Goal: Obtain resource: Download file/media

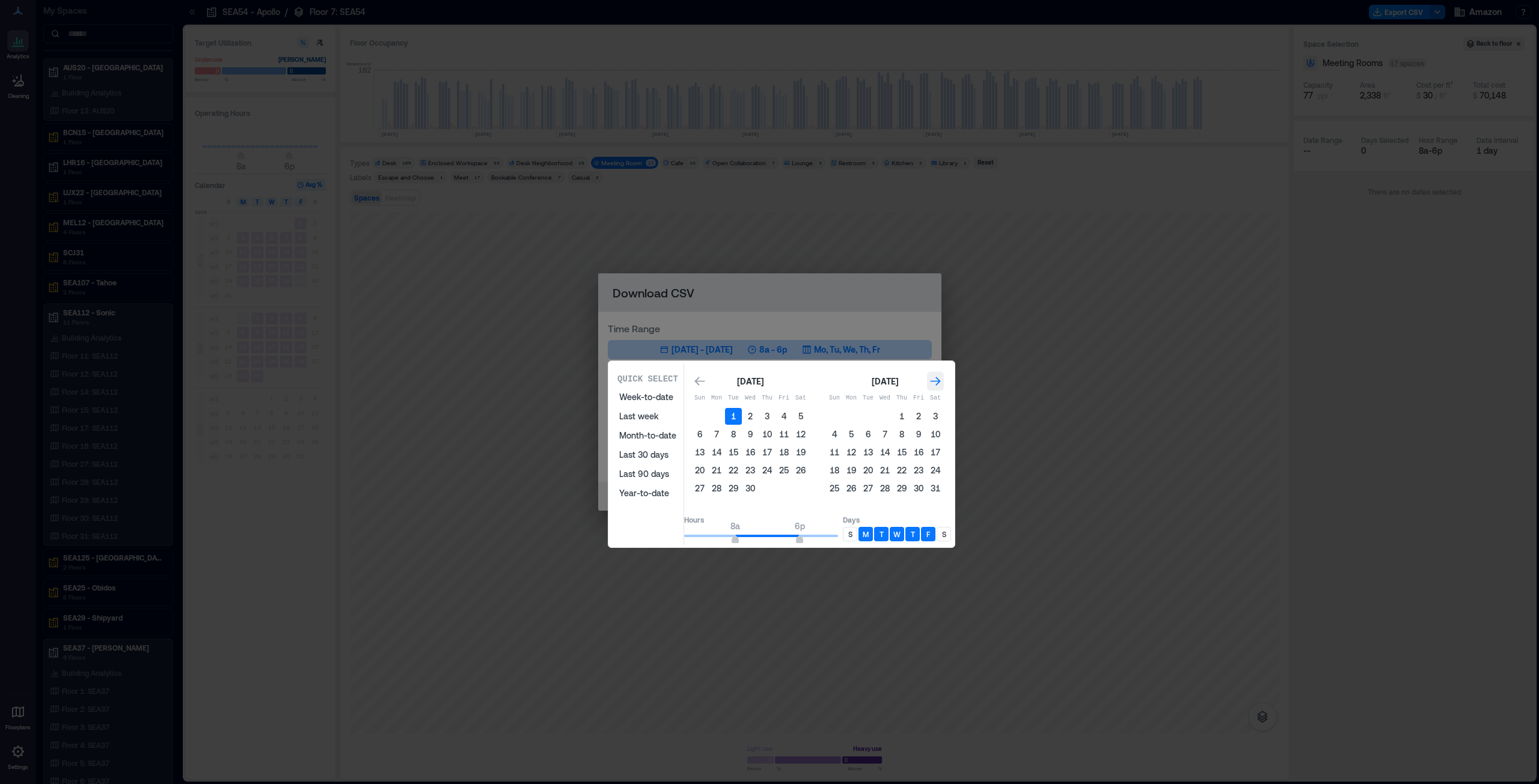
scroll to position [488, 0]
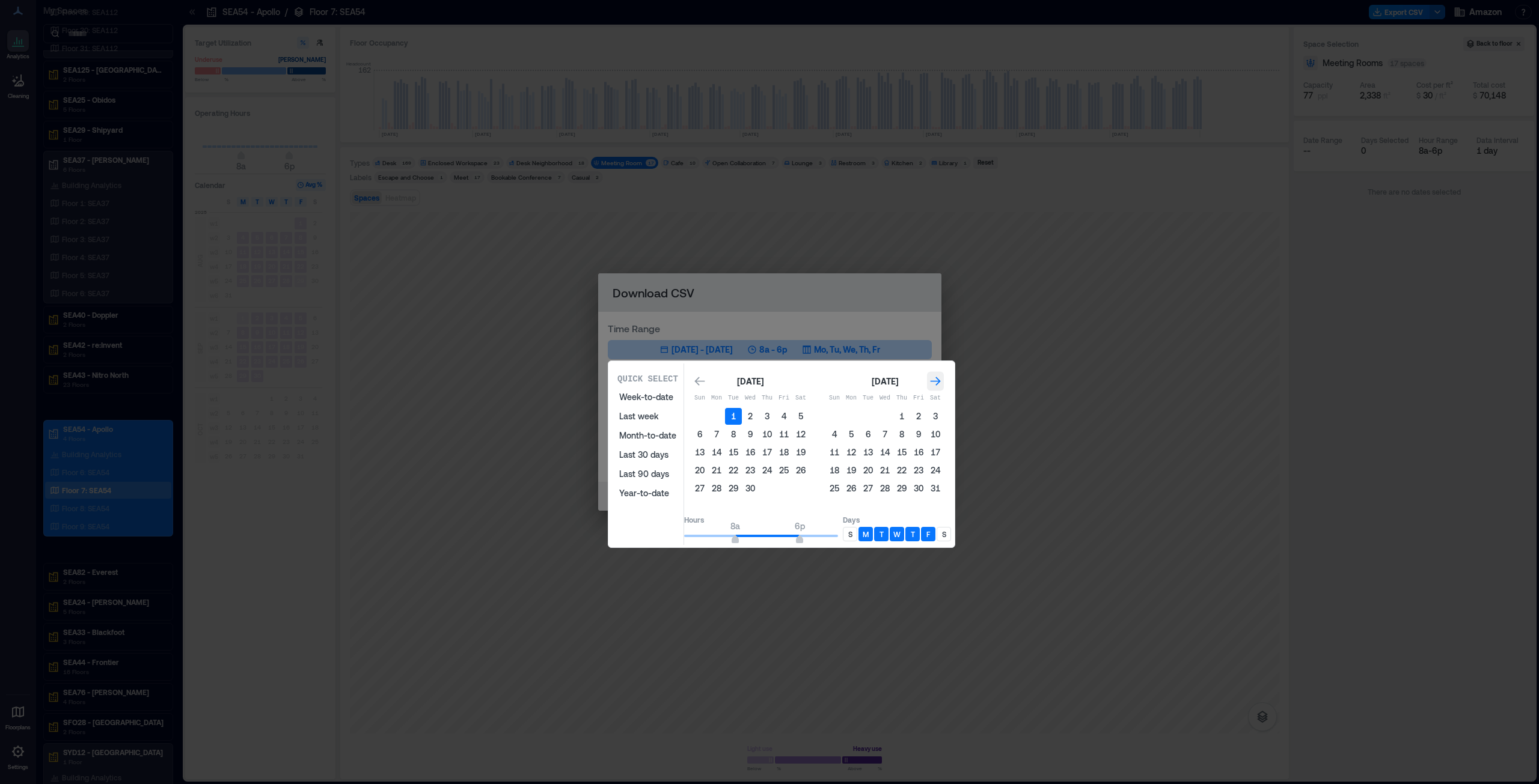
click at [941, 381] on icon "Go to next month" at bounding box center [936, 381] width 10 height 9
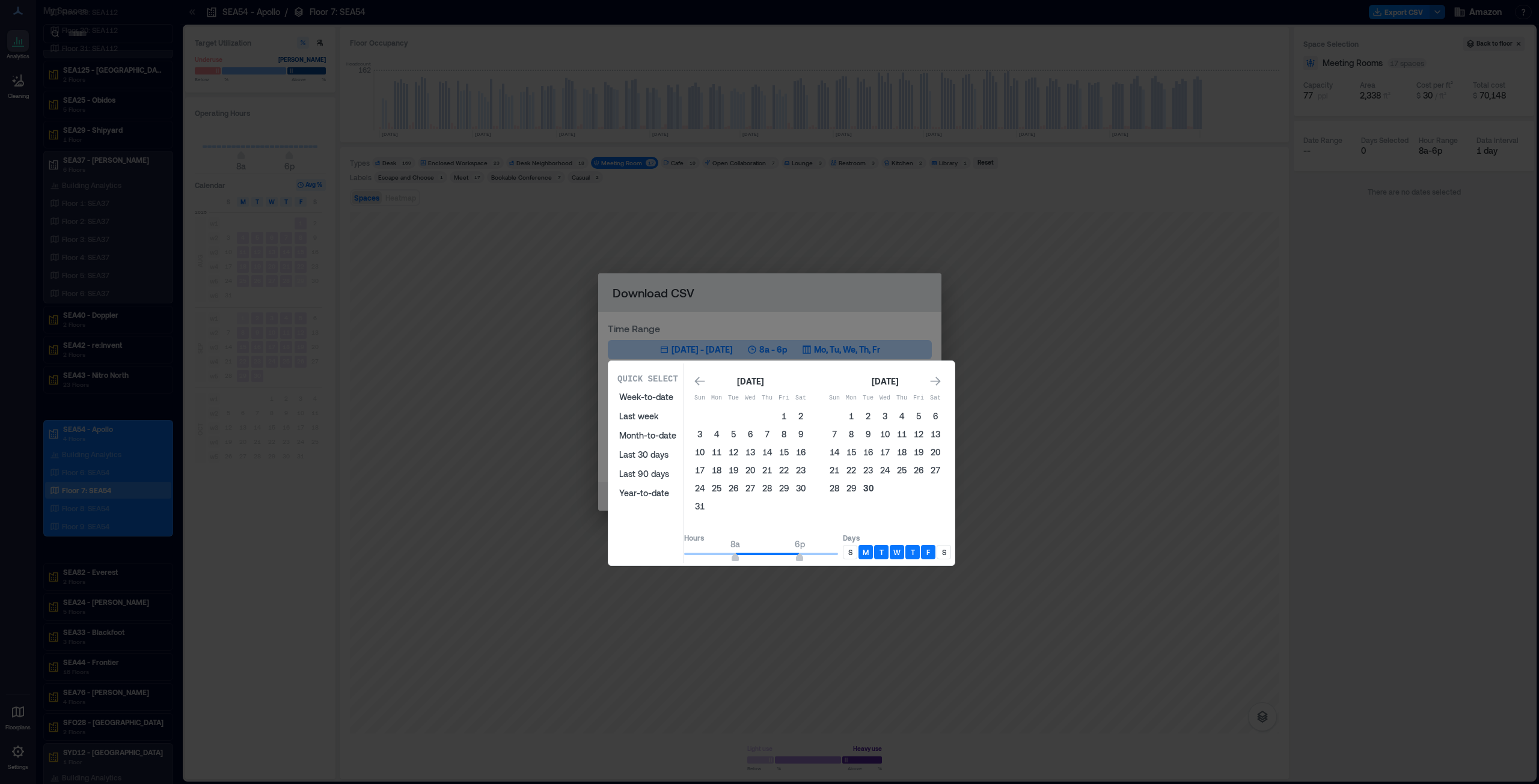
click at [876, 488] on button "30" at bounding box center [868, 488] width 17 height 17
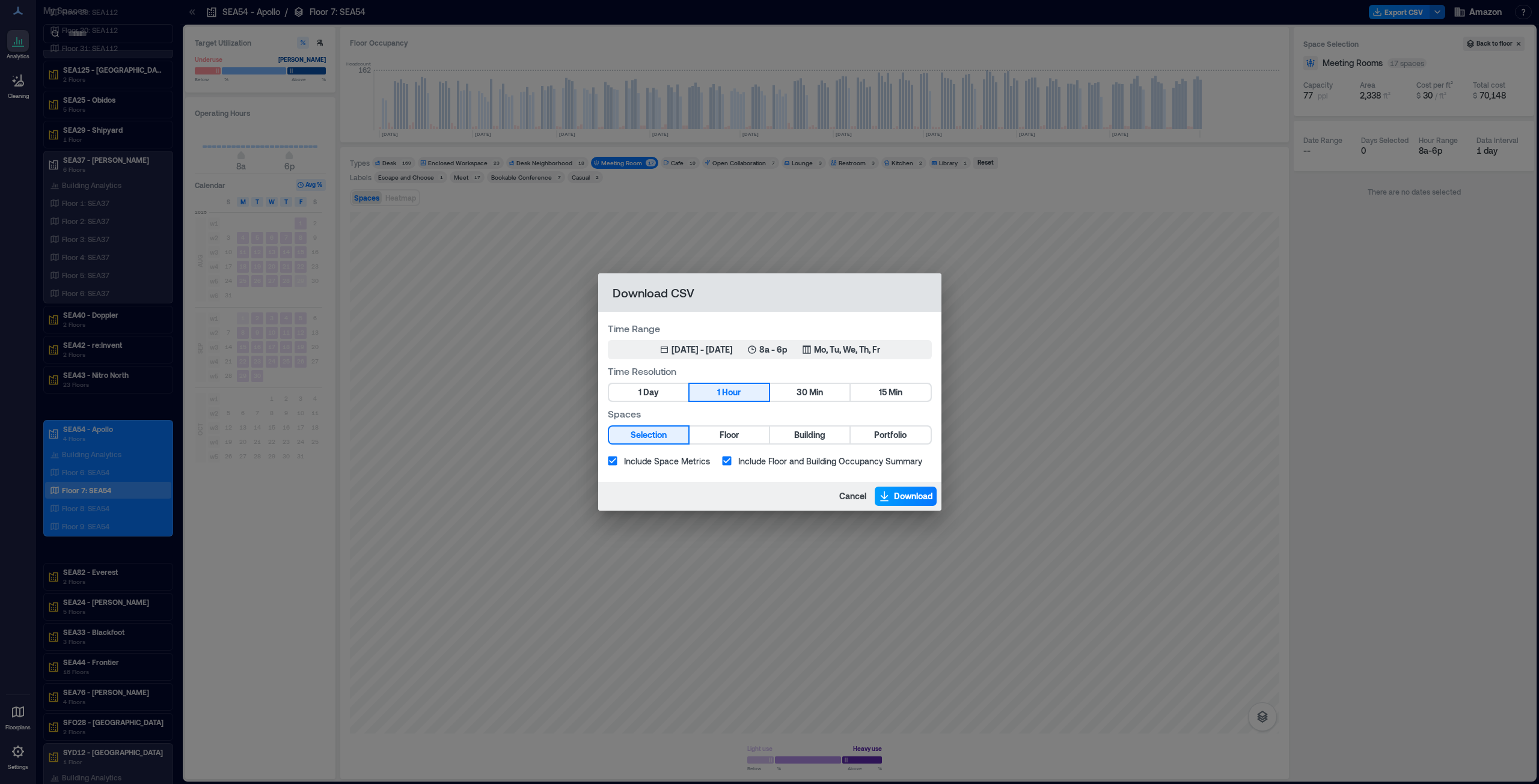
click at [905, 497] on span "Download" at bounding box center [913, 496] width 39 height 12
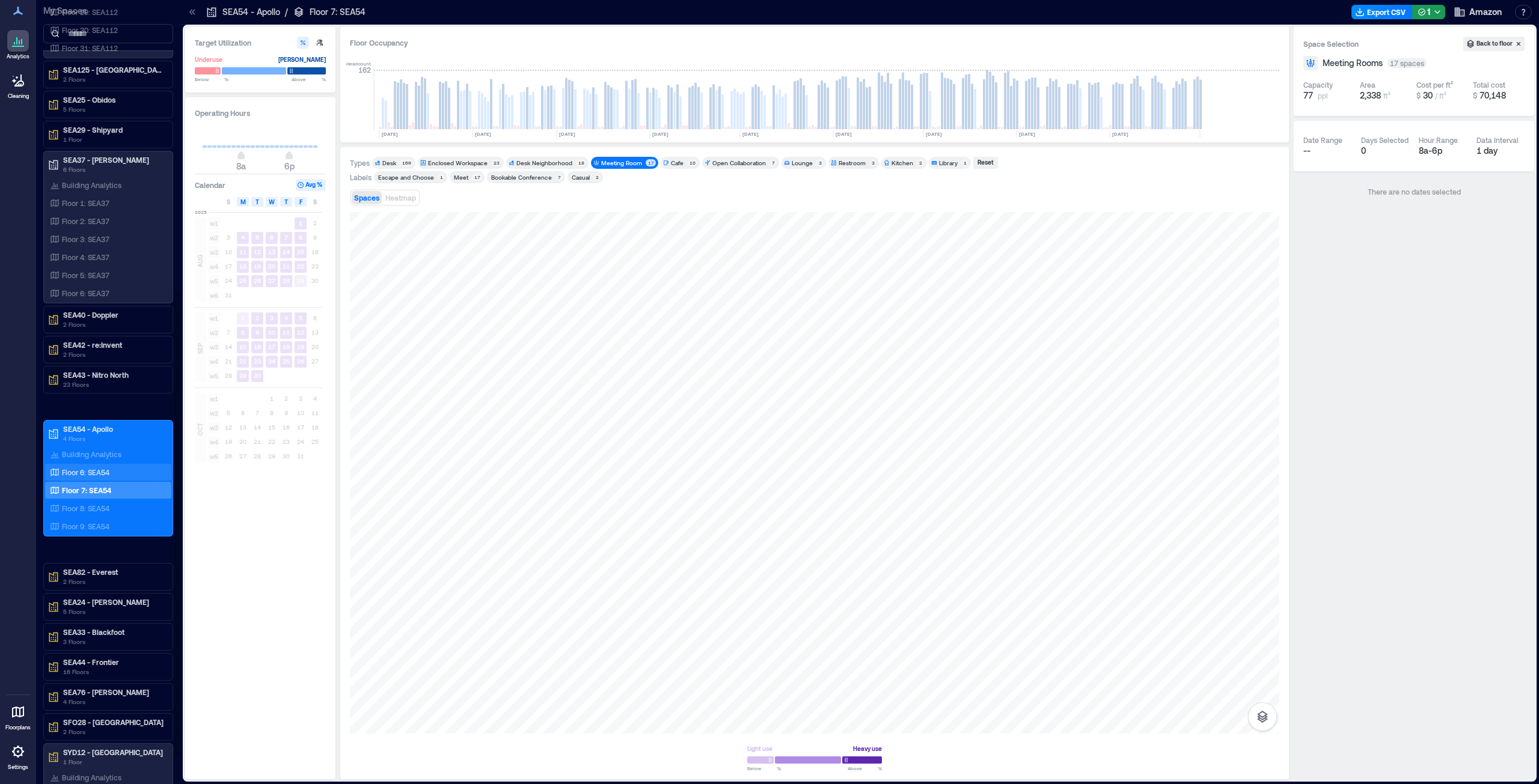
click at [96, 473] on p "Floor 6: SEA54" at bounding box center [86, 472] width 47 height 10
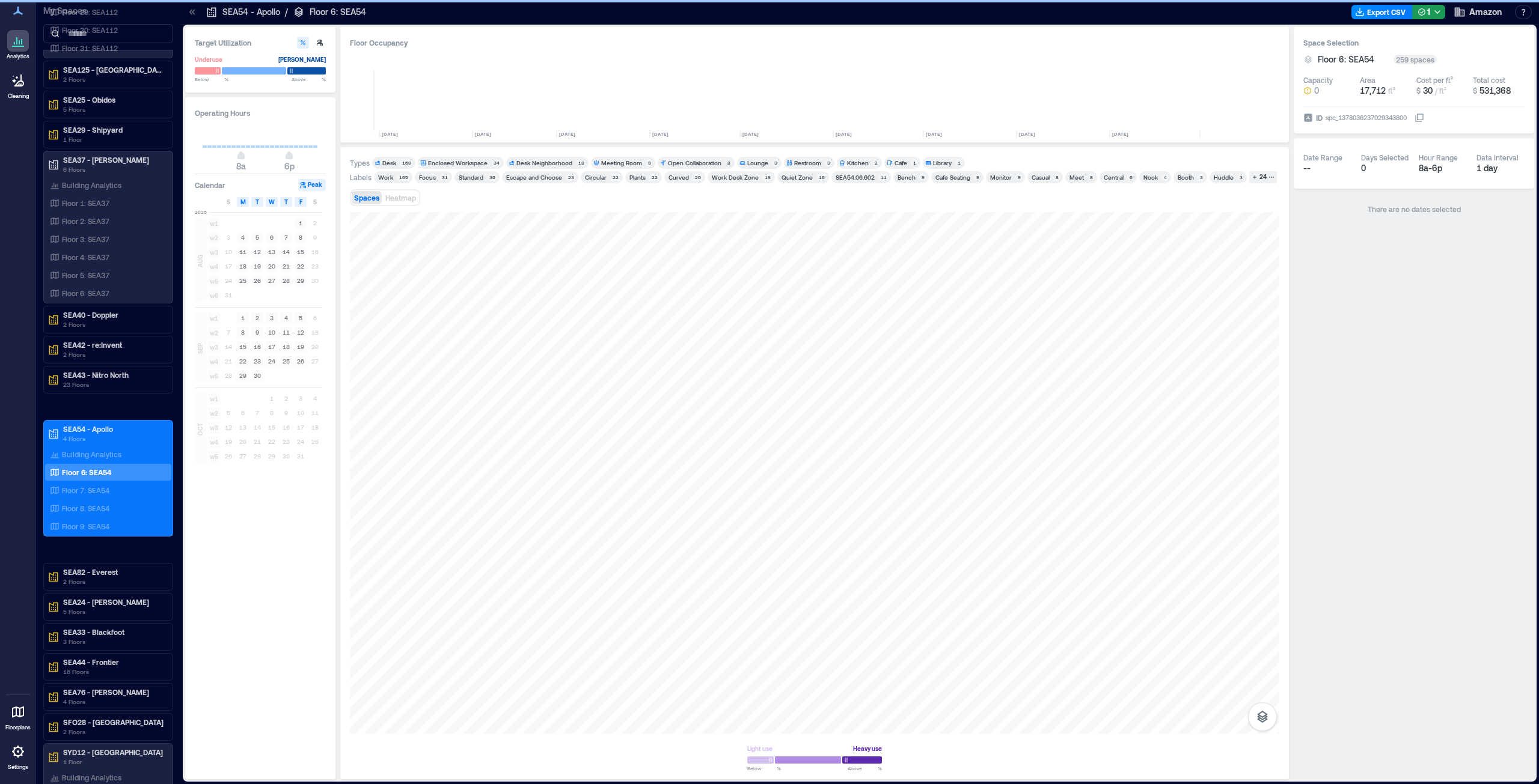
click at [611, 162] on div "Meeting Room" at bounding box center [621, 162] width 41 height 8
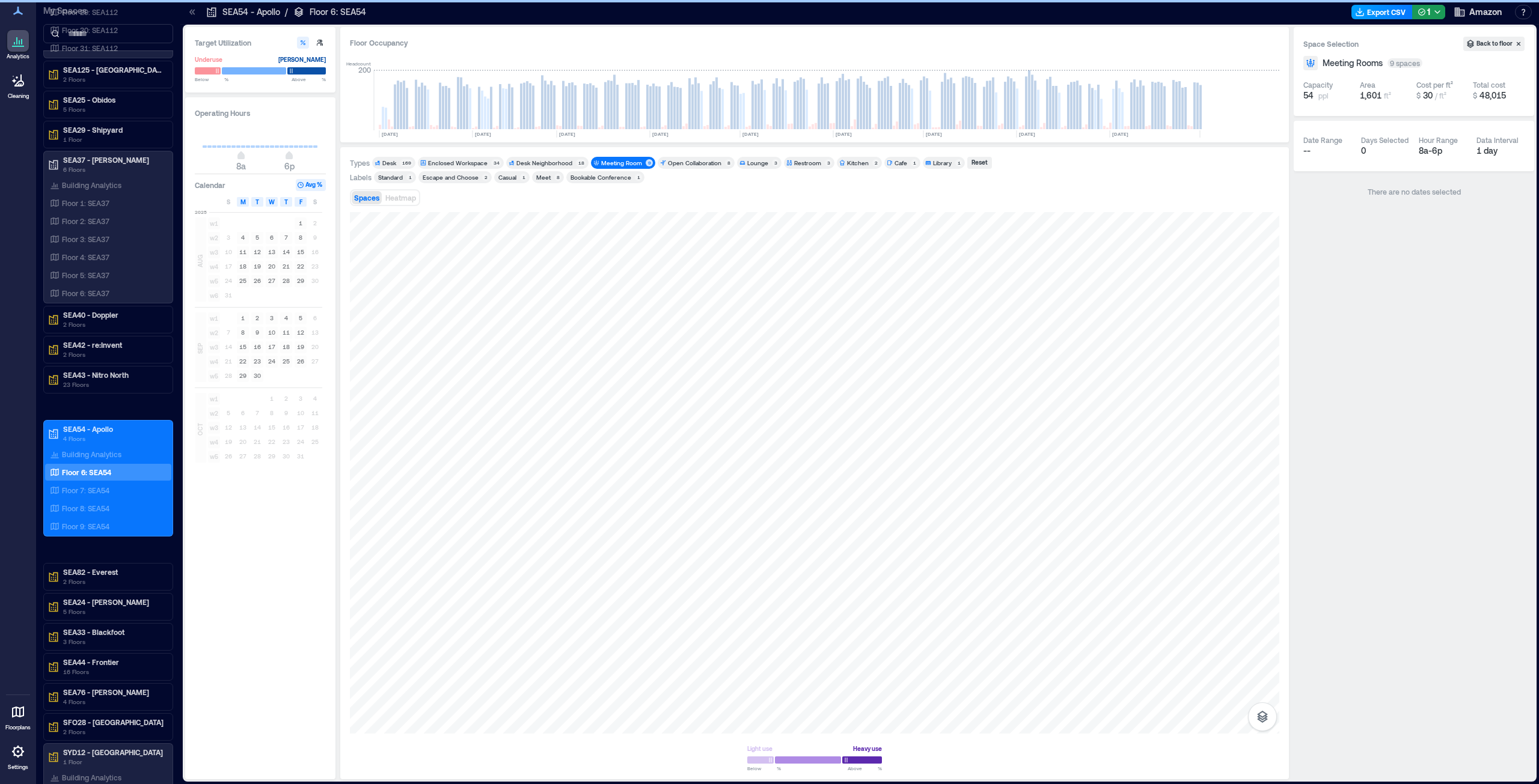
click at [1387, 11] on button "Export CSV" at bounding box center [1382, 11] width 62 height 14
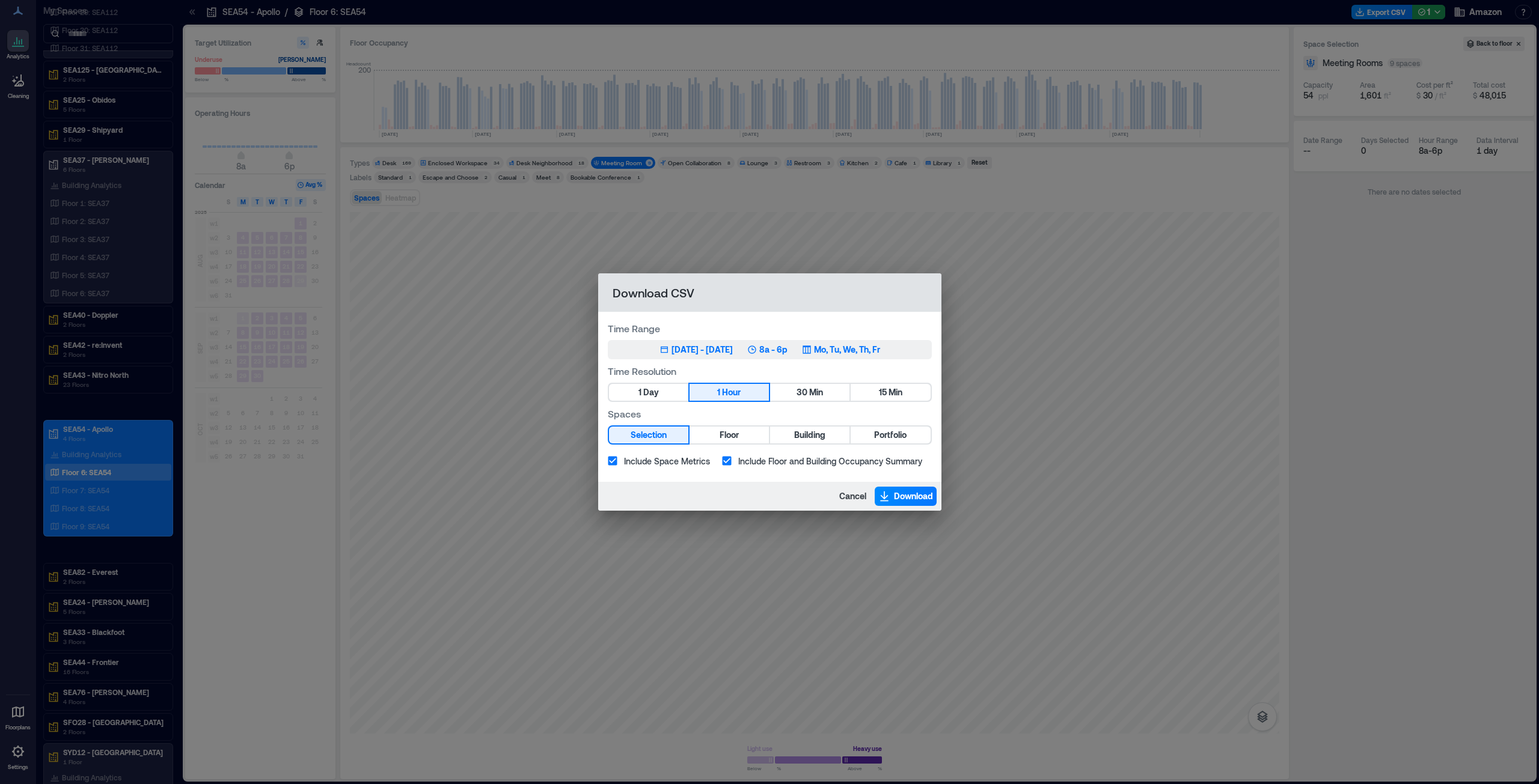
click at [701, 351] on div "[DATE] - [DATE]" at bounding box center [702, 350] width 62 height 12
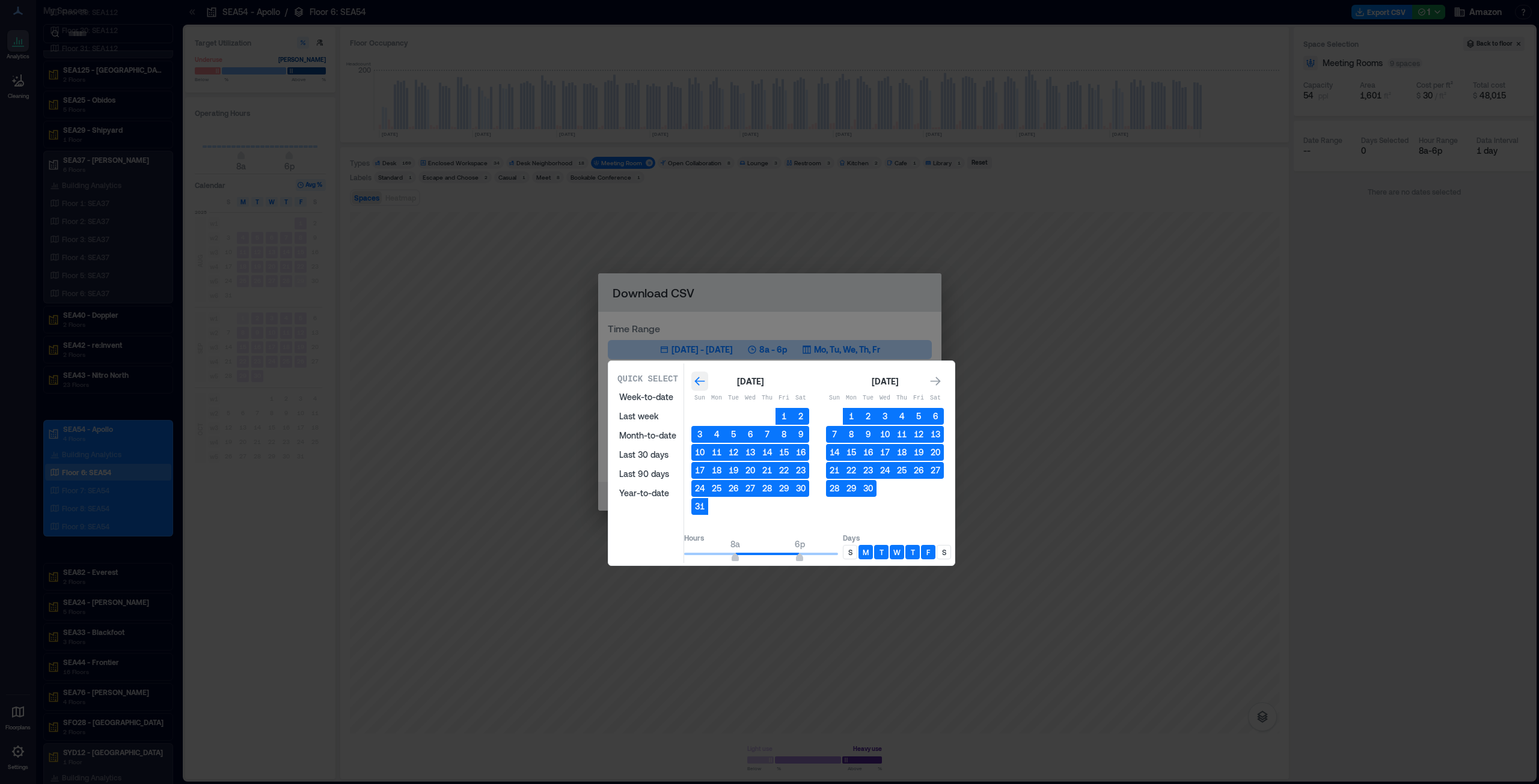
click at [706, 378] on icon "Go to previous month" at bounding box center [700, 382] width 12 height 12
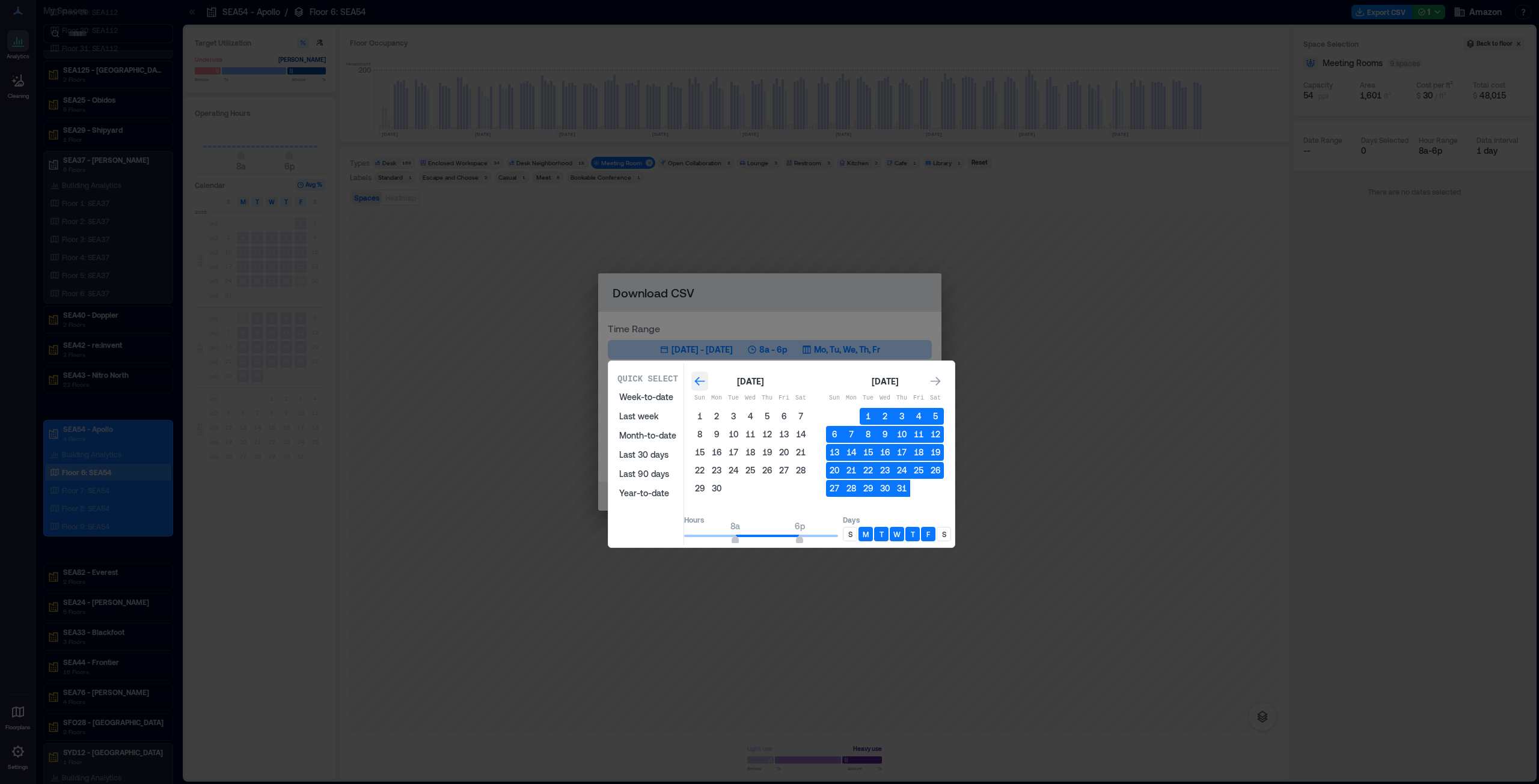
click at [706, 378] on icon "Go to previous month" at bounding box center [700, 382] width 12 height 12
click at [742, 416] on button "1" at bounding box center [733, 416] width 17 height 17
click at [944, 382] on div "Go to next month" at bounding box center [935, 382] width 17 height 19
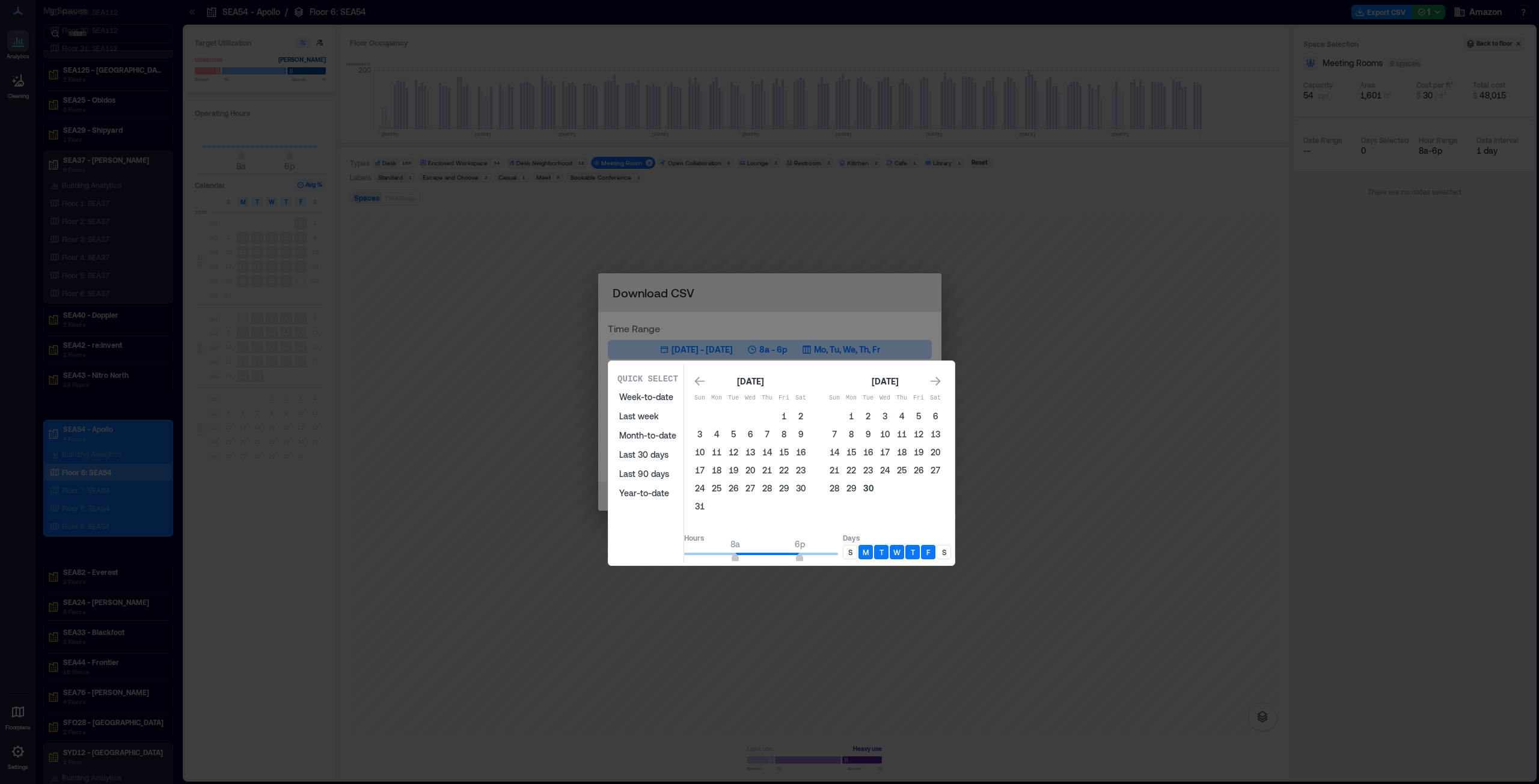
click at [876, 486] on button "30" at bounding box center [868, 488] width 17 height 17
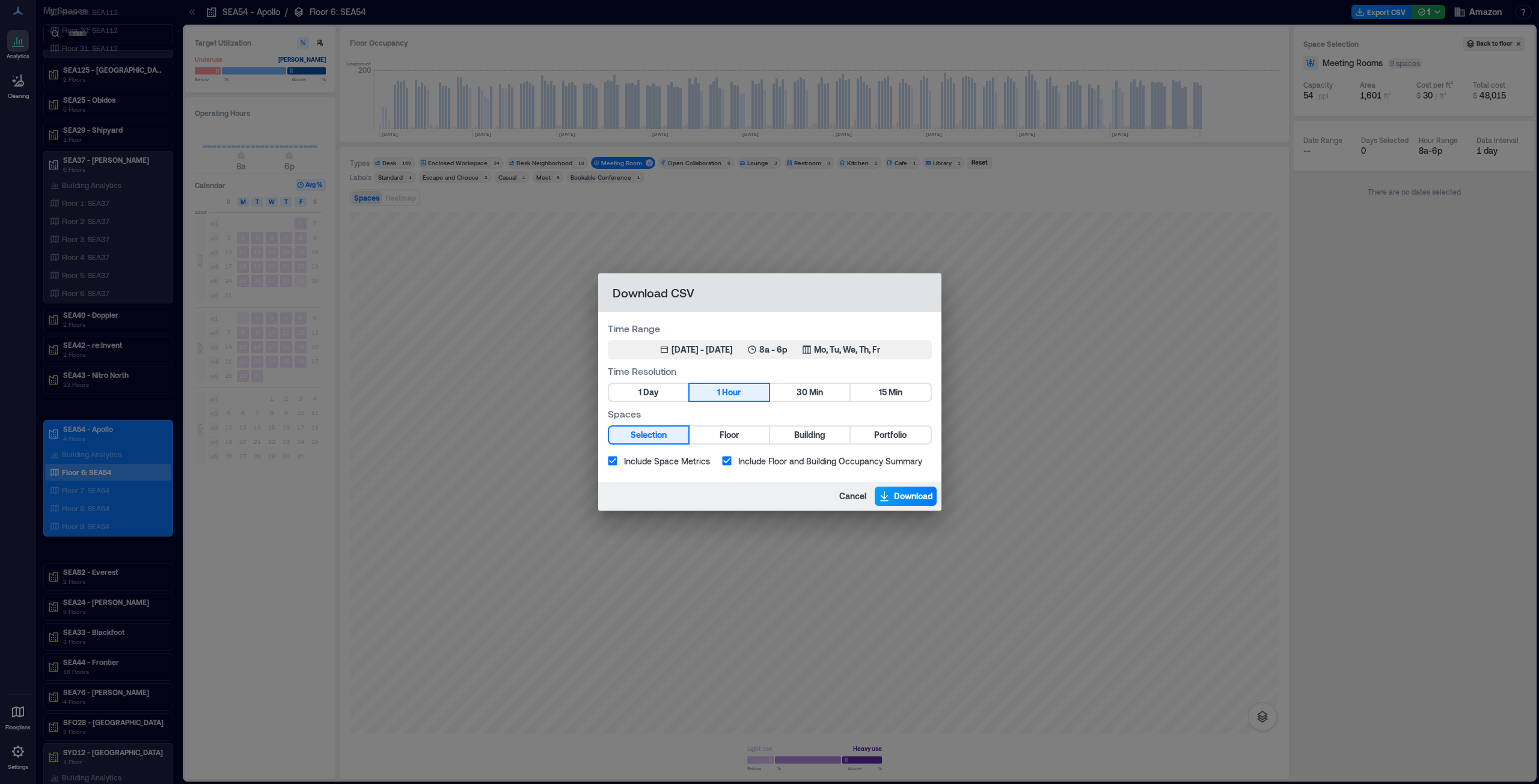
click at [885, 495] on icon "button" at bounding box center [884, 496] width 12 height 12
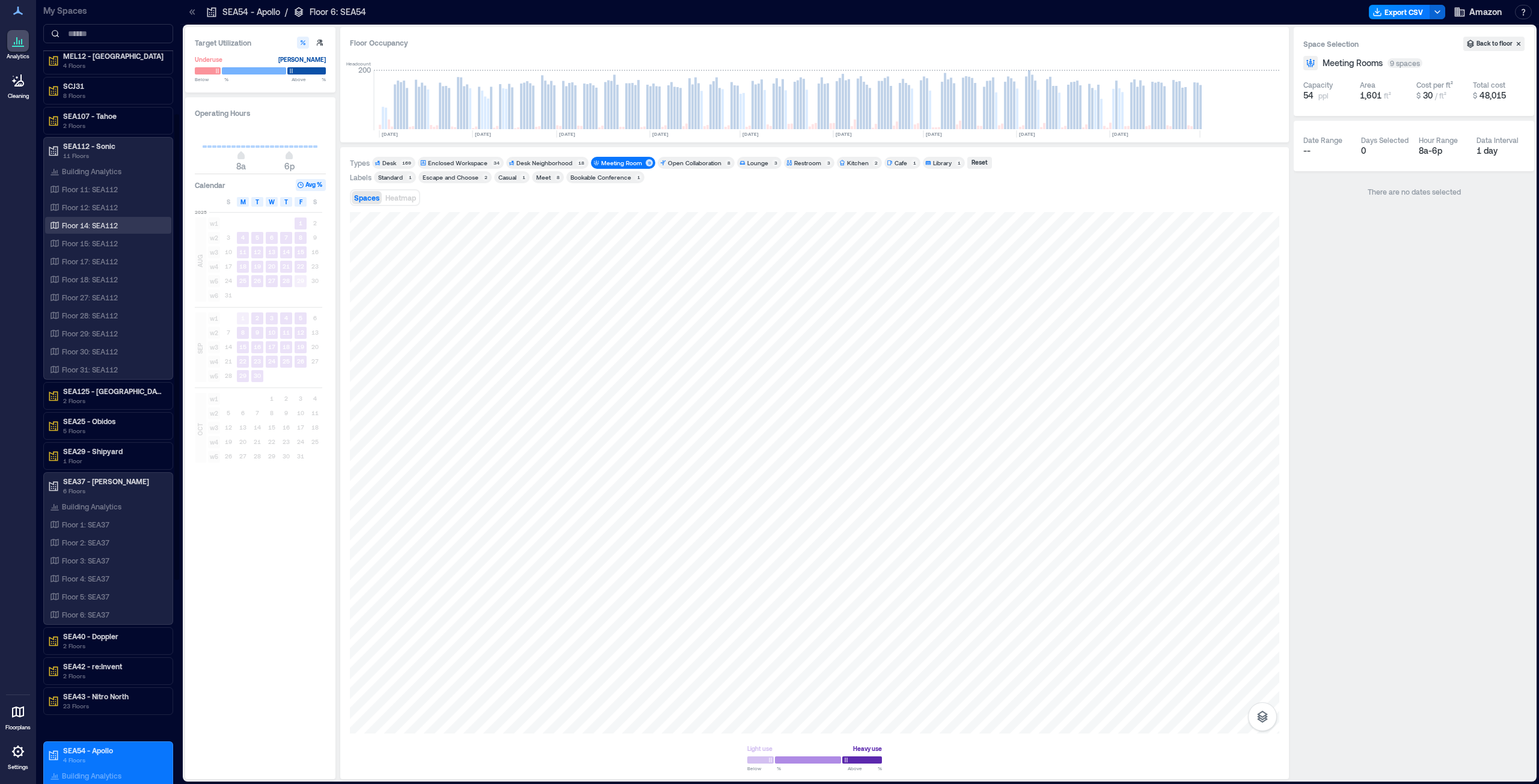
scroll to position [127, 0]
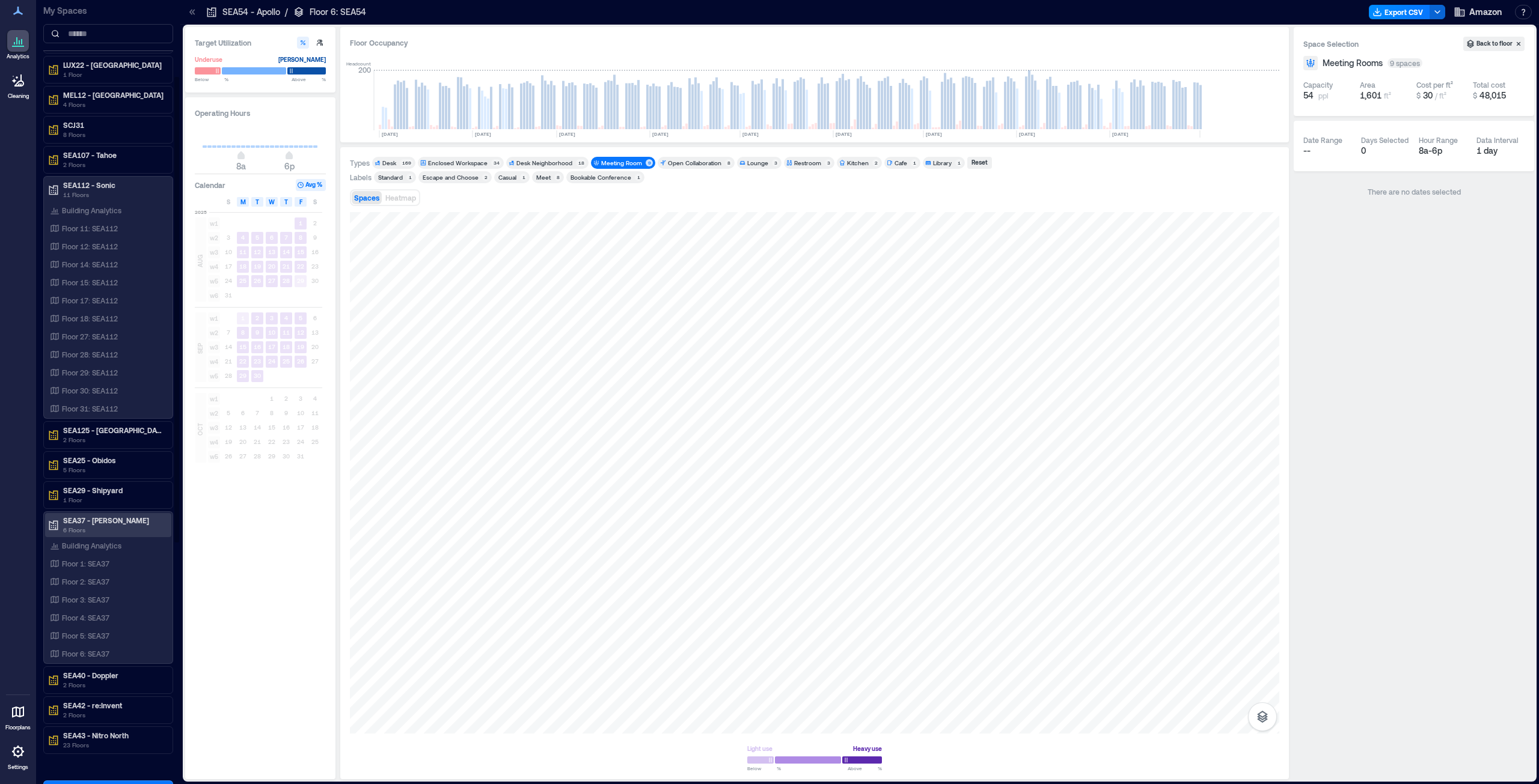
click at [52, 524] on icon at bounding box center [53, 525] width 12 height 12
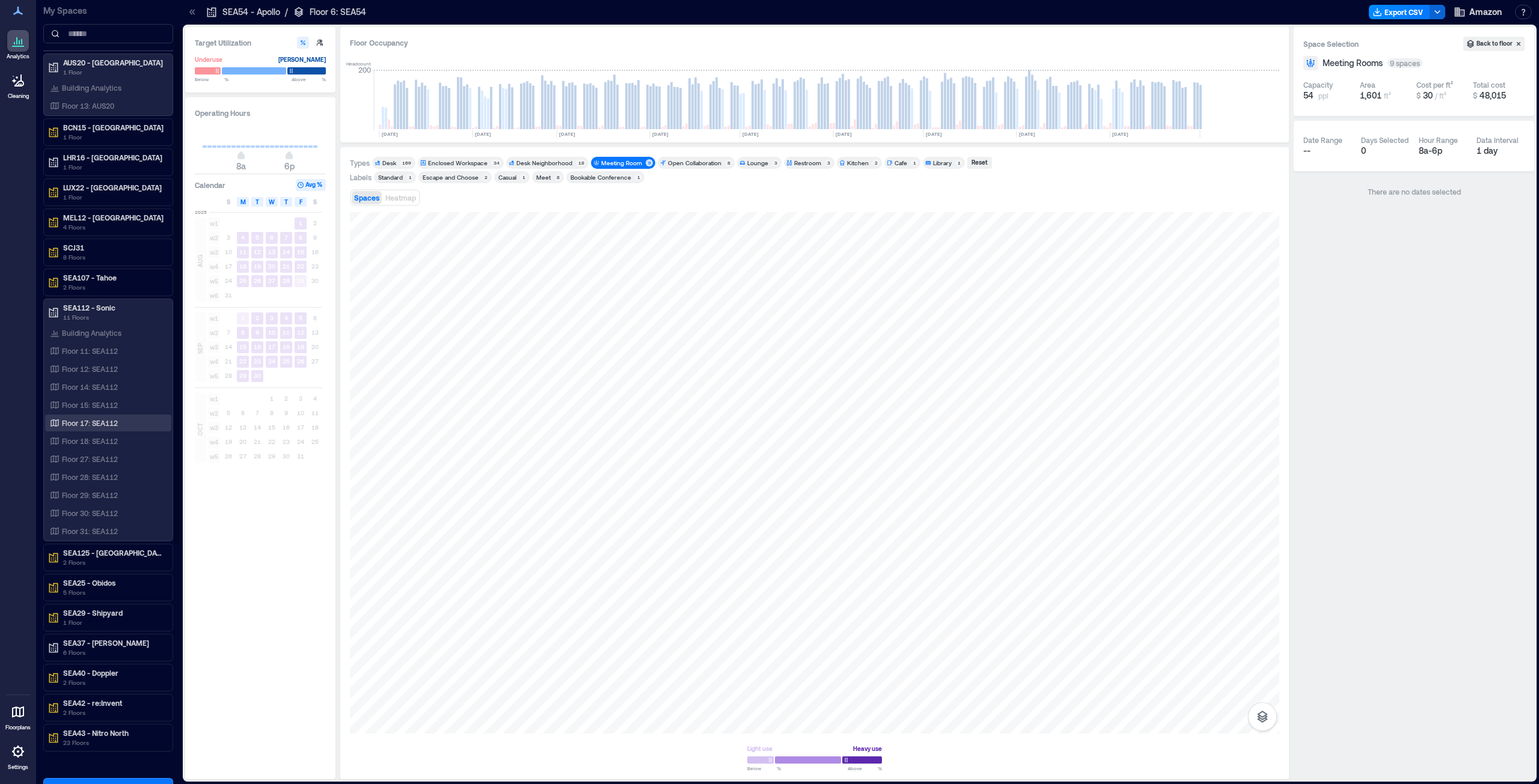
scroll to position [0, 0]
drag, startPoint x: 98, startPoint y: 533, endPoint x: 171, endPoint y: 539, distance: 73.2
click at [98, 533] on p "Floor 31: SEA112" at bounding box center [90, 536] width 56 height 10
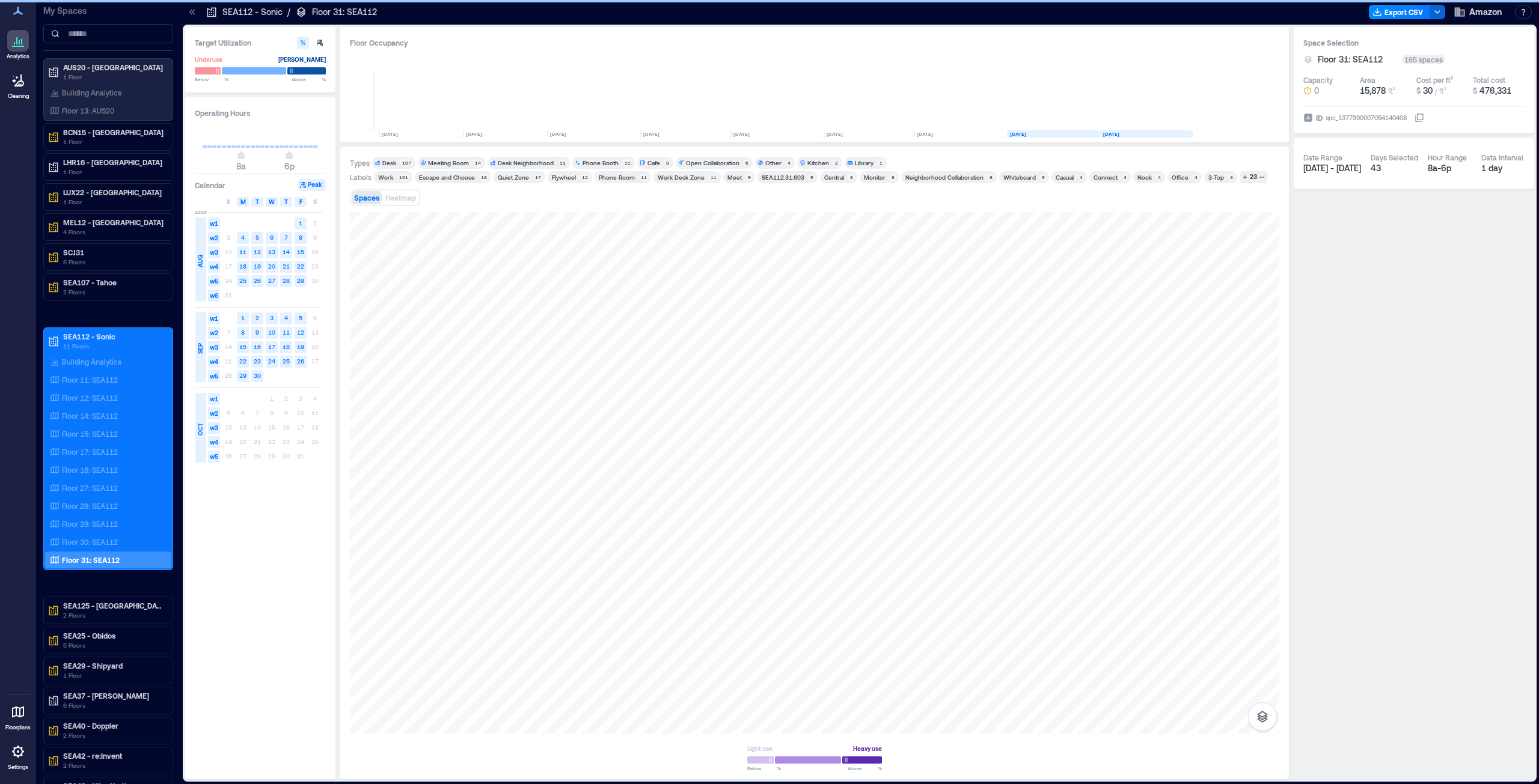
click at [449, 164] on div "Meeting Room" at bounding box center [448, 162] width 41 height 8
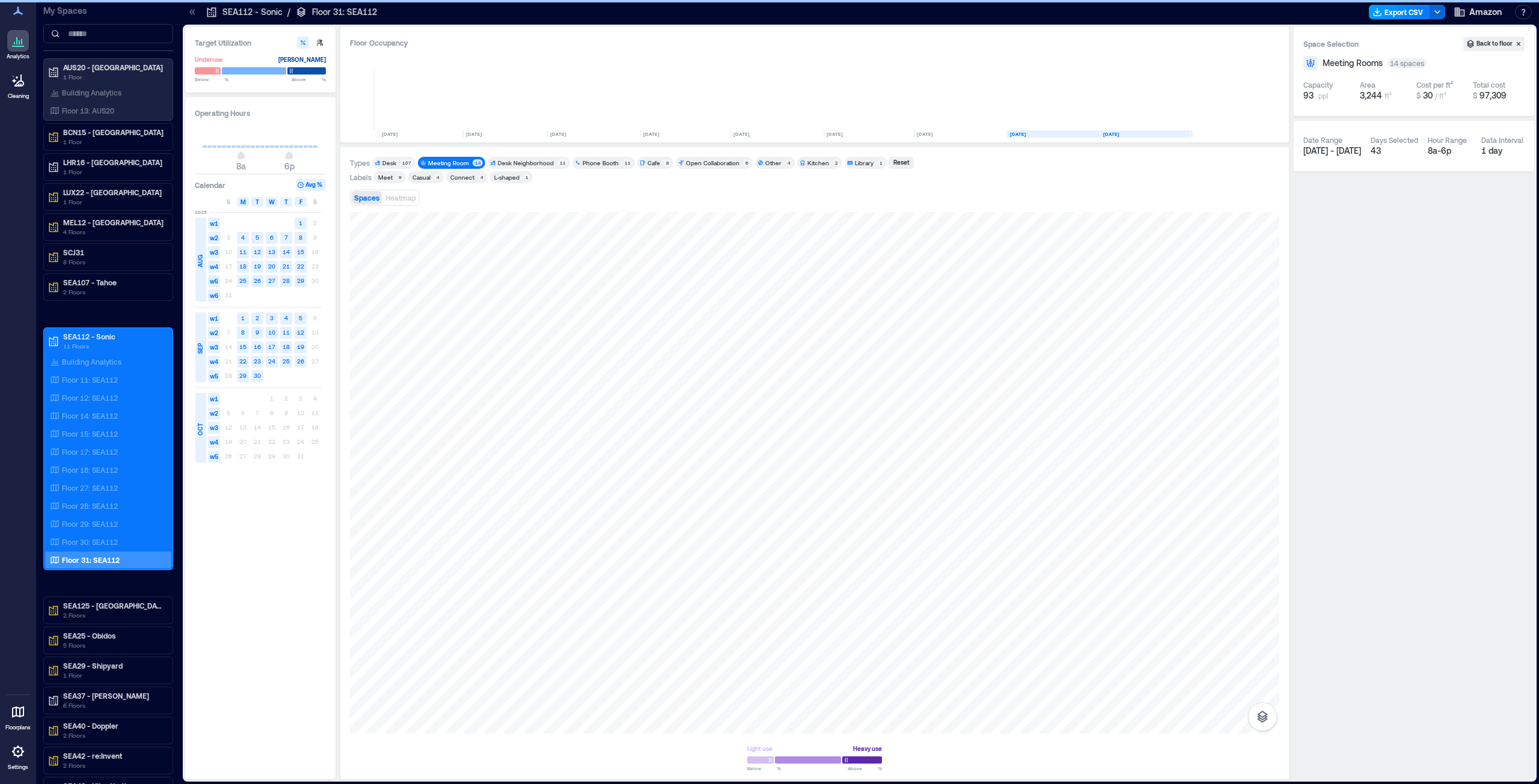
click at [1379, 12] on polyline "button" at bounding box center [1377, 12] width 4 height 1
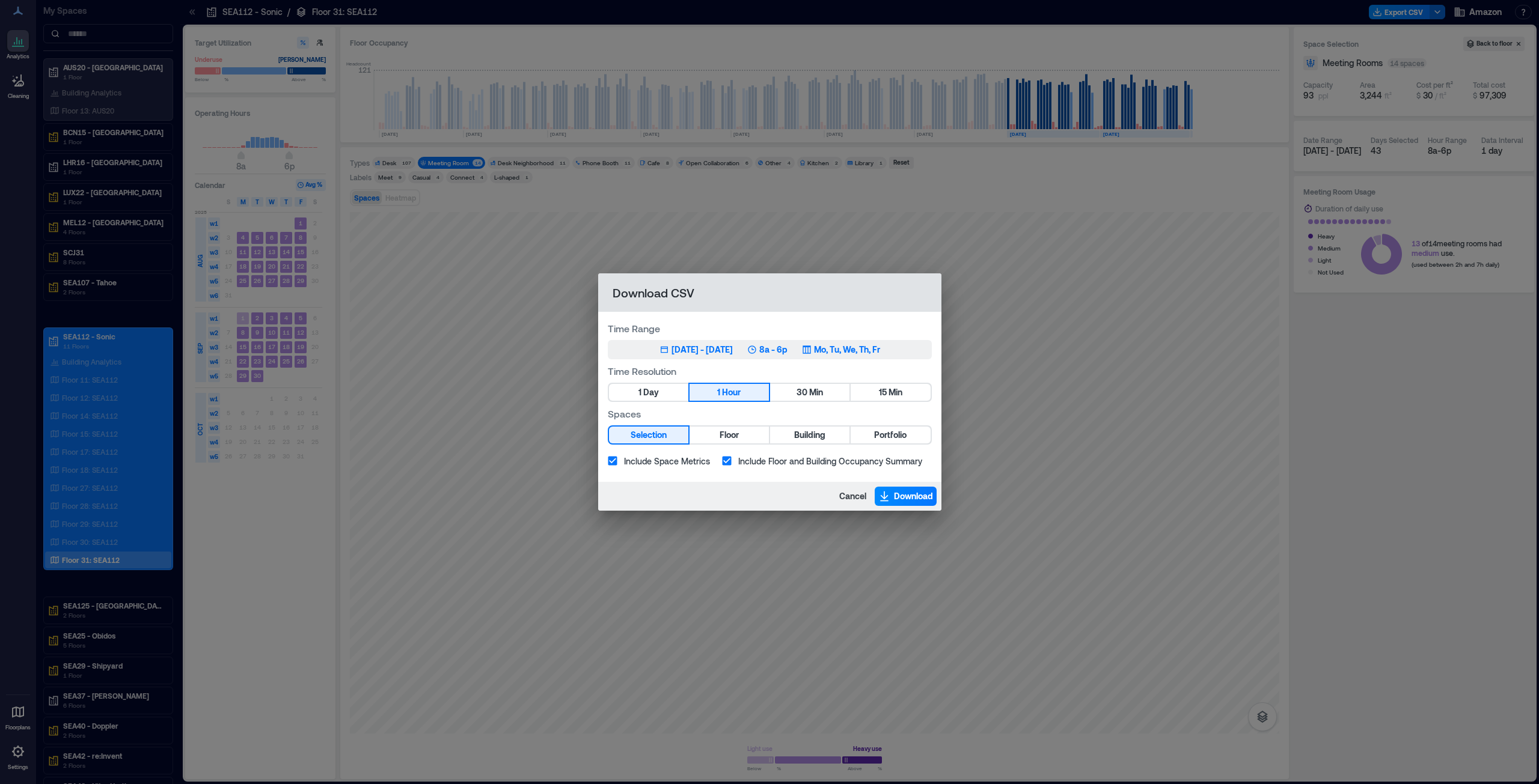
click at [675, 353] on div "[DATE] - [DATE]" at bounding box center [702, 350] width 62 height 12
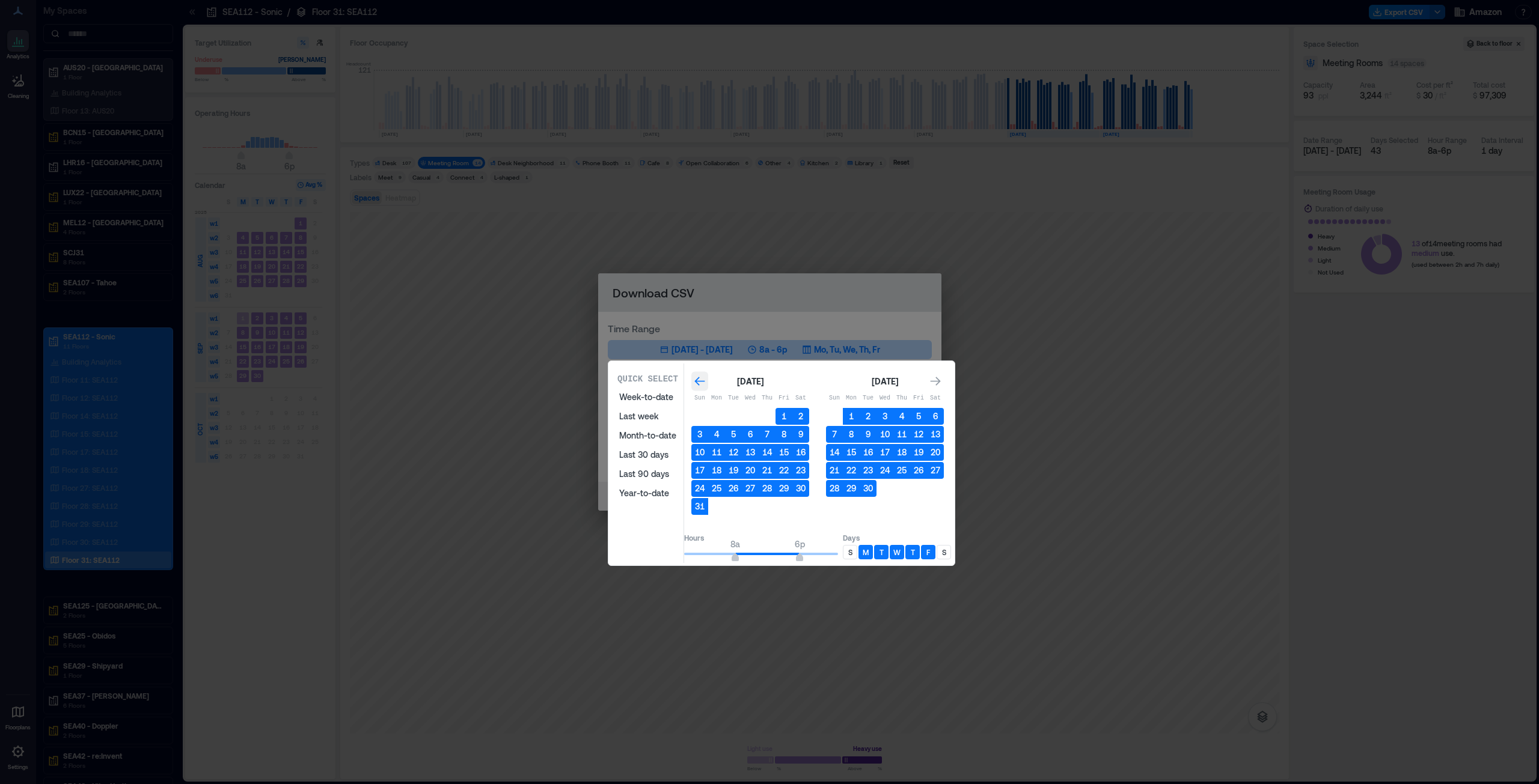
click at [706, 379] on icon "Go to previous month" at bounding box center [700, 382] width 12 height 12
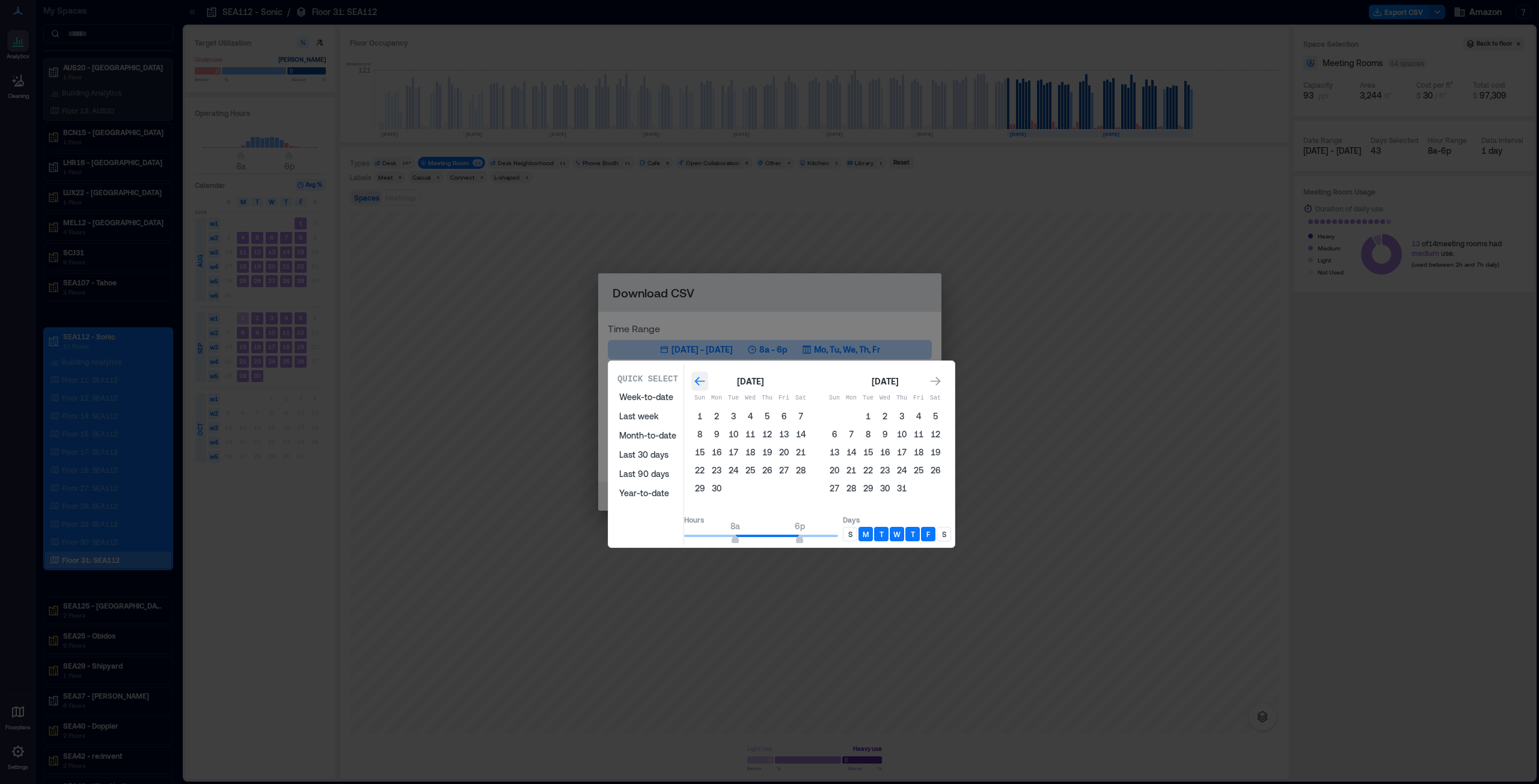
click at [706, 381] on icon "Go to previous month" at bounding box center [700, 382] width 12 height 12
click at [742, 414] on button "1" at bounding box center [733, 416] width 17 height 17
click at [941, 379] on icon "Go to next month" at bounding box center [936, 382] width 12 height 12
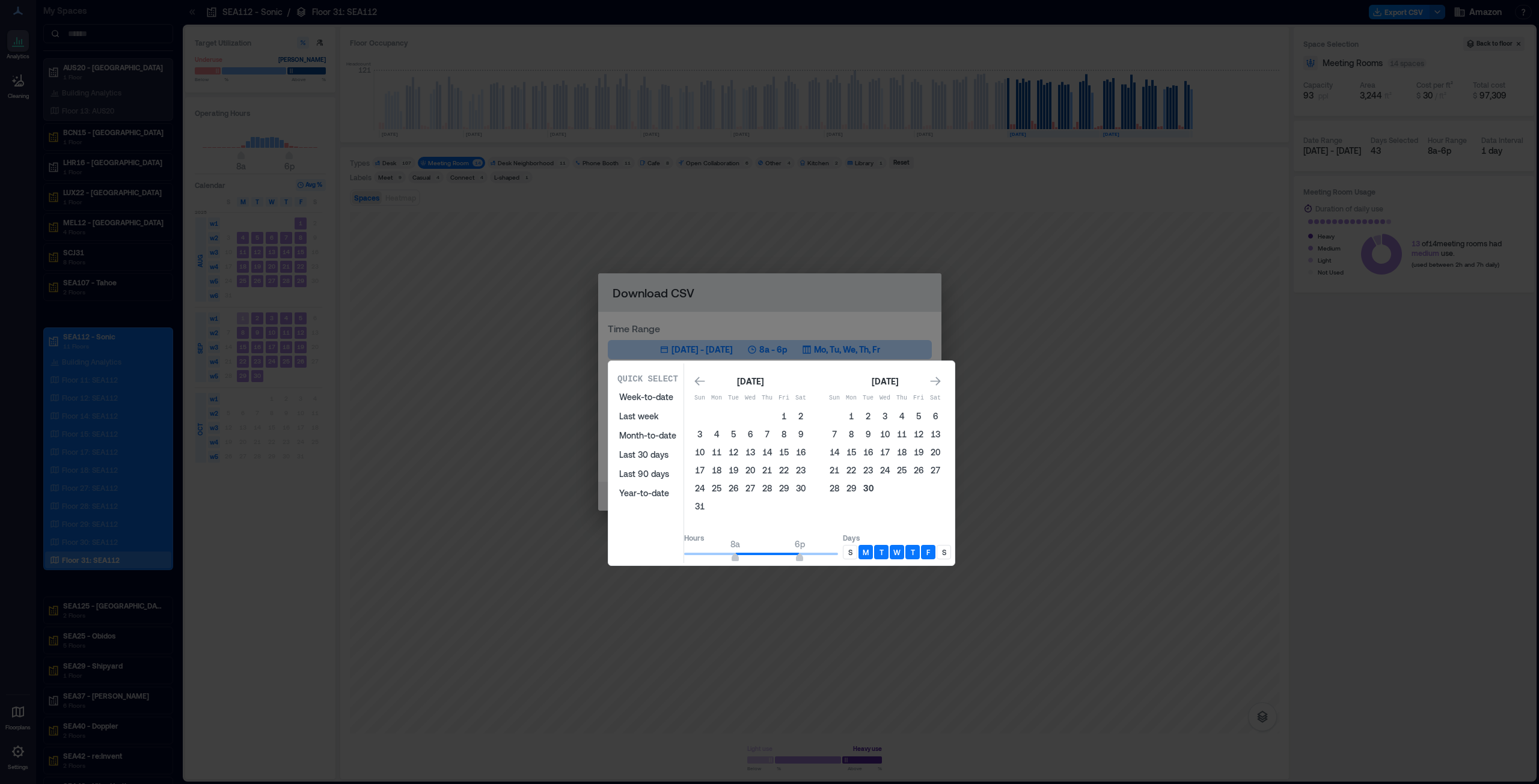
click at [876, 488] on button "30" at bounding box center [868, 488] width 17 height 17
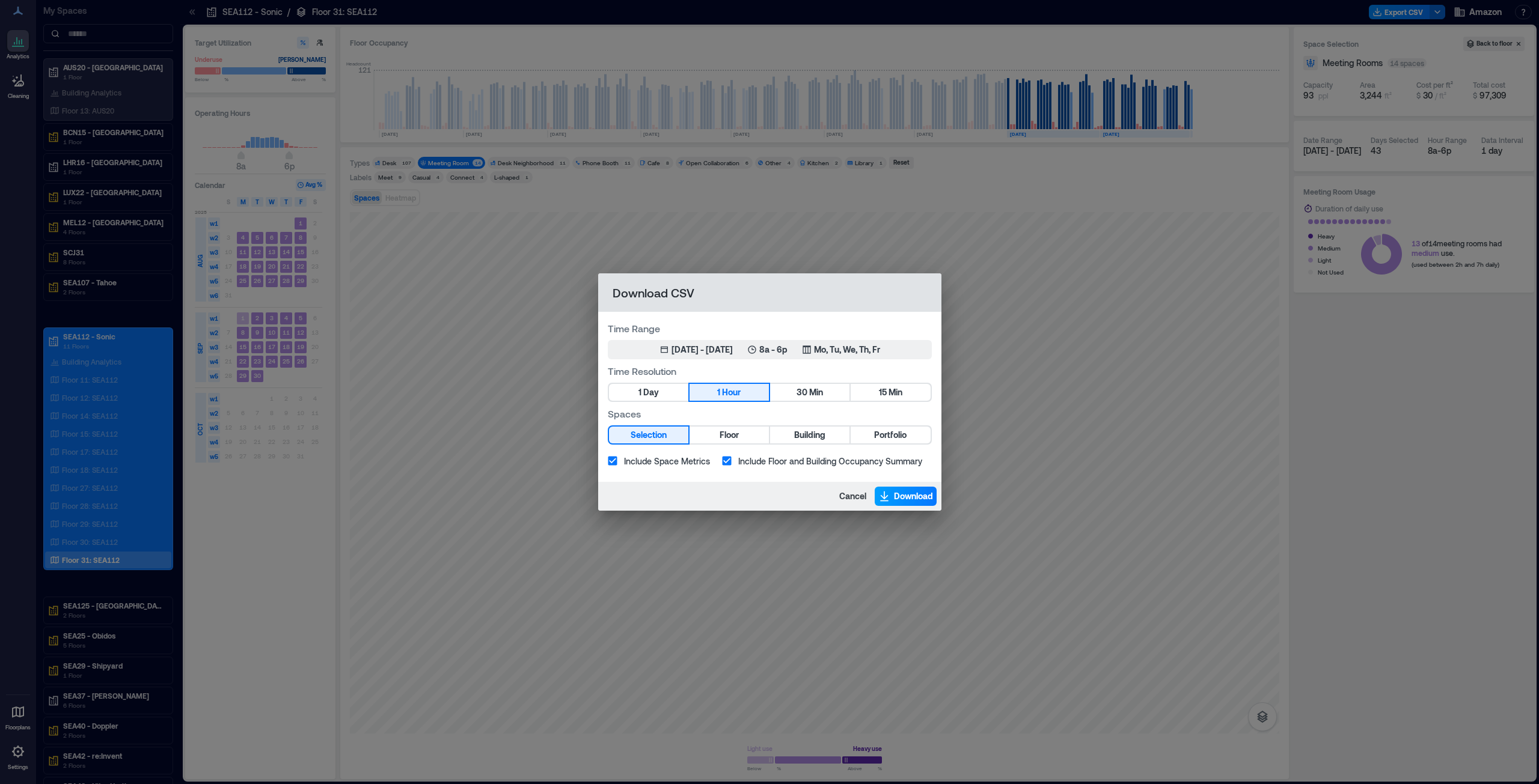
click at [898, 494] on span "Download" at bounding box center [913, 496] width 39 height 12
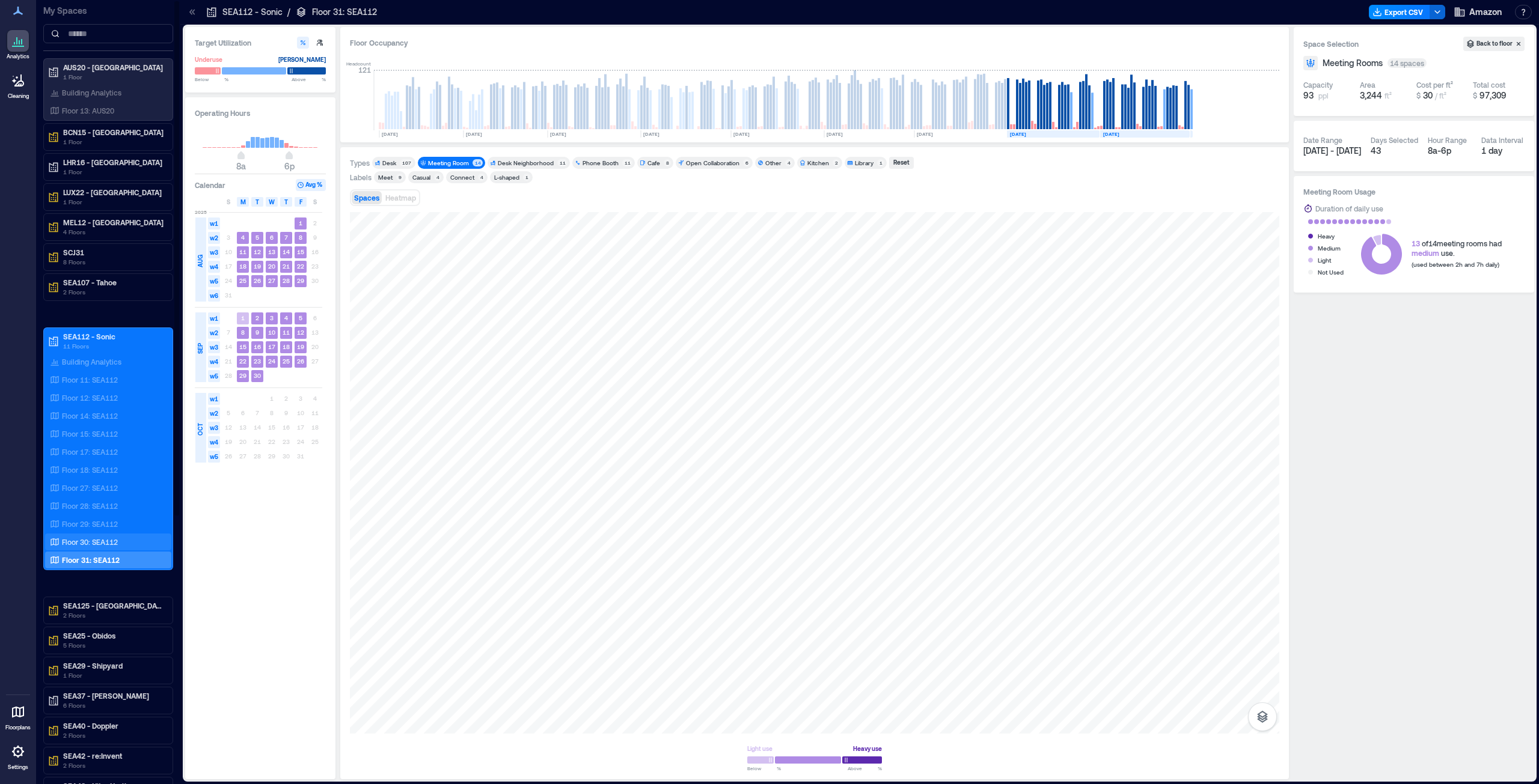
click at [98, 540] on p "Floor 30: SEA112" at bounding box center [90, 542] width 56 height 10
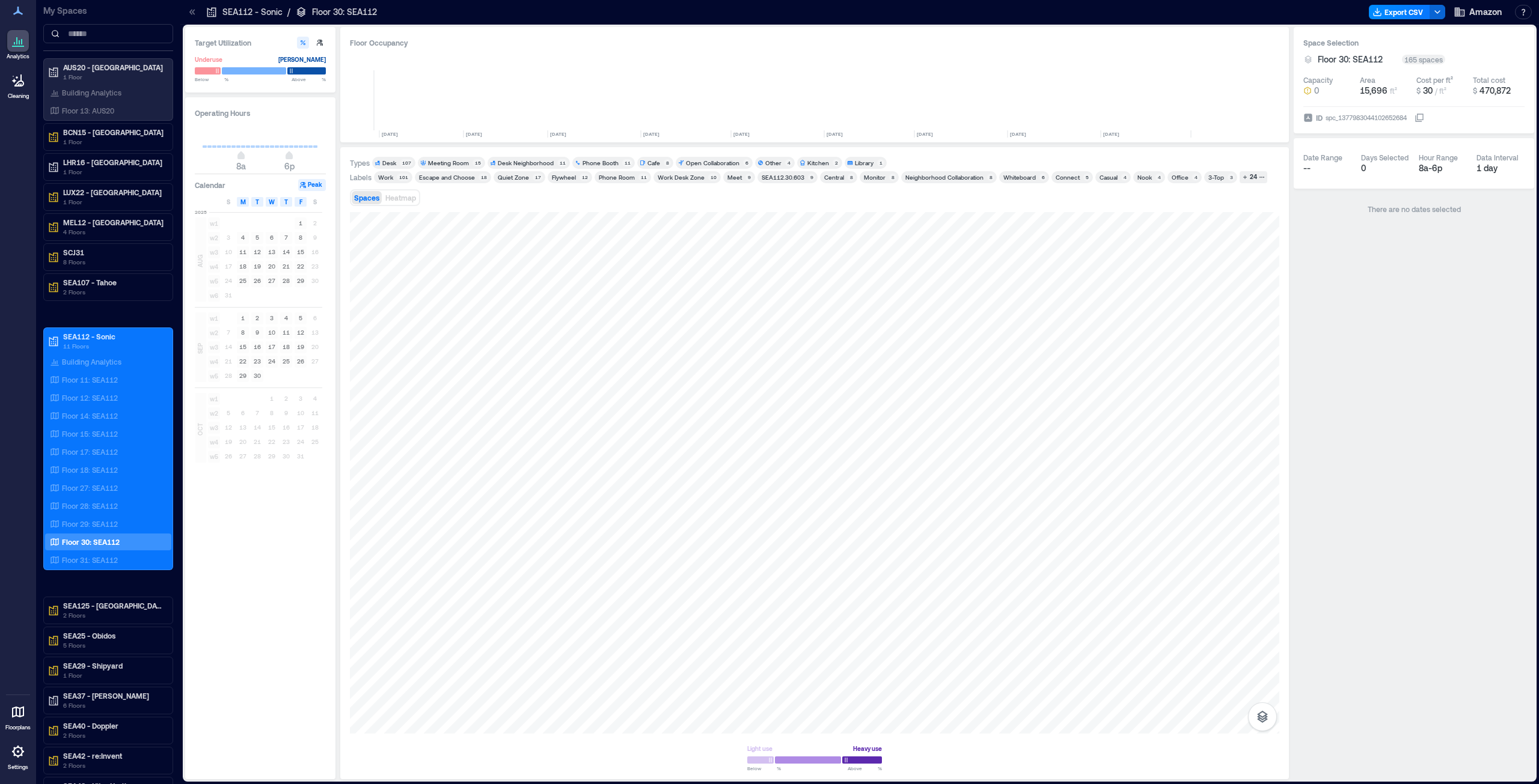
click at [450, 162] on div "Meeting Room" at bounding box center [448, 162] width 41 height 8
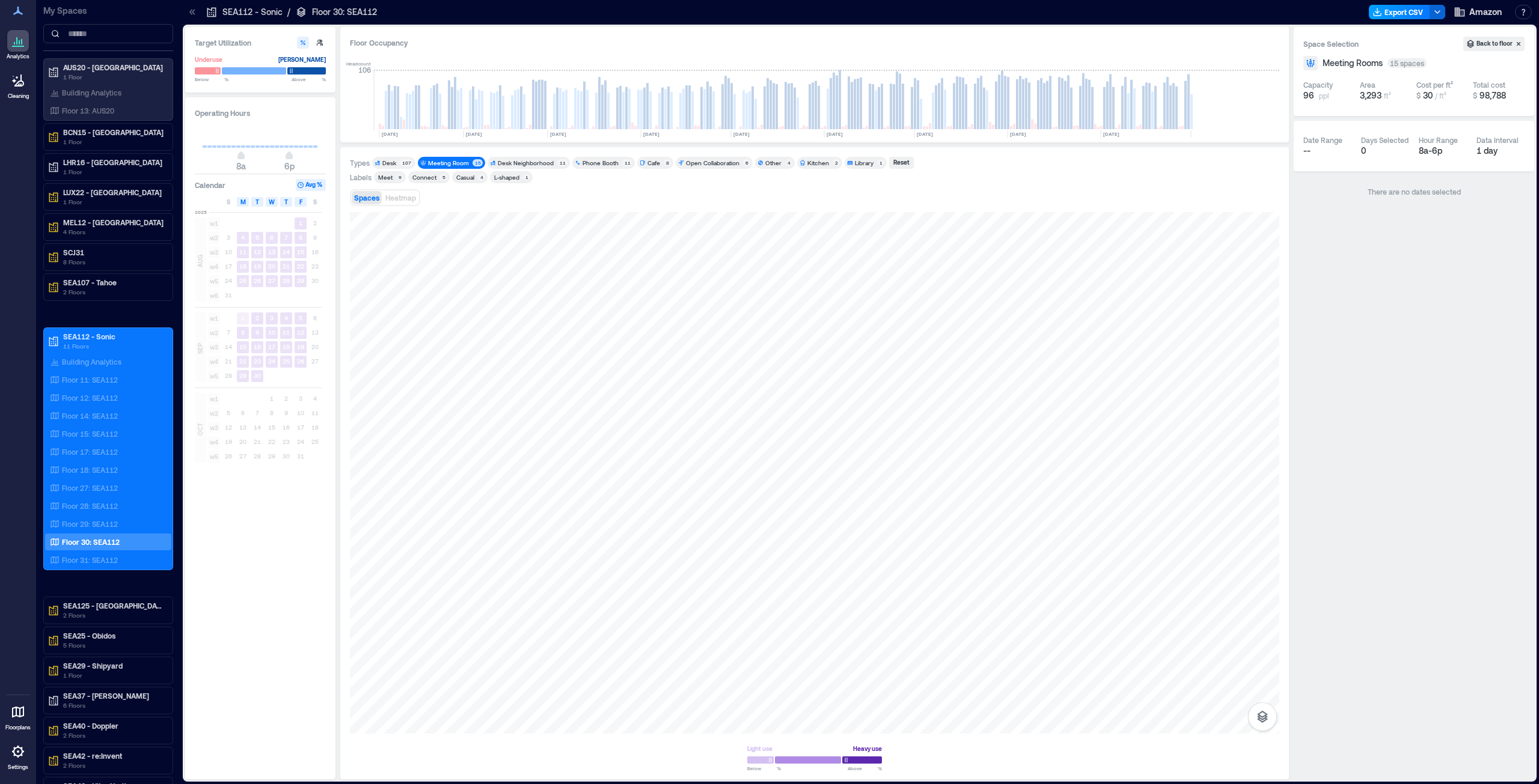
click at [1409, 10] on button "Export CSV" at bounding box center [1399, 11] width 62 height 14
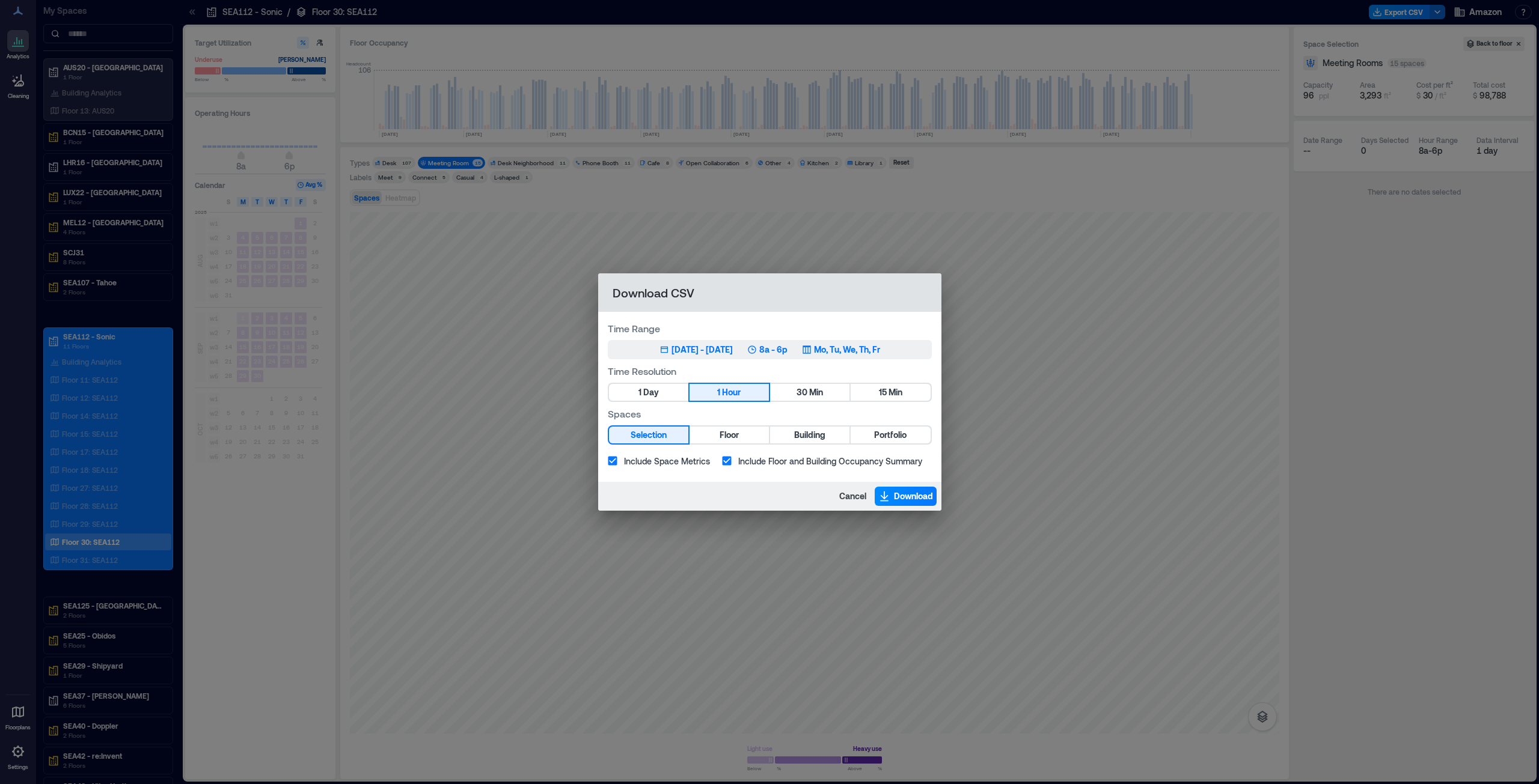
click at [698, 348] on div "[DATE] - [DATE]" at bounding box center [702, 350] width 62 height 12
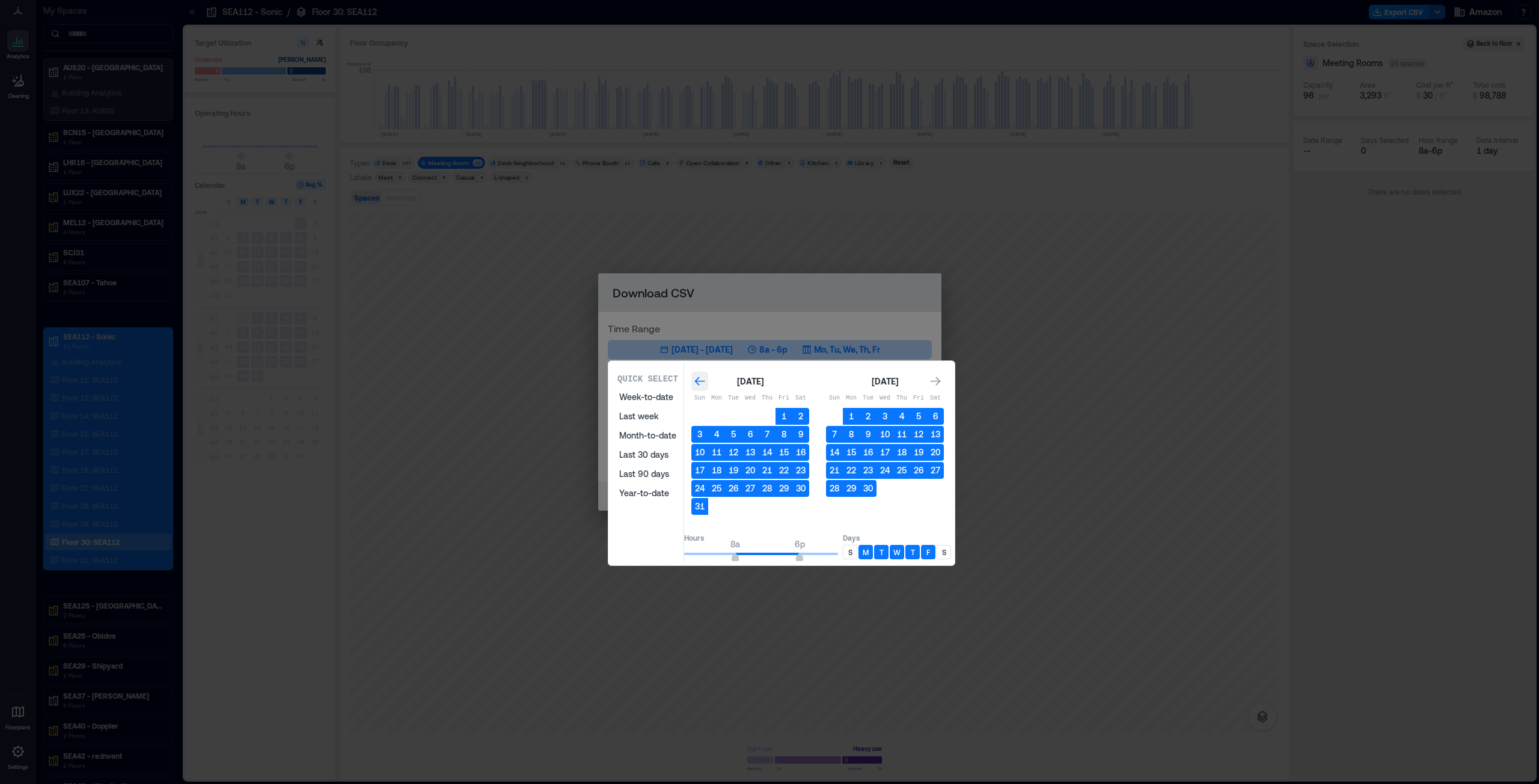
click at [706, 379] on icon "Go to previous month" at bounding box center [700, 382] width 12 height 12
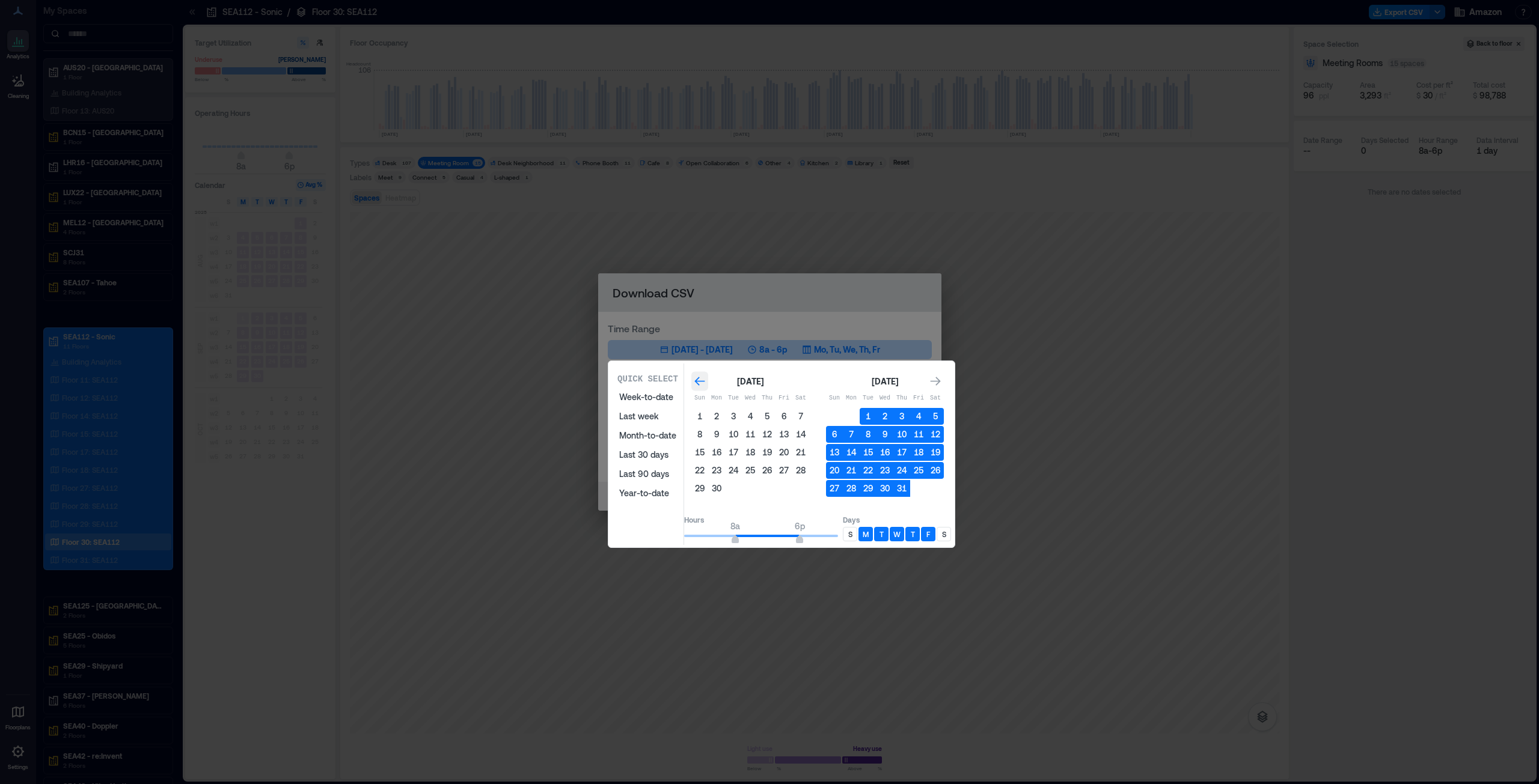
click at [706, 379] on icon "Go to previous month" at bounding box center [700, 382] width 12 height 12
click at [742, 413] on button "1" at bounding box center [733, 416] width 17 height 17
click at [941, 380] on icon "Go to next month" at bounding box center [936, 382] width 12 height 12
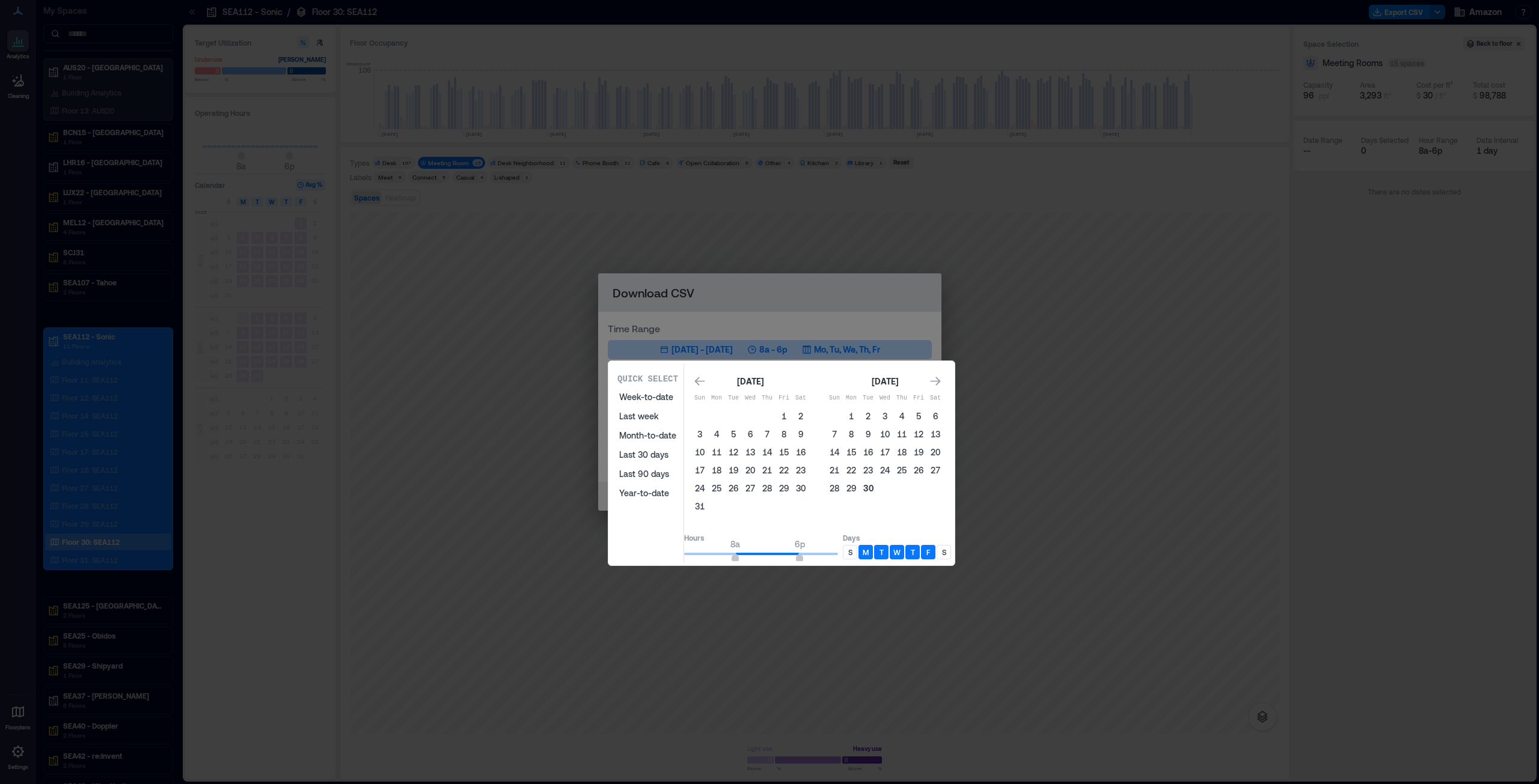
click at [876, 489] on button "30" at bounding box center [868, 488] width 17 height 17
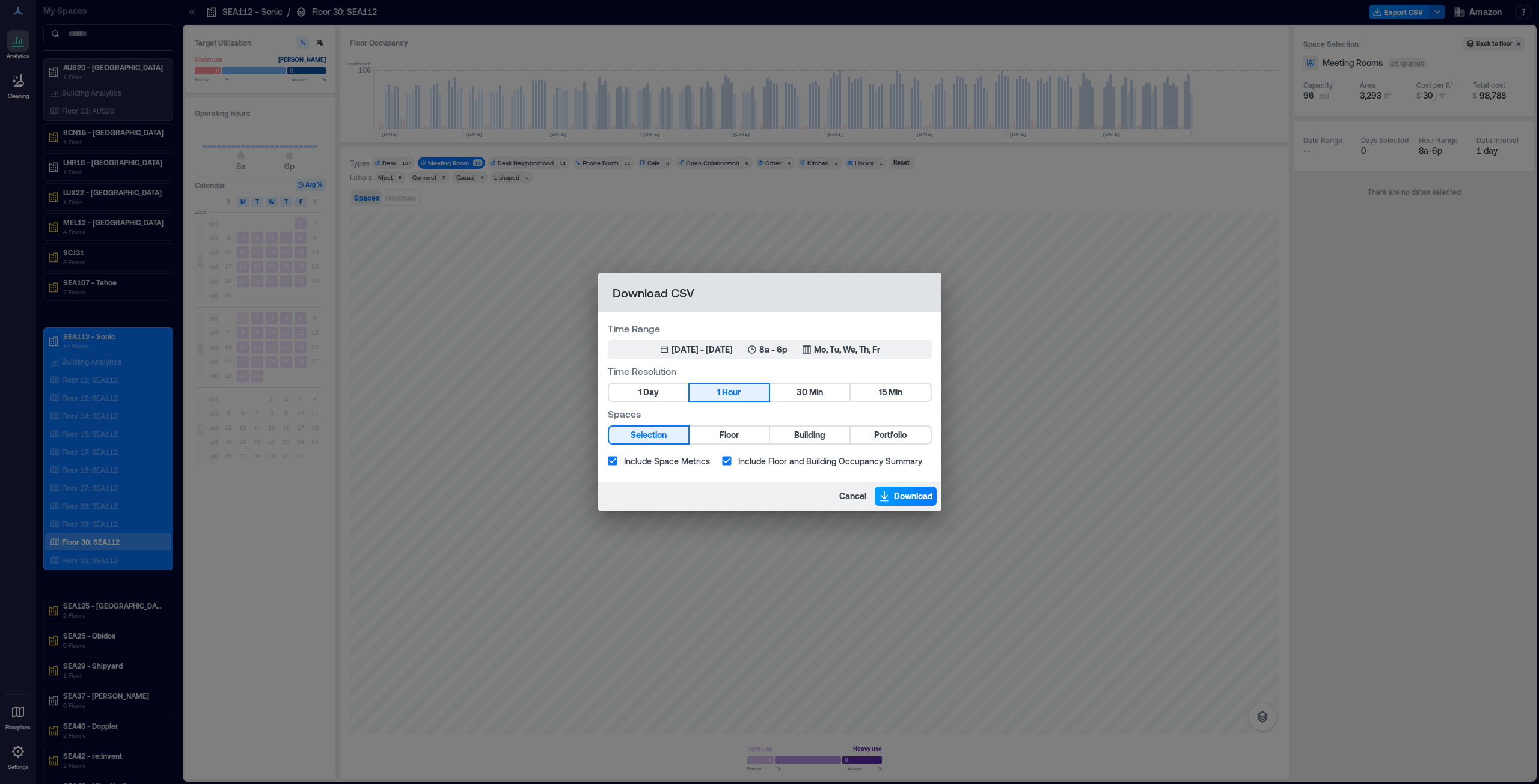
click at [904, 491] on span "Download" at bounding box center [913, 496] width 39 height 12
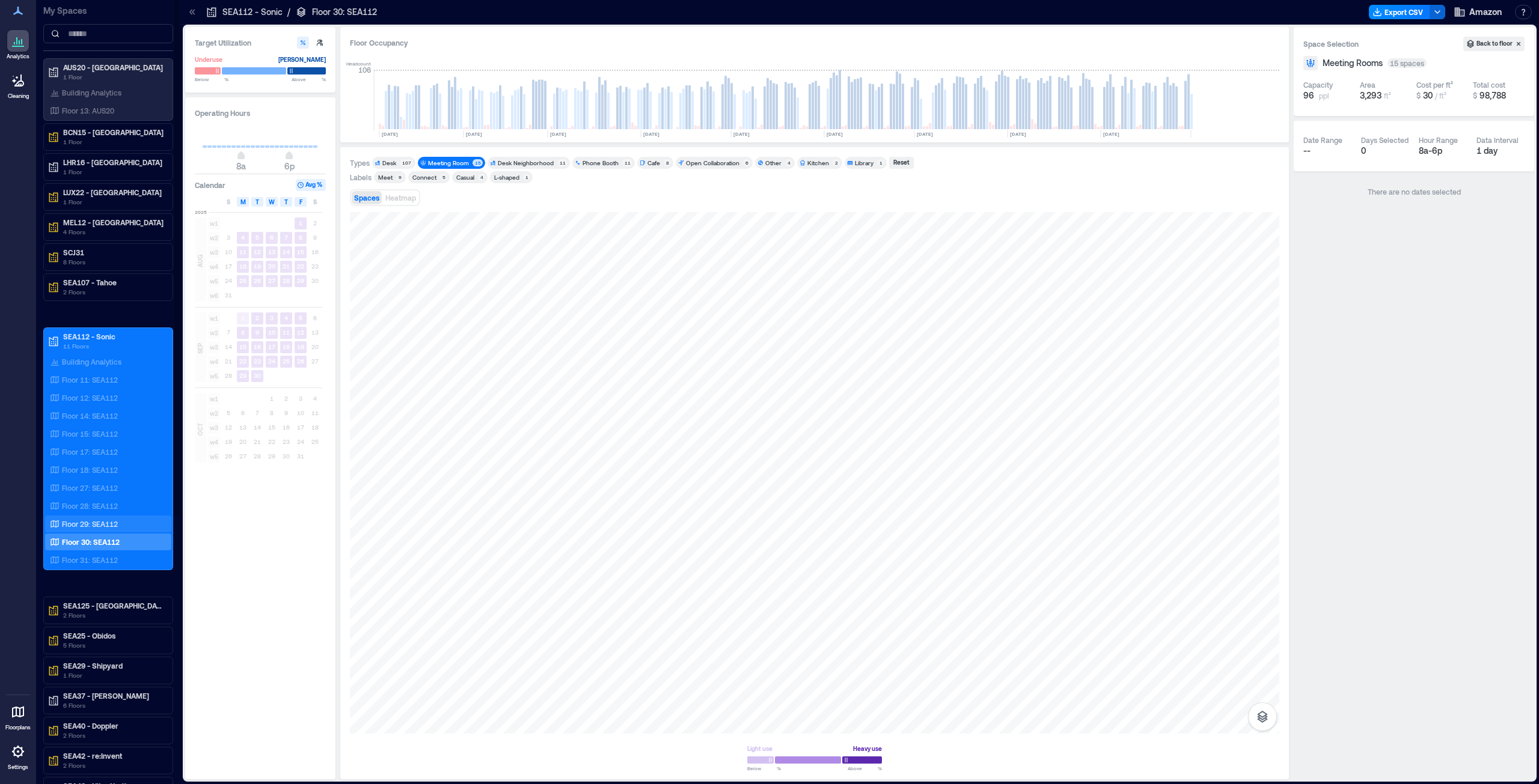
click at [102, 524] on p "Floor 29: SEA112" at bounding box center [90, 524] width 56 height 10
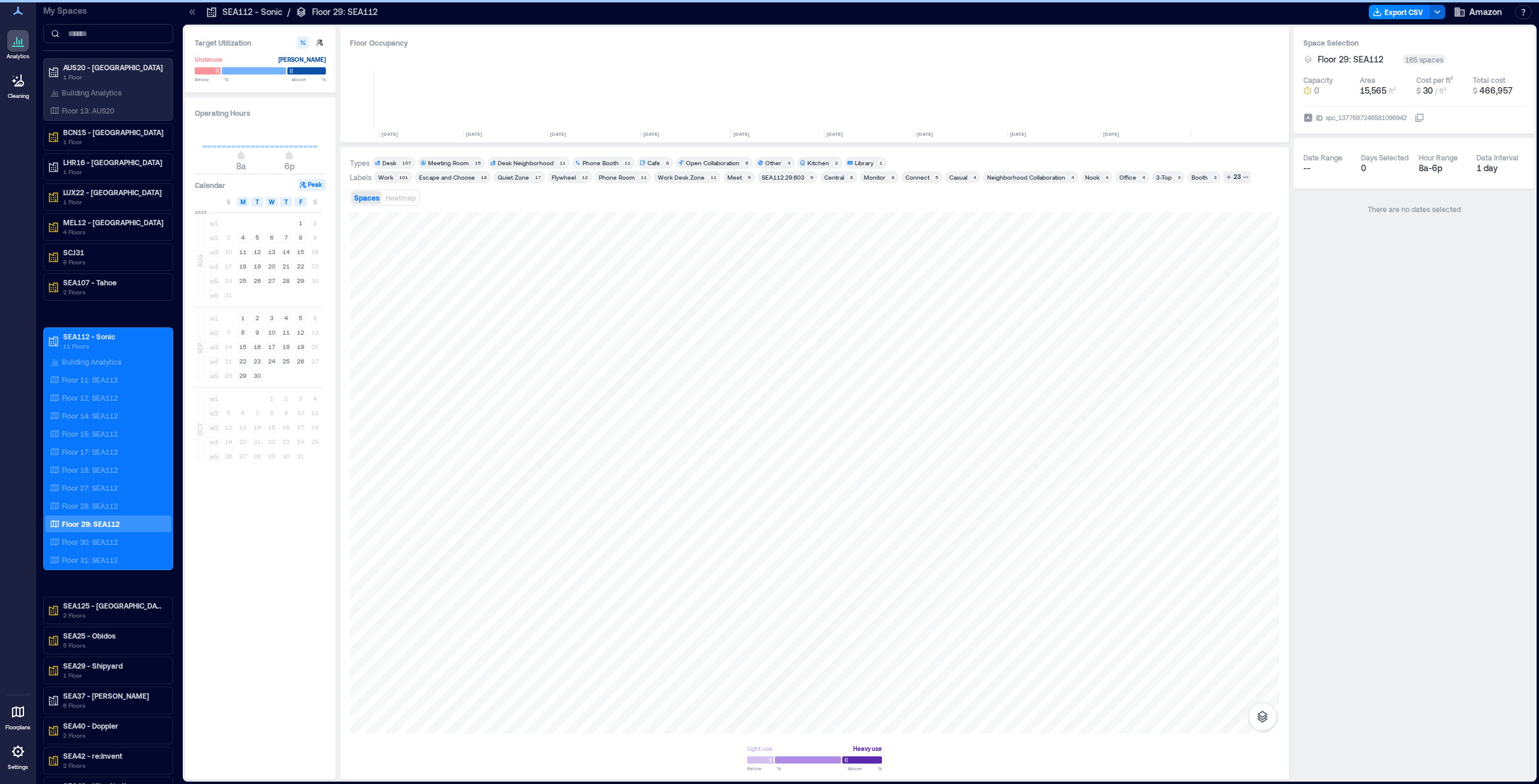
click at [450, 162] on div "Meeting Room" at bounding box center [448, 162] width 41 height 8
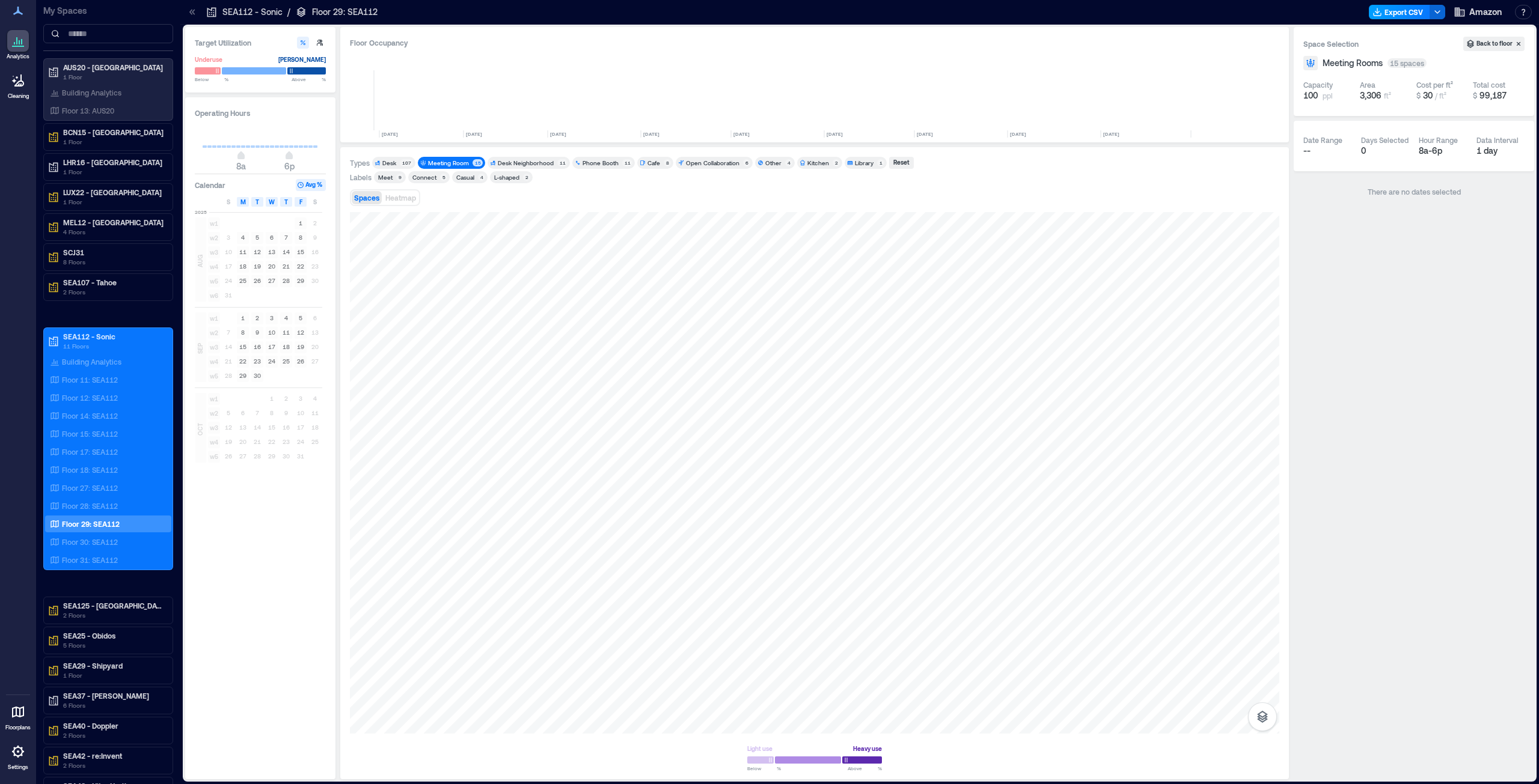
click at [1397, 13] on button "Export CSV" at bounding box center [1399, 11] width 62 height 14
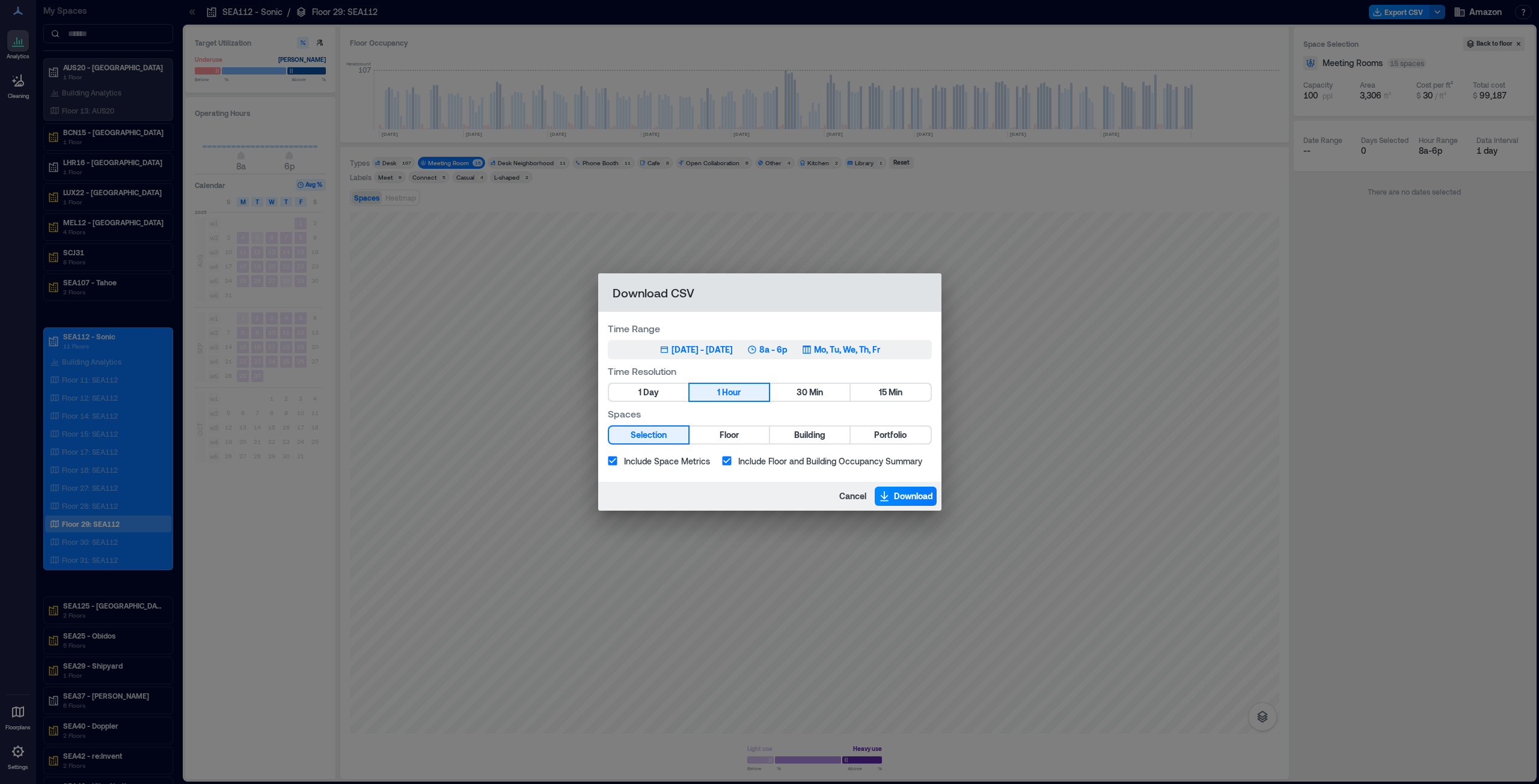
click at [682, 353] on div "[DATE] - [DATE]" at bounding box center [702, 350] width 62 height 12
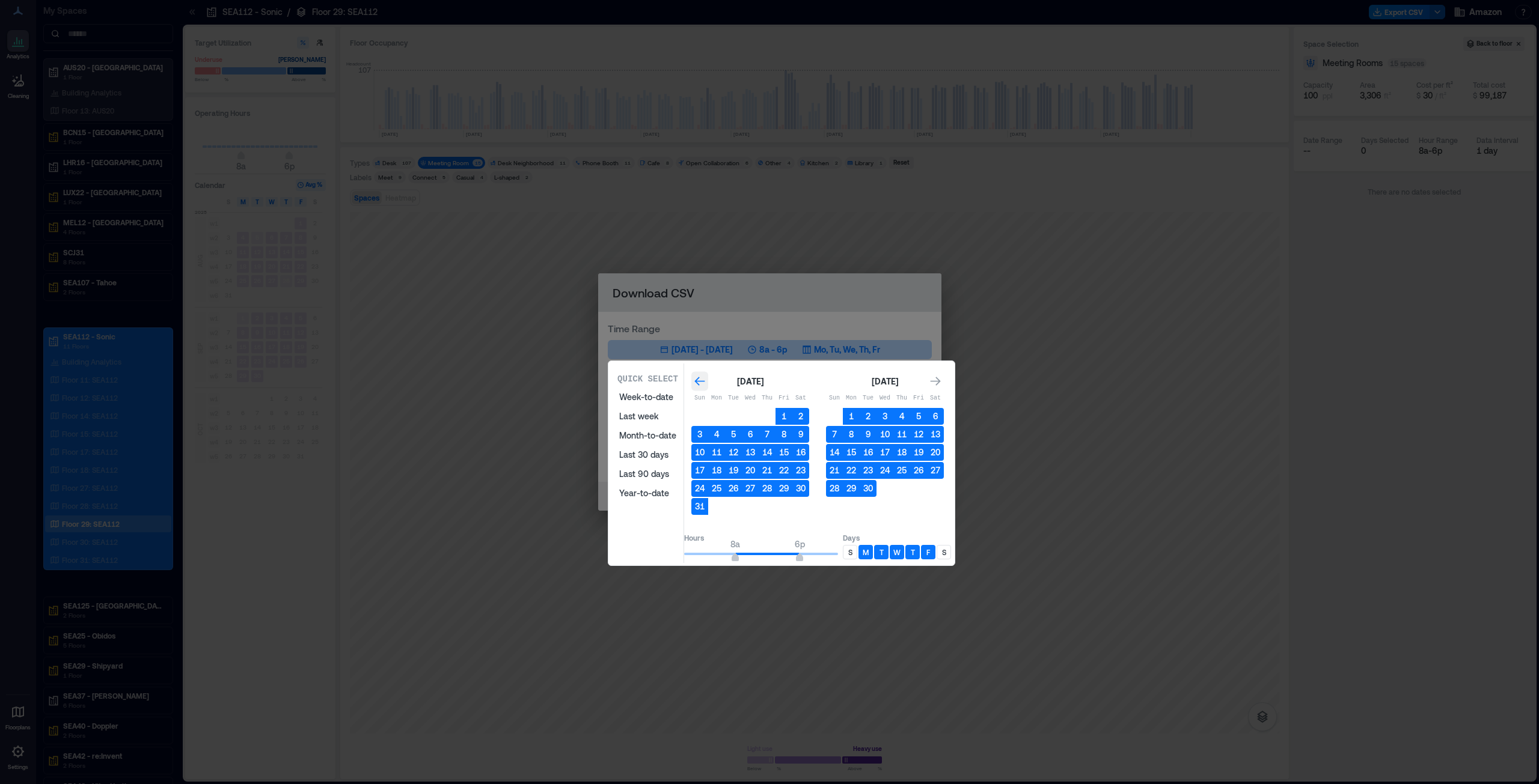
click at [706, 379] on div "Go to previous month" at bounding box center [699, 382] width 17 height 19
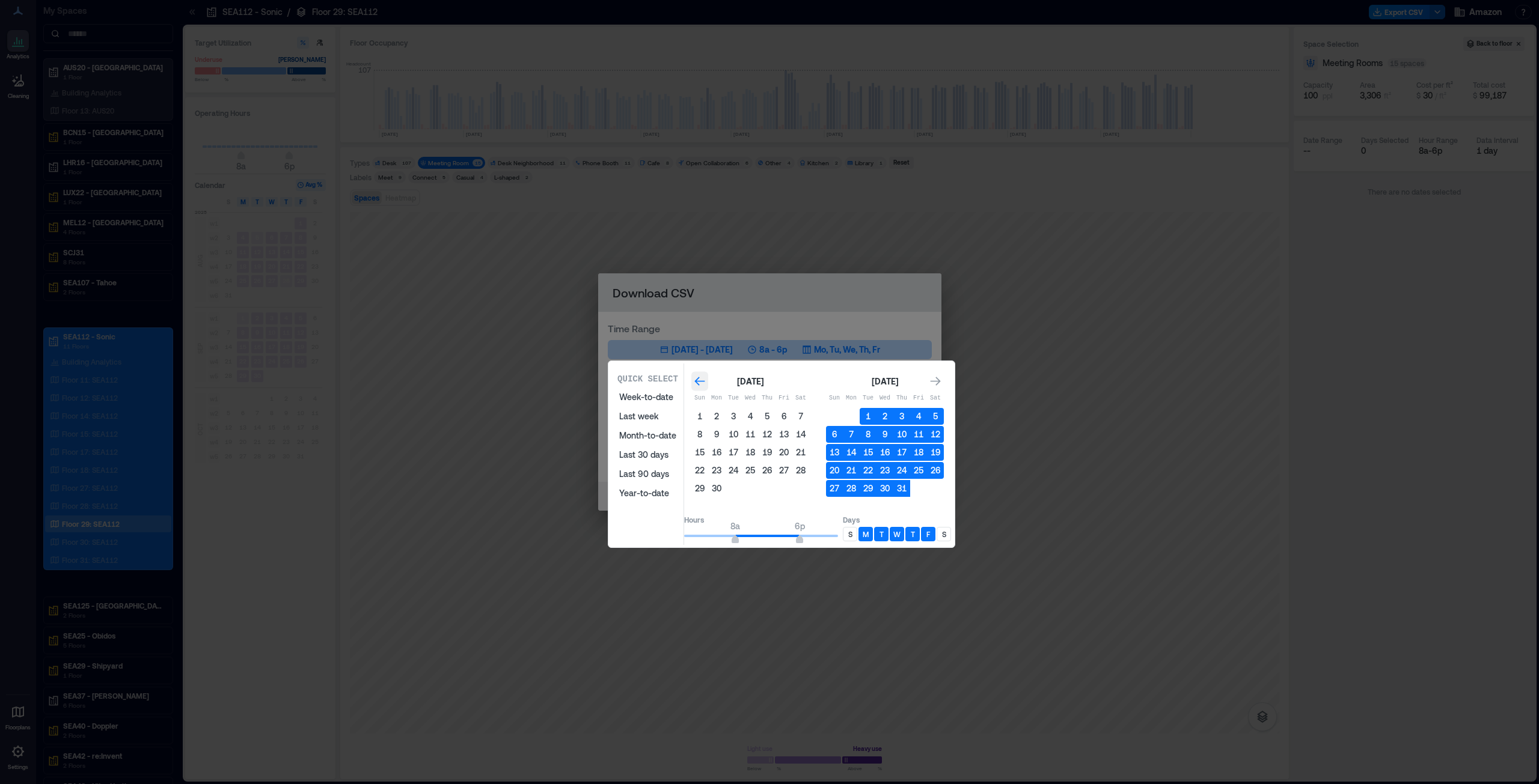
click at [706, 379] on div "Go to previous month" at bounding box center [699, 382] width 17 height 19
click at [742, 419] on button "1" at bounding box center [733, 416] width 17 height 17
click at [944, 378] on div "Go to next month" at bounding box center [935, 382] width 17 height 19
click at [941, 378] on icon "Go to next month" at bounding box center [936, 382] width 12 height 12
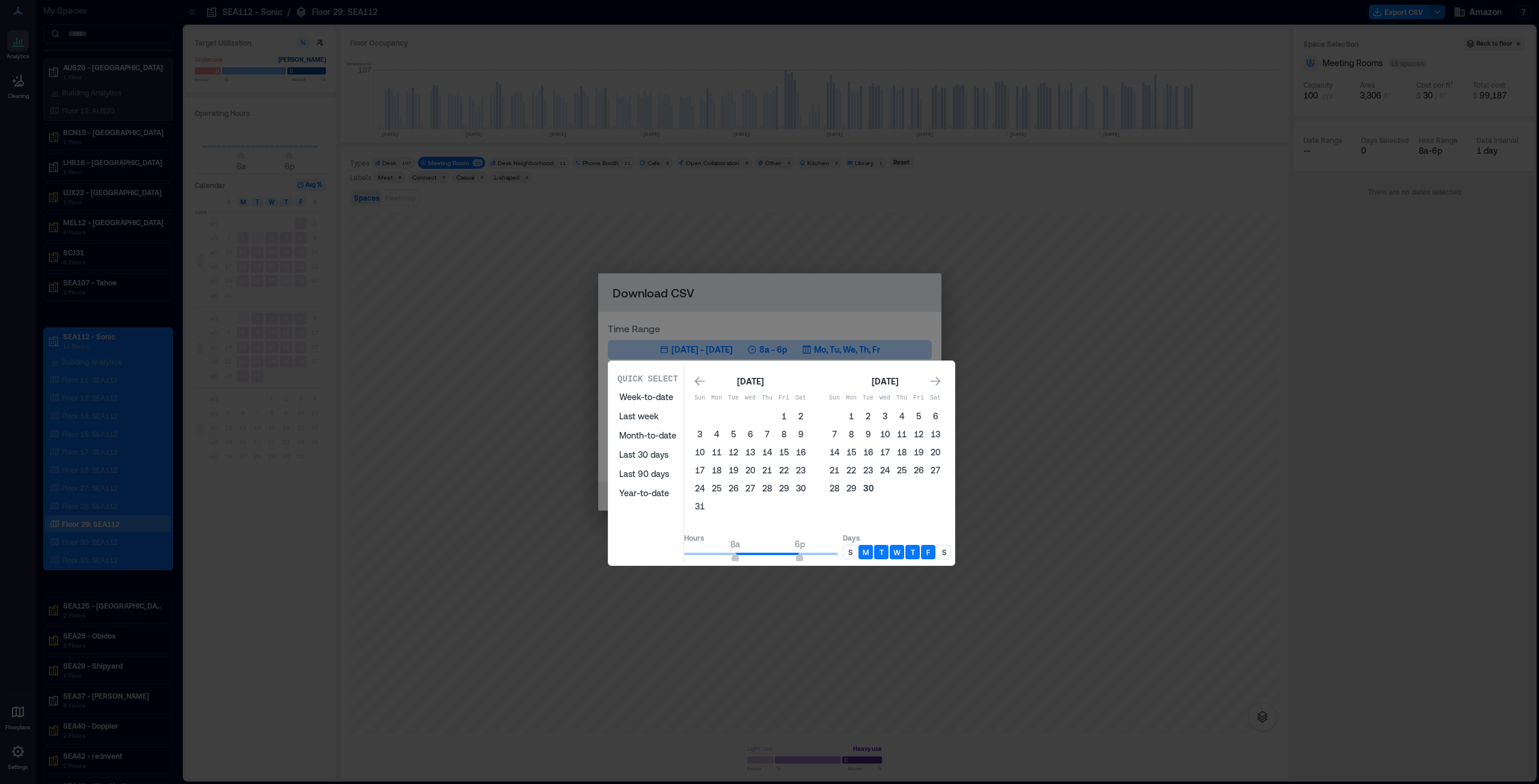
click at [876, 488] on button "30" at bounding box center [868, 488] width 17 height 17
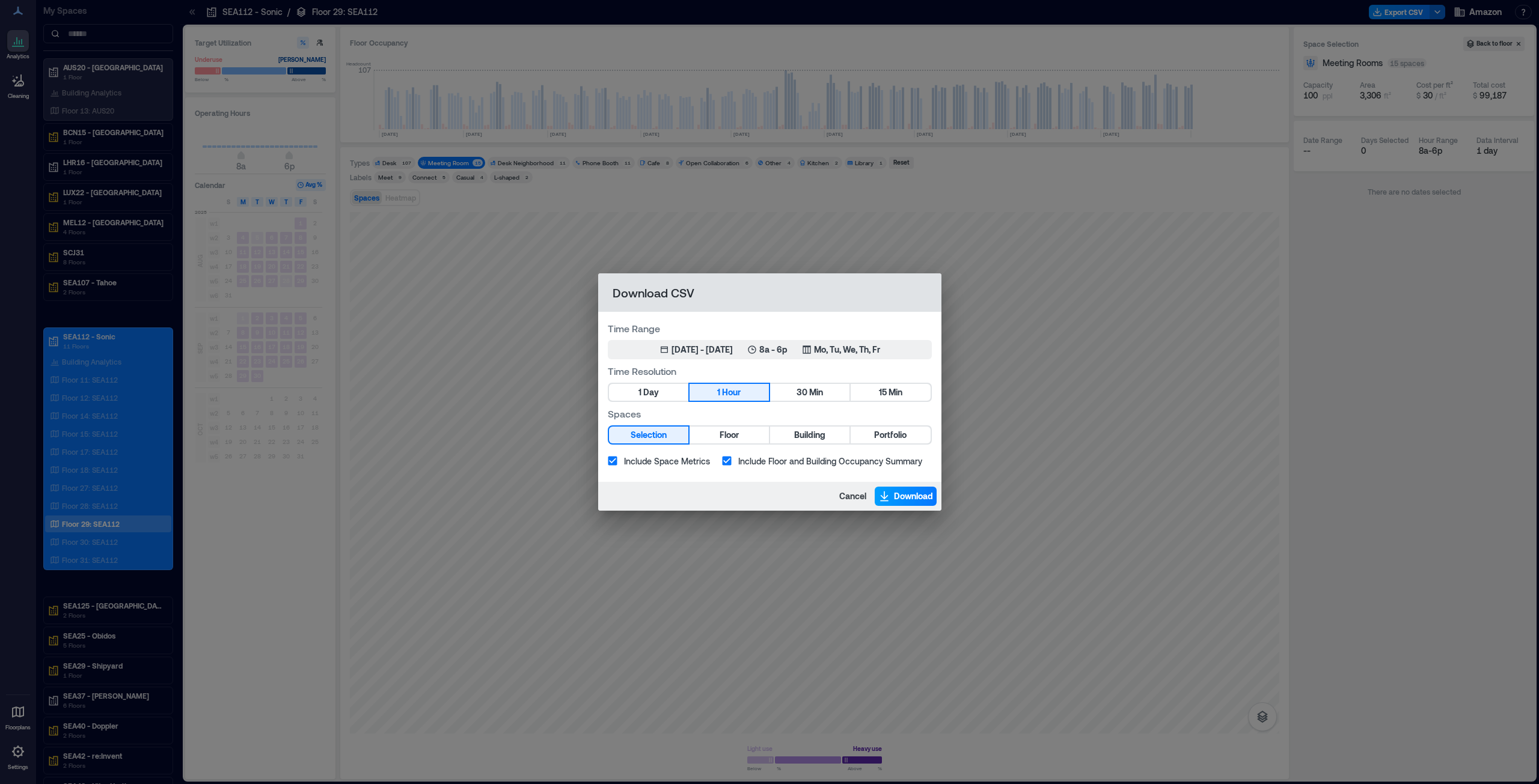
click at [912, 496] on span "Download" at bounding box center [913, 496] width 39 height 12
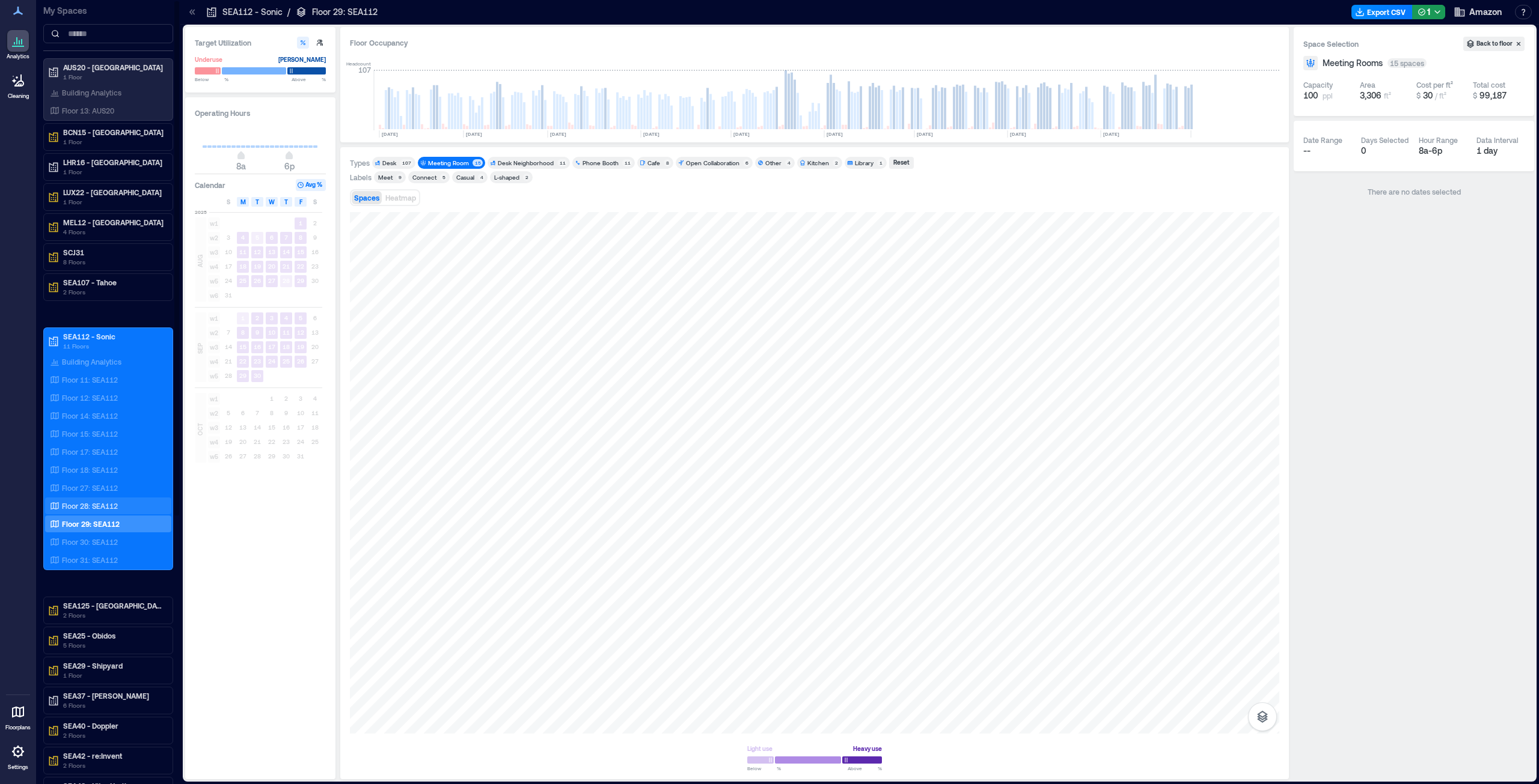
click at [97, 503] on p "Floor 28: SEA112" at bounding box center [90, 505] width 56 height 10
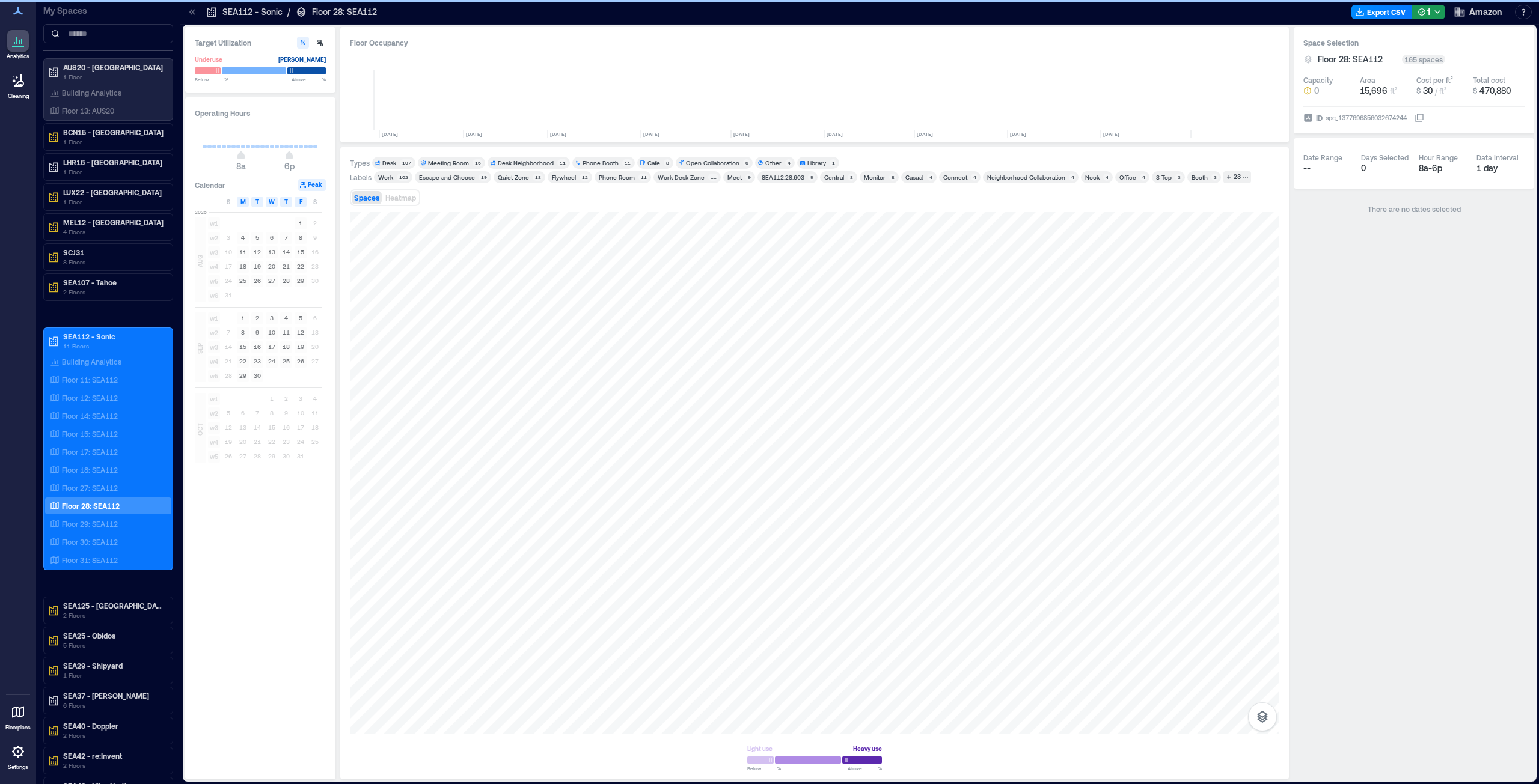
click at [459, 165] on div "Meeting Room" at bounding box center [448, 162] width 41 height 8
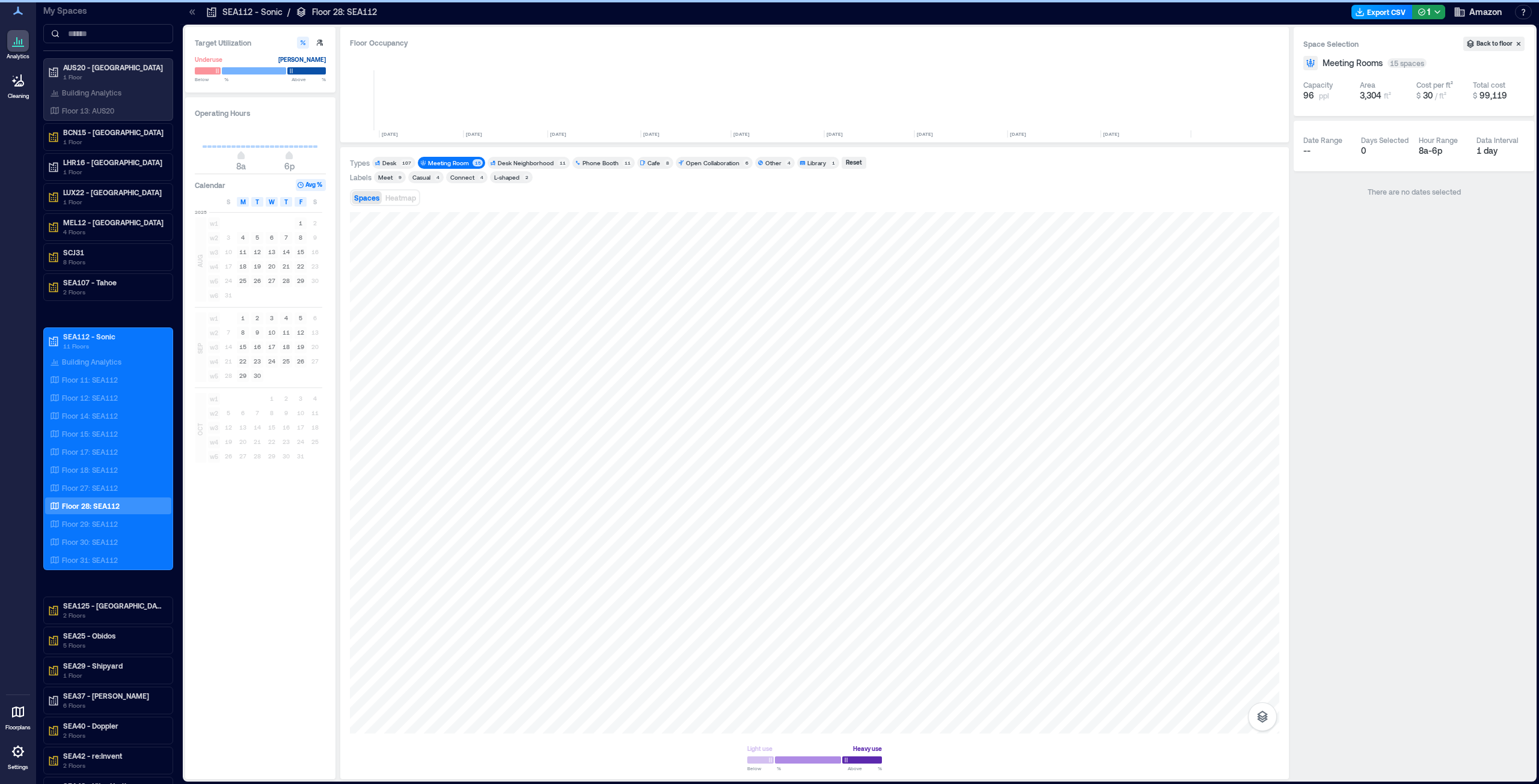
click at [1370, 8] on button "Export CSV" at bounding box center [1382, 11] width 62 height 14
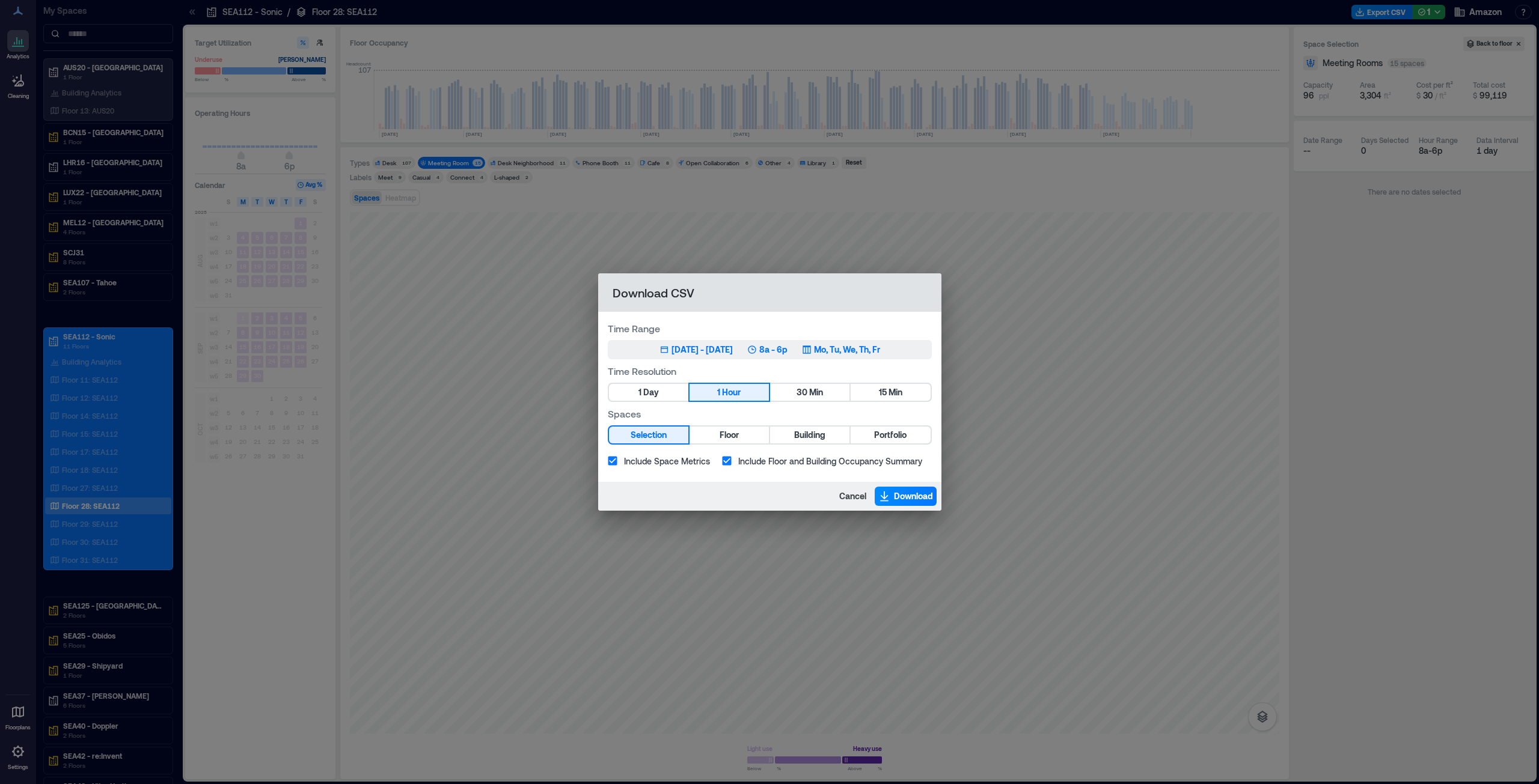
click at [701, 348] on div "[DATE] - [DATE]" at bounding box center [702, 350] width 62 height 12
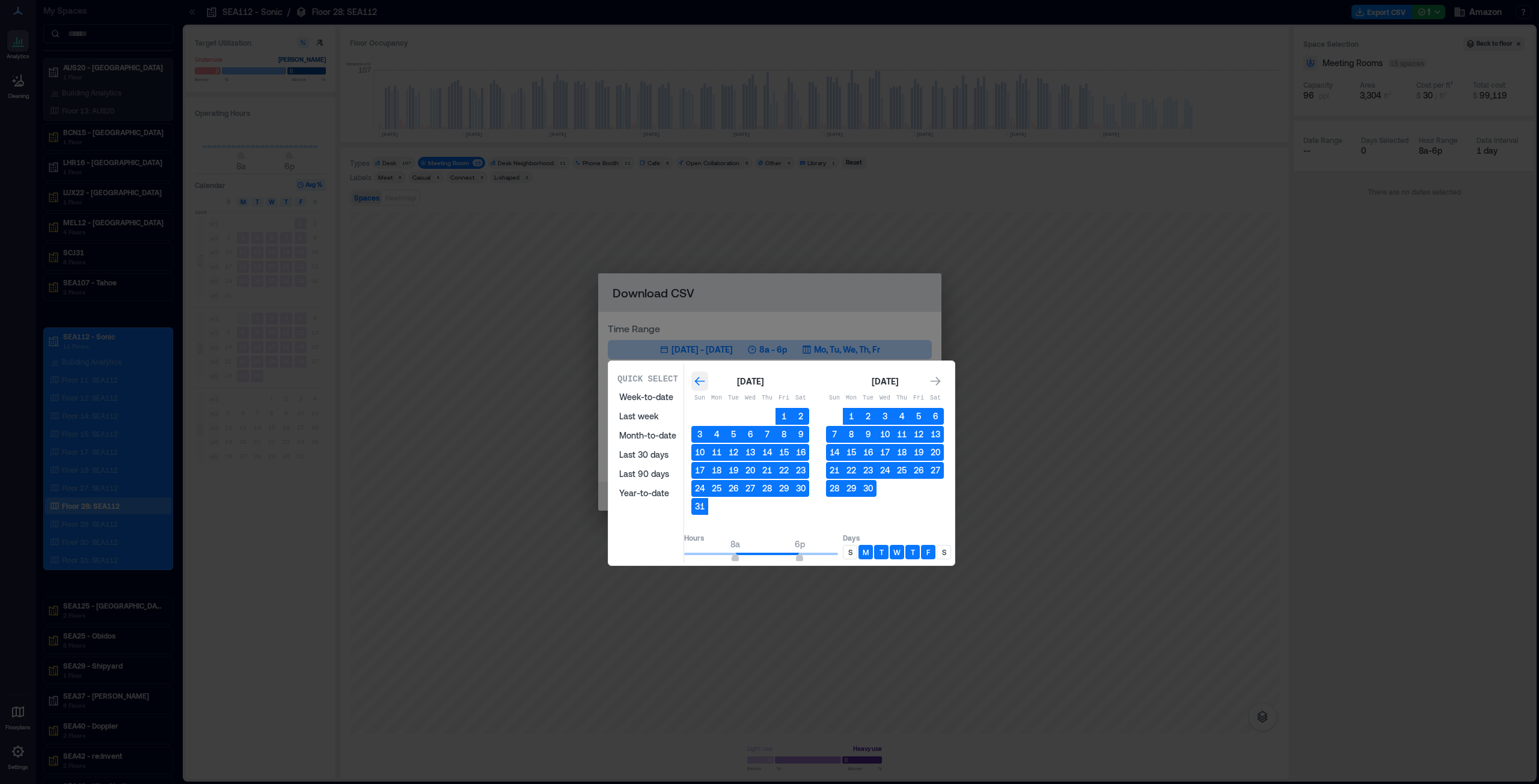
click at [706, 377] on icon "Go to previous month" at bounding box center [700, 382] width 12 height 12
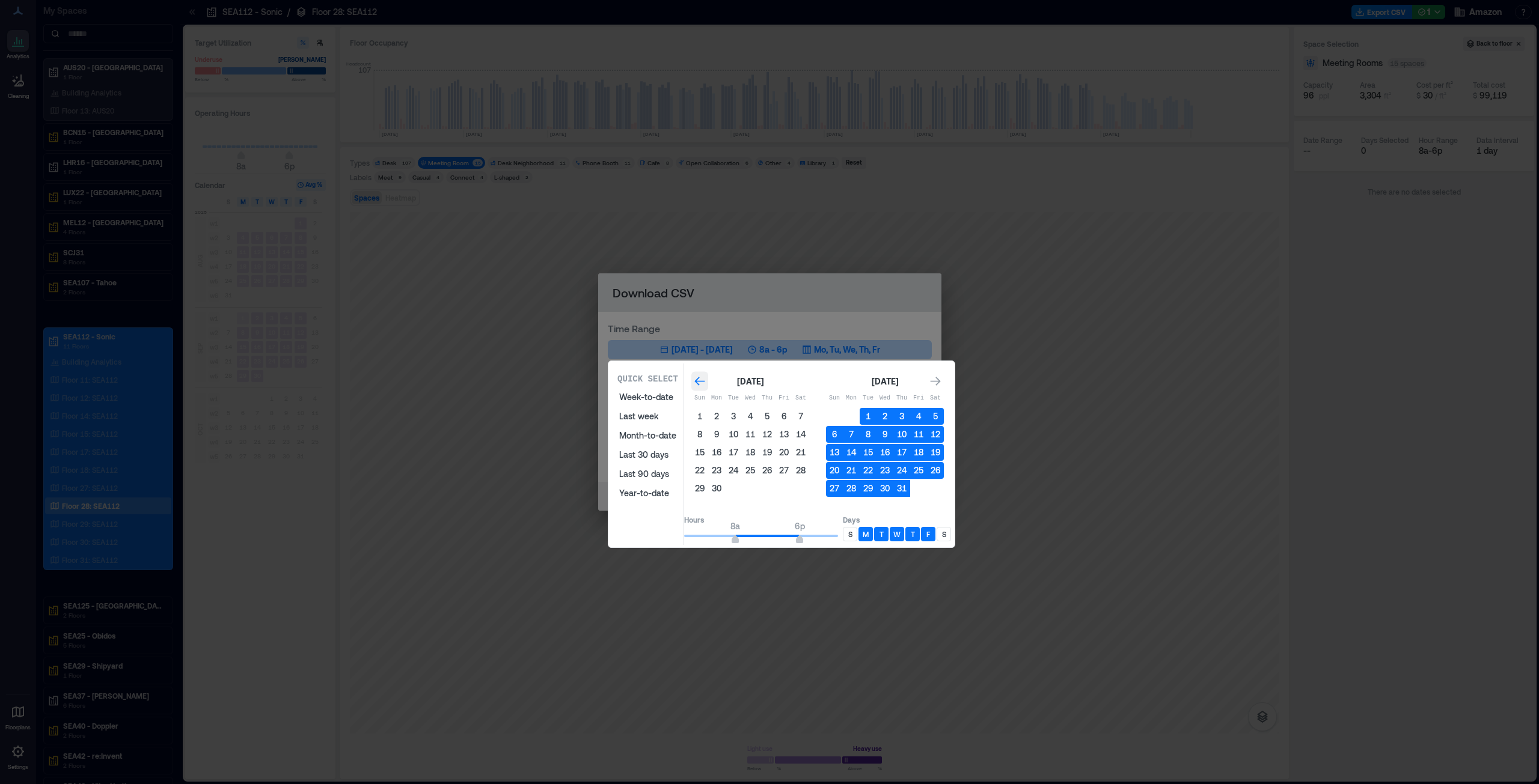
click at [706, 377] on icon "Go to previous month" at bounding box center [700, 382] width 12 height 12
click at [742, 413] on button "1" at bounding box center [733, 416] width 17 height 17
click at [941, 379] on icon "Go to next month" at bounding box center [936, 382] width 12 height 12
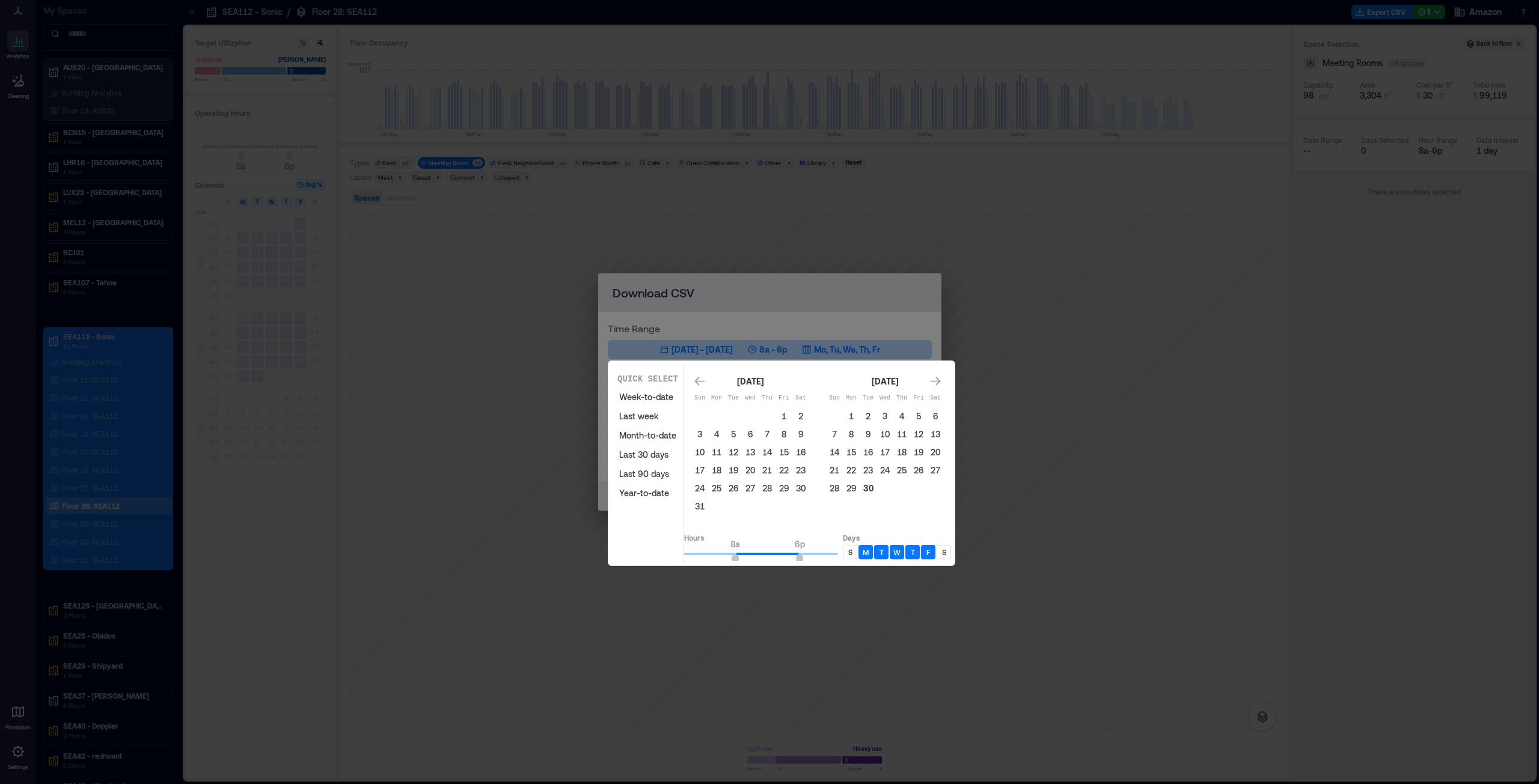
click at [876, 485] on button "30" at bounding box center [868, 488] width 17 height 17
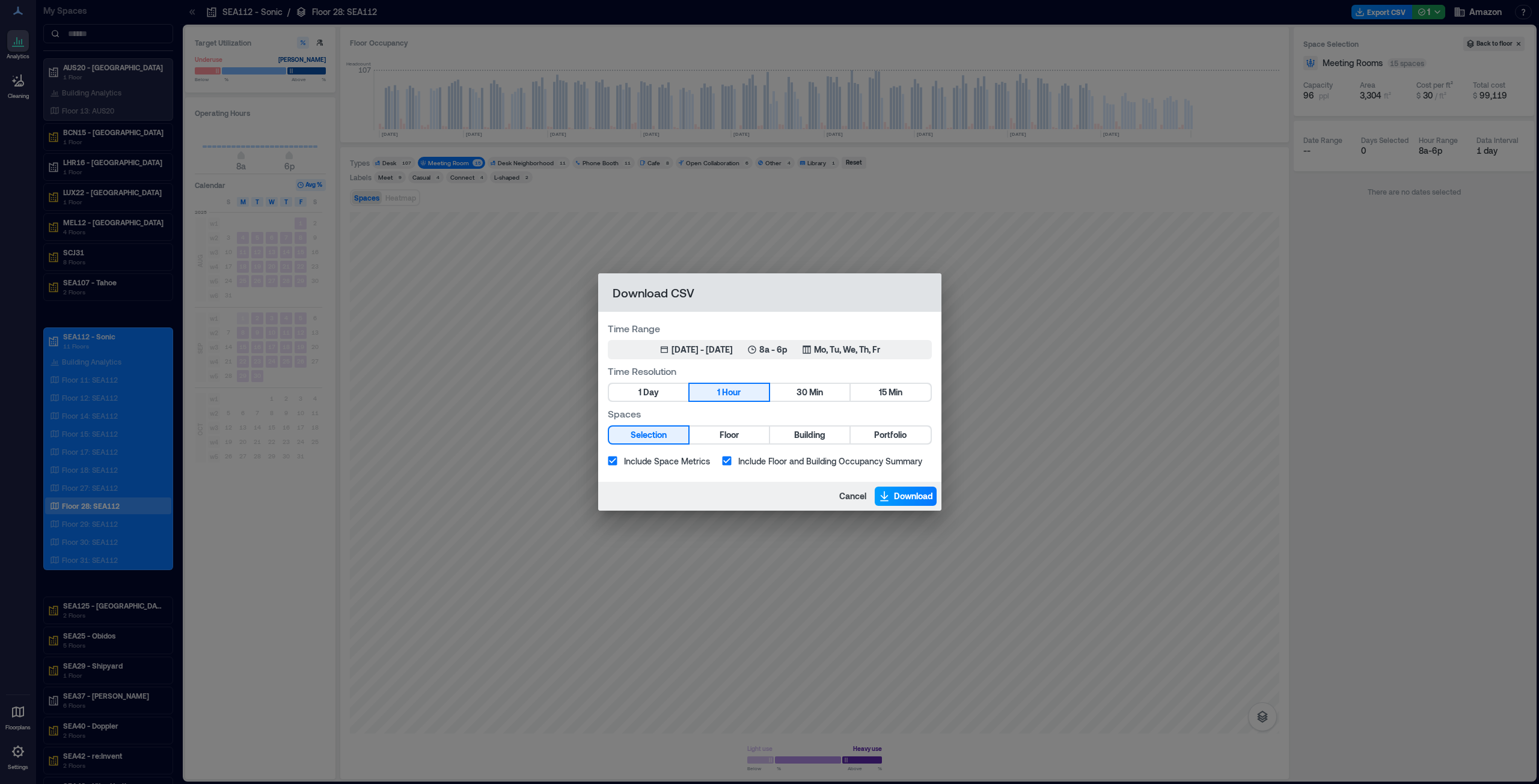
click at [902, 494] on span "Download" at bounding box center [913, 496] width 39 height 12
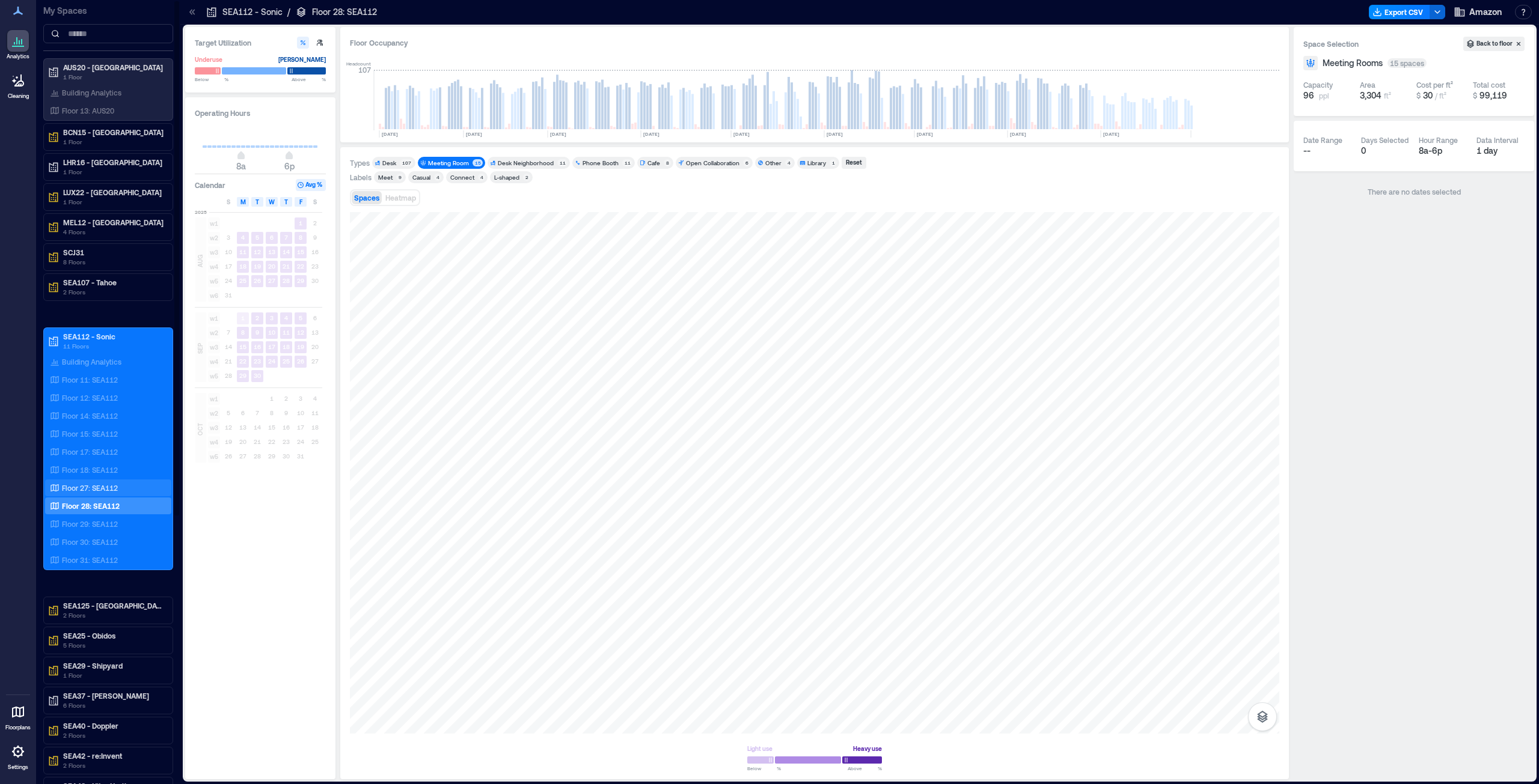
drag, startPoint x: 84, startPoint y: 490, endPoint x: 121, endPoint y: 488, distance: 37.1
click at [84, 490] on p "Floor 27: SEA112" at bounding box center [90, 488] width 56 height 10
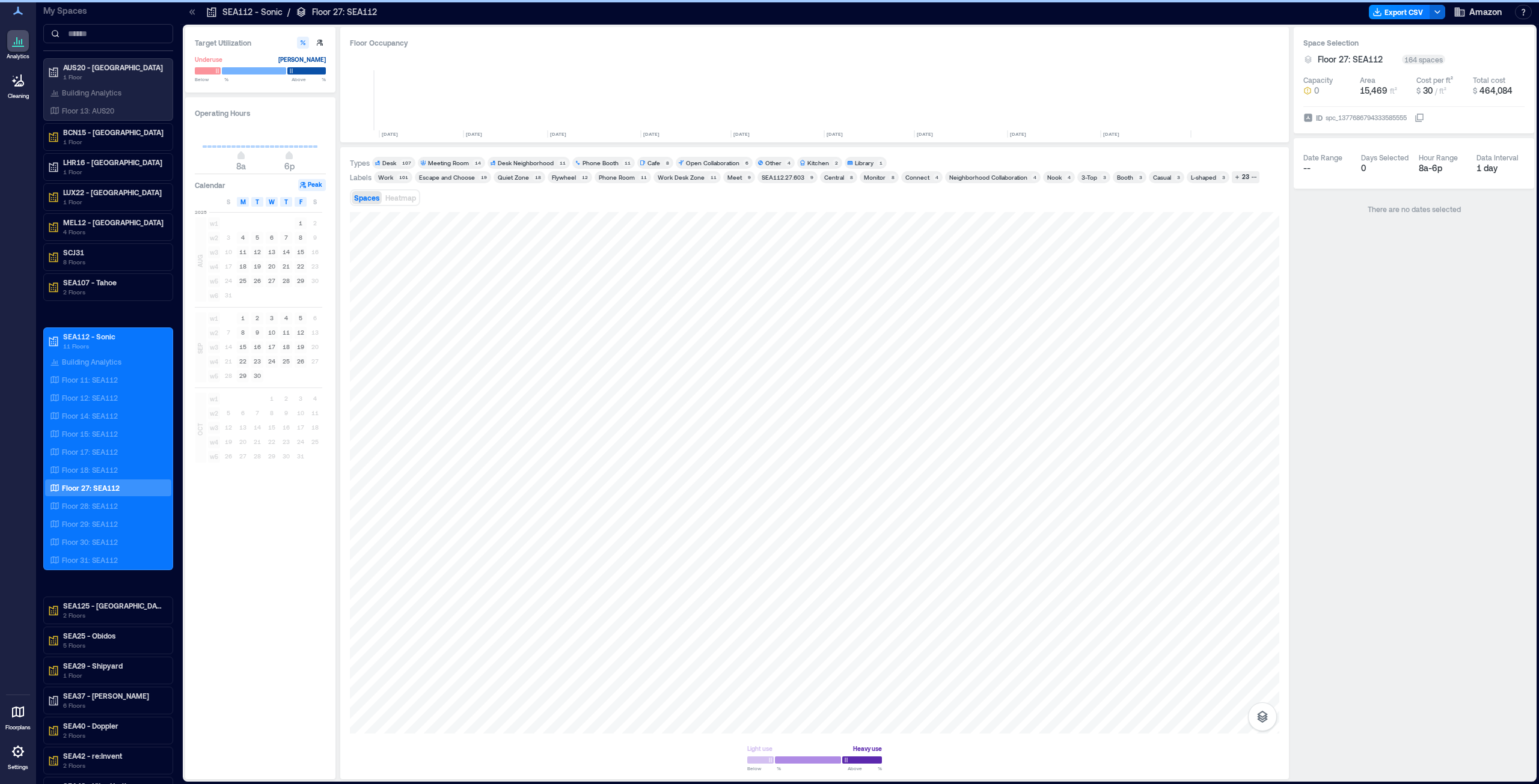
click at [456, 164] on div "Meeting Room" at bounding box center [448, 162] width 41 height 8
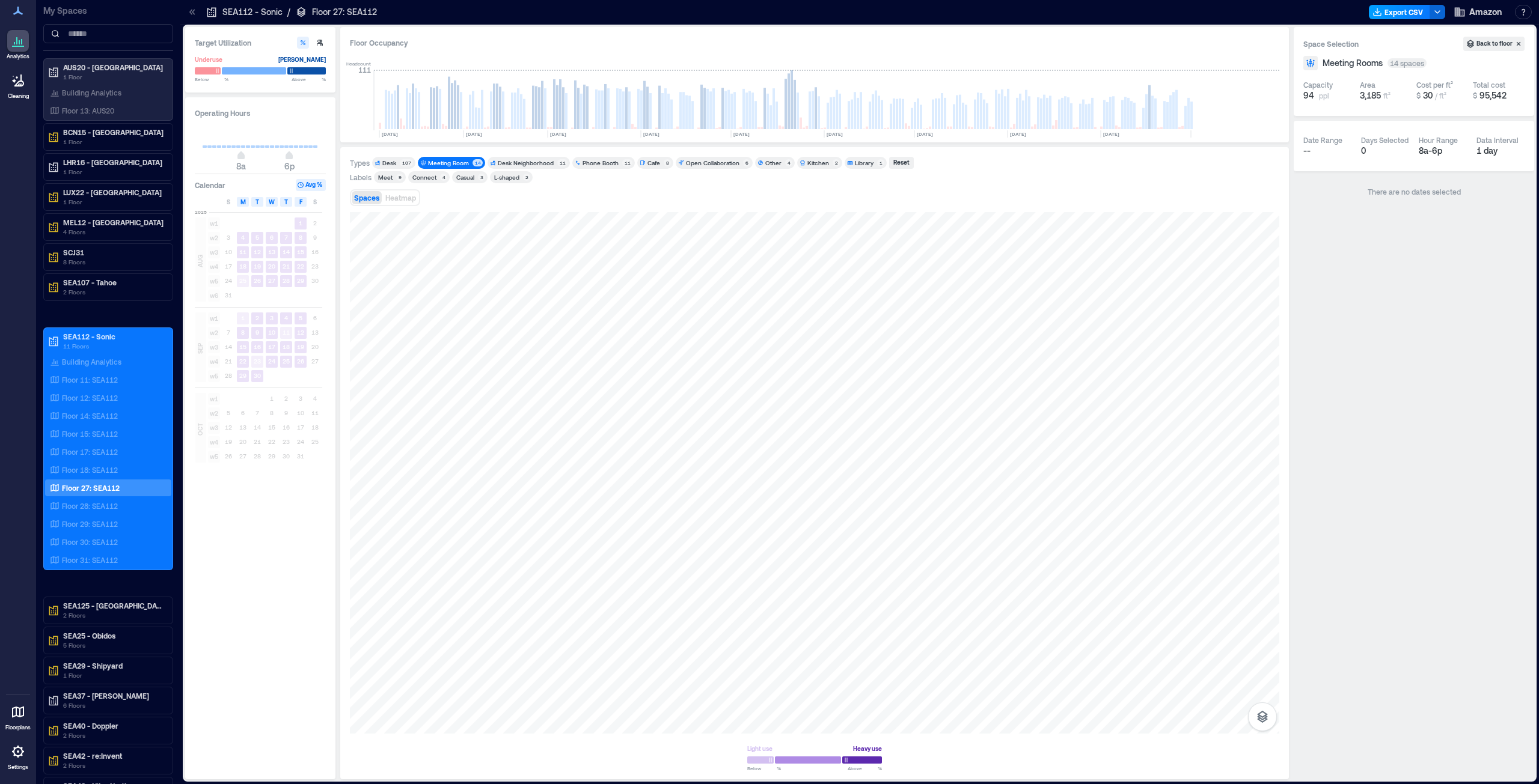
click at [1403, 5] on button "Export CSV" at bounding box center [1399, 11] width 62 height 14
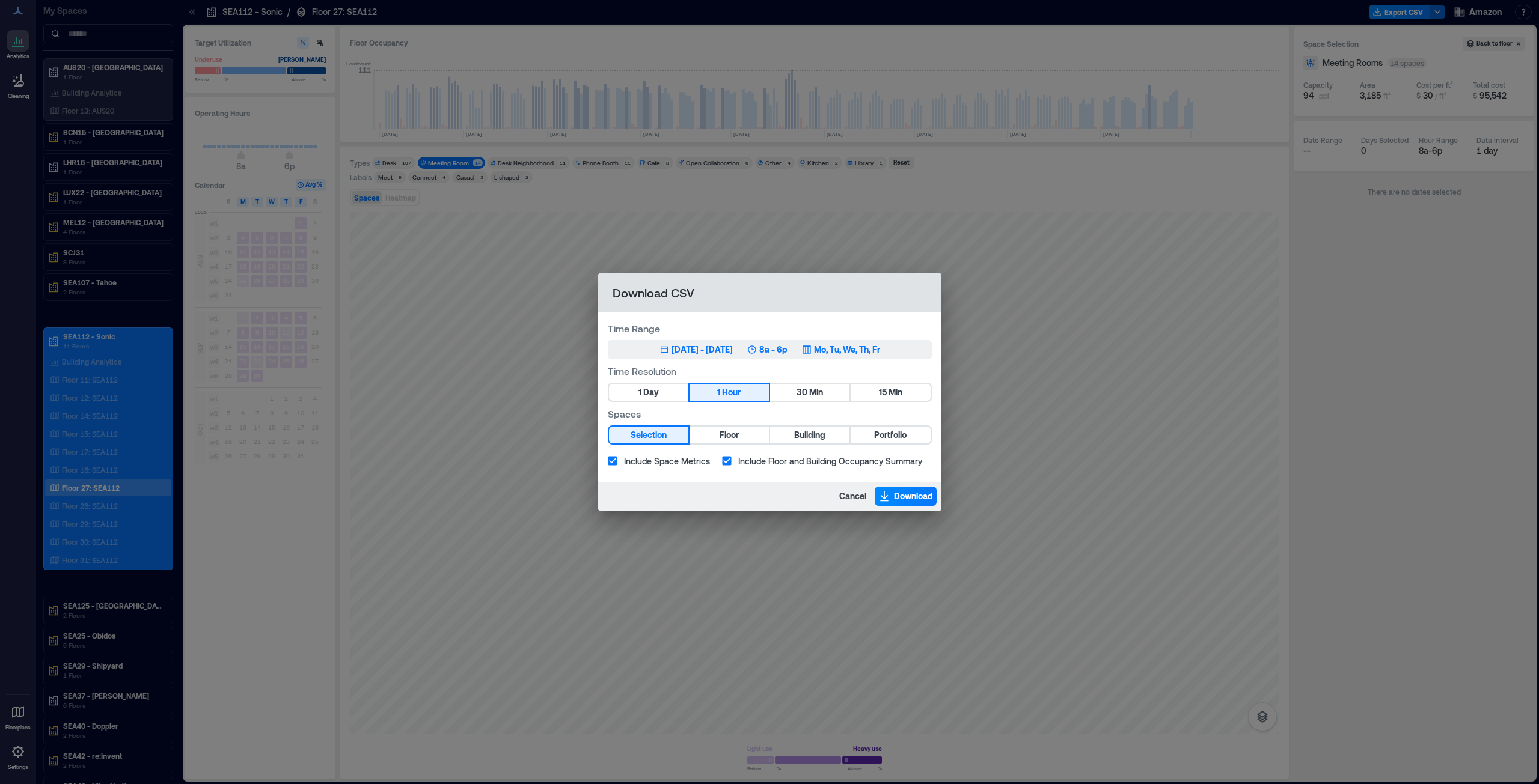
click at [703, 349] on div "[DATE] - [DATE]" at bounding box center [702, 350] width 62 height 12
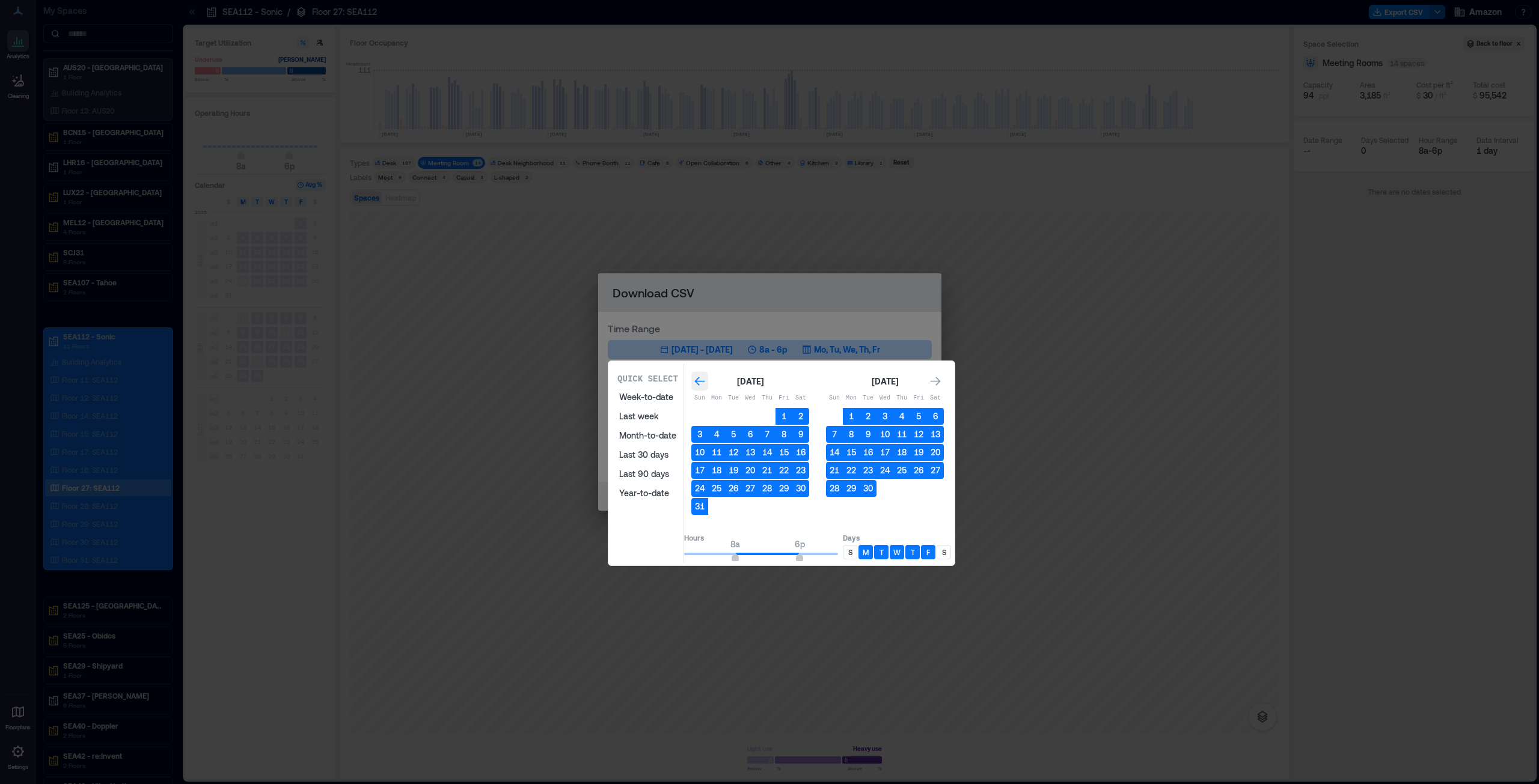
click at [706, 383] on icon "Go to previous month" at bounding box center [700, 382] width 12 height 12
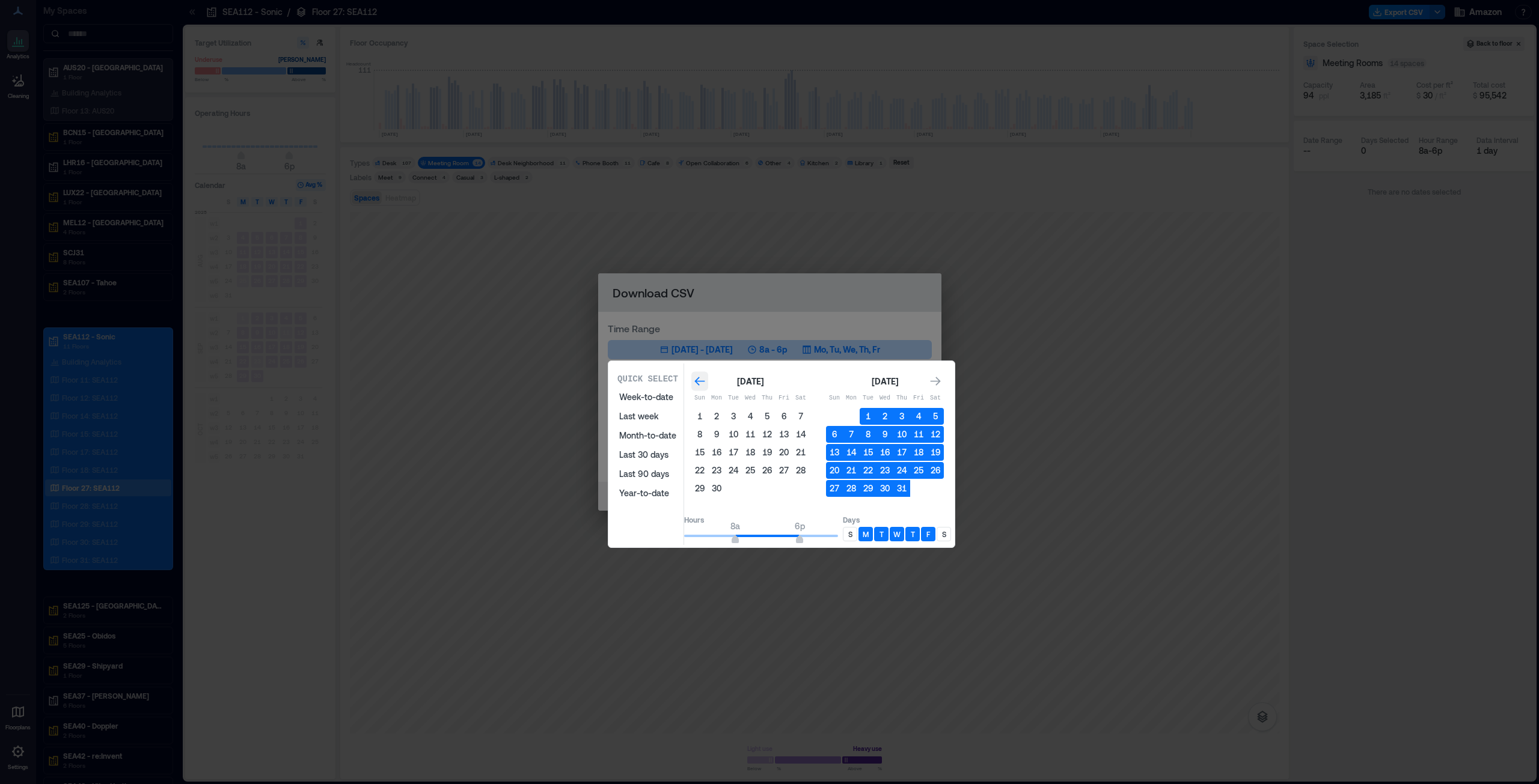
click at [706, 383] on icon "Go to previous month" at bounding box center [700, 382] width 12 height 12
click at [742, 416] on button "1" at bounding box center [733, 416] width 17 height 17
click at [941, 385] on icon "Go to next month" at bounding box center [936, 381] width 10 height 9
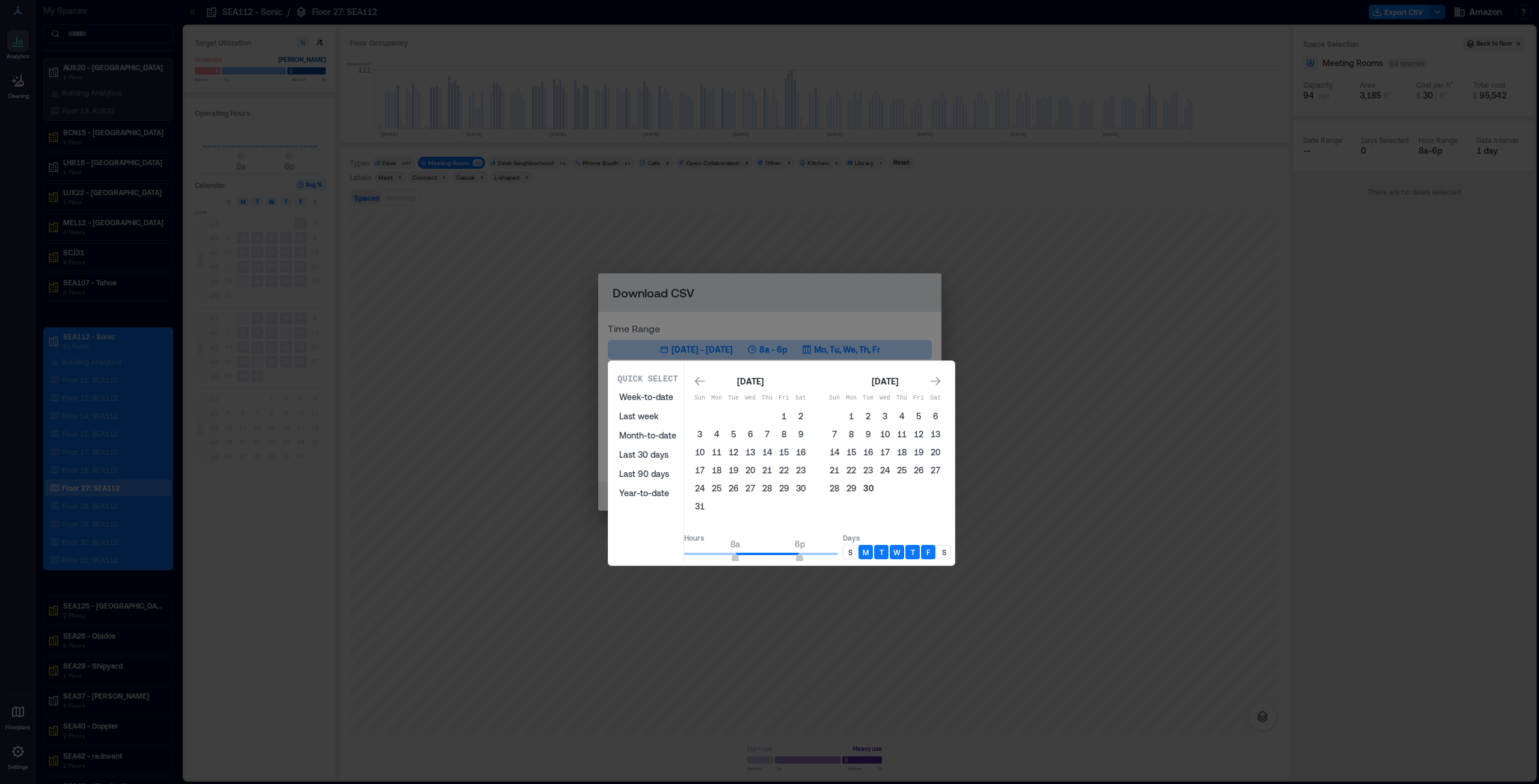
click at [876, 489] on button "30" at bounding box center [868, 488] width 17 height 17
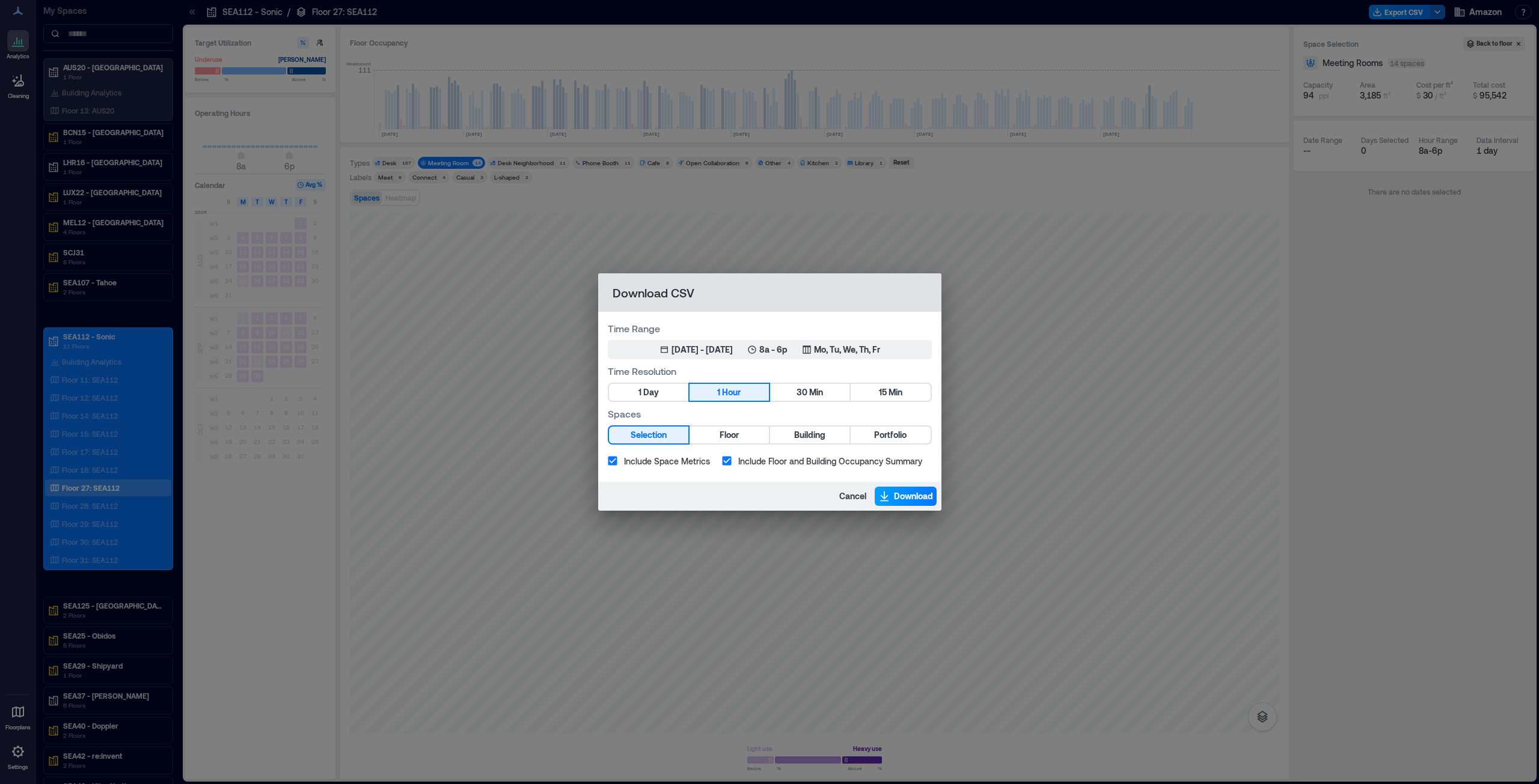
click at [919, 494] on span "Download" at bounding box center [913, 496] width 39 height 12
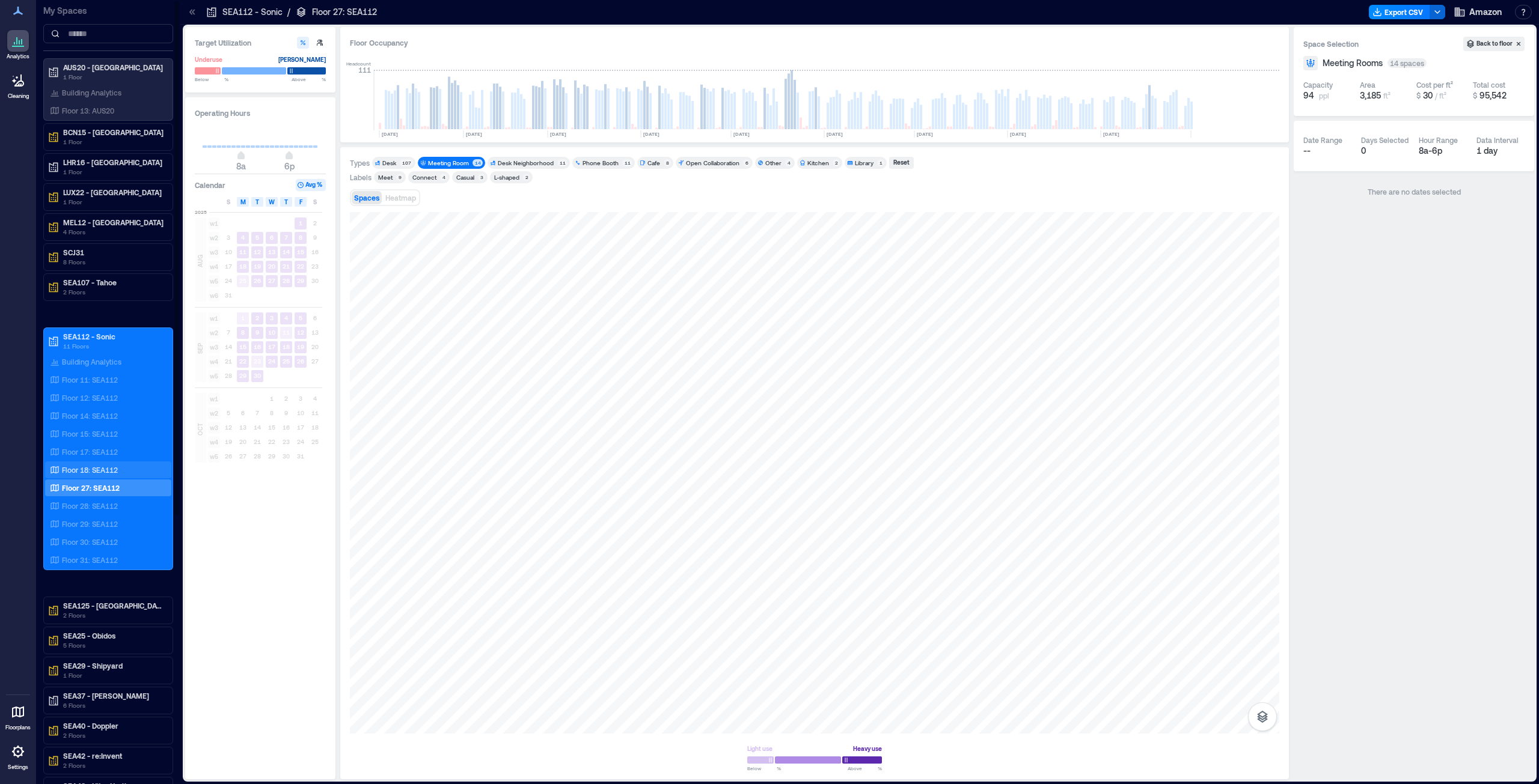
click at [91, 471] on p "Floor 18: SEA112" at bounding box center [90, 470] width 56 height 10
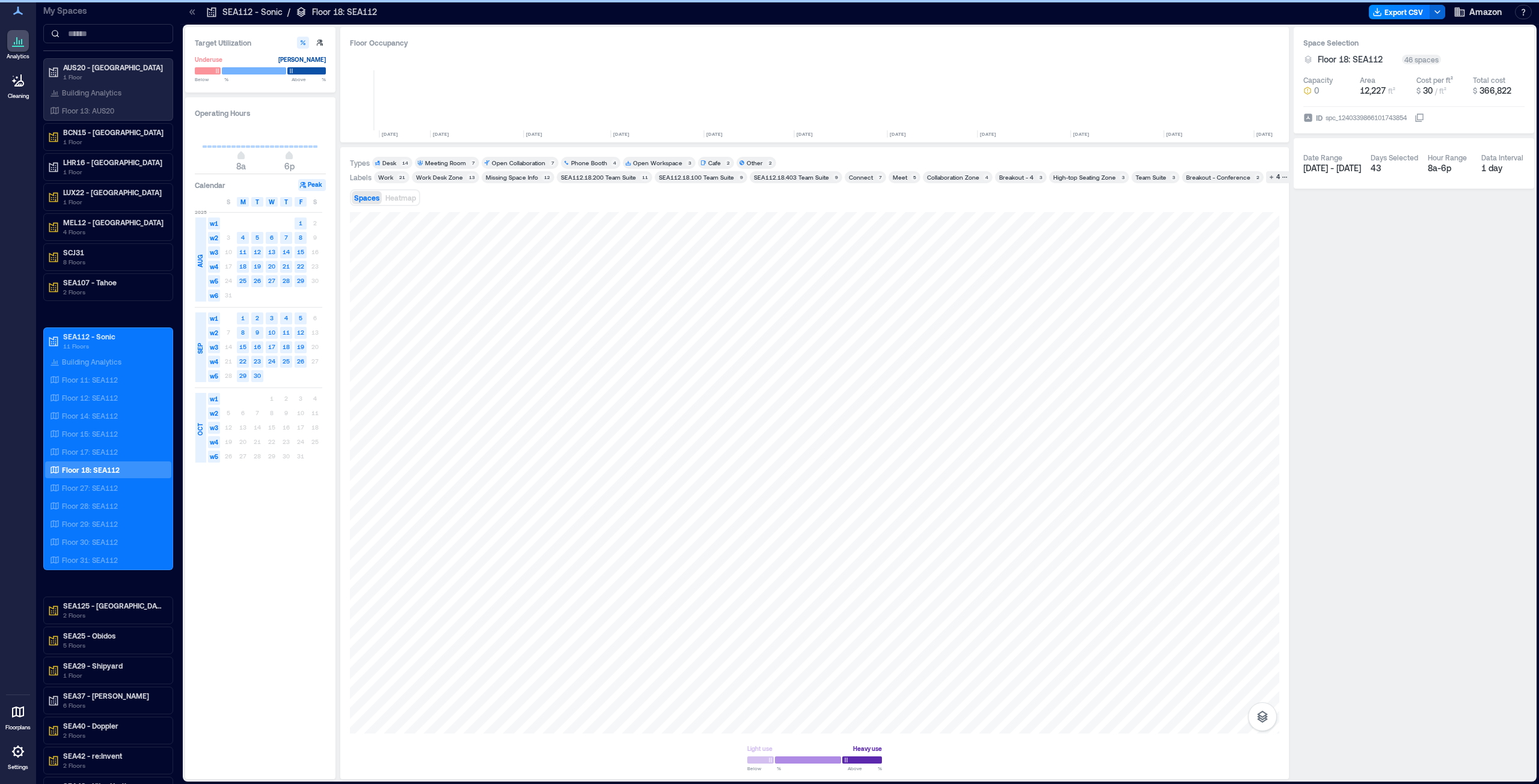
scroll to position [0, 1074]
click at [454, 162] on div "Meeting Room" at bounding box center [445, 162] width 41 height 8
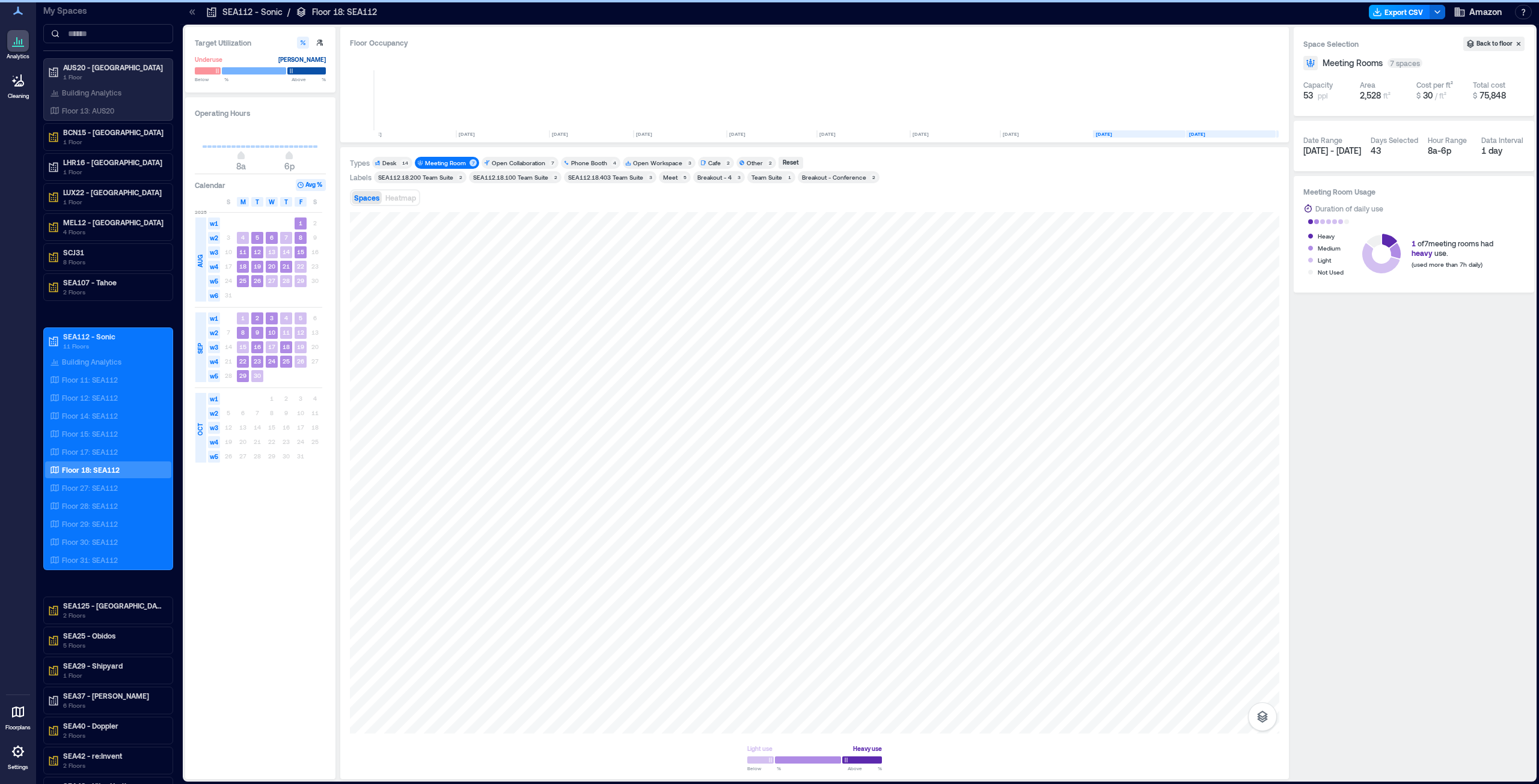
click at [1407, 11] on button "Export CSV" at bounding box center [1399, 11] width 62 height 14
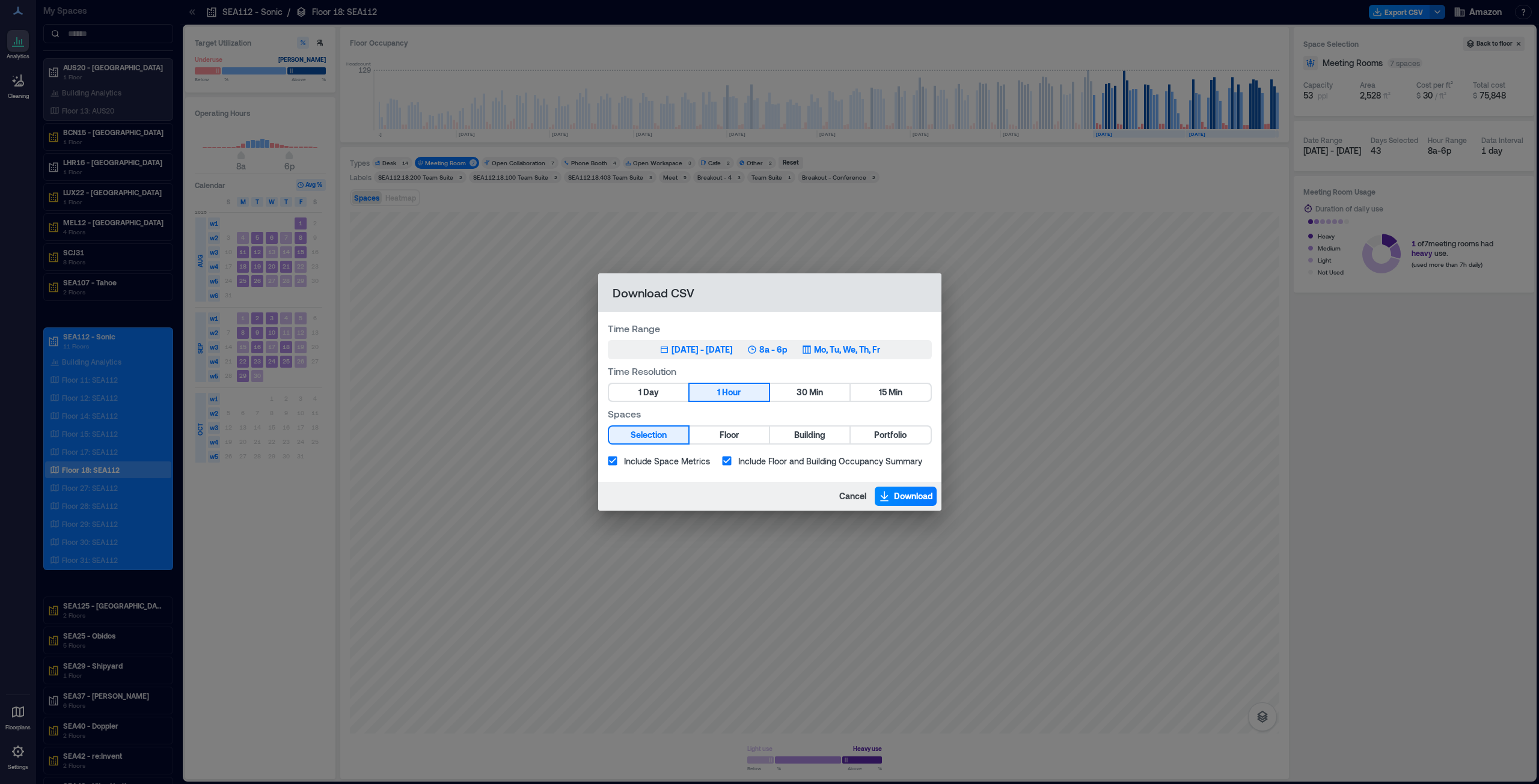
click at [672, 348] on div "[DATE] - [DATE]" at bounding box center [702, 350] width 62 height 12
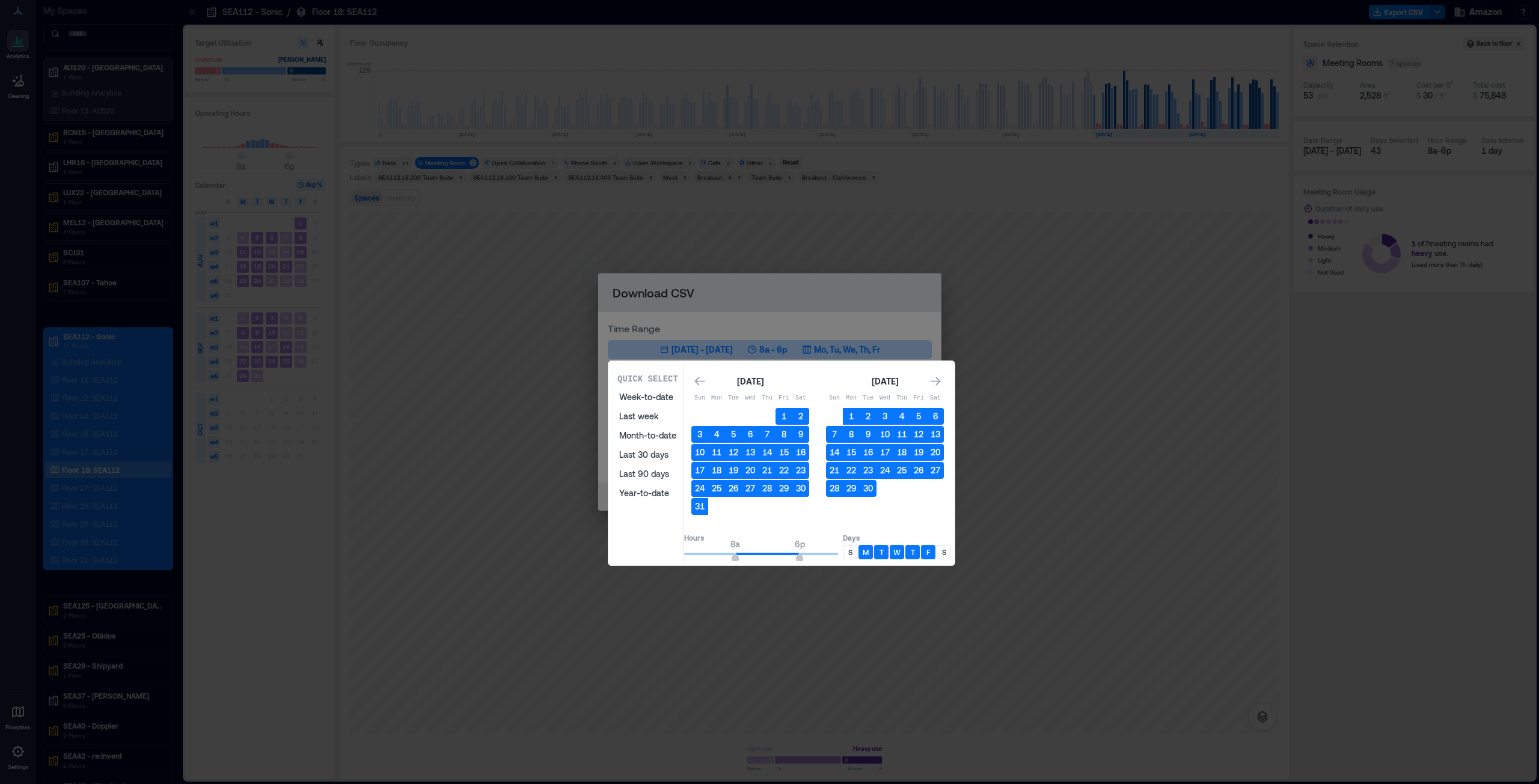
click at [704, 382] on div "[DATE] Sun Mon Tue Wed Thu Fri Sat 1 2 3 4 5 6 7 8 9 10 11 12 13 14 15 16 17 18…" at bounding box center [818, 445] width 267 height 156
click at [706, 381] on icon "Go to previous month" at bounding box center [700, 382] width 12 height 12
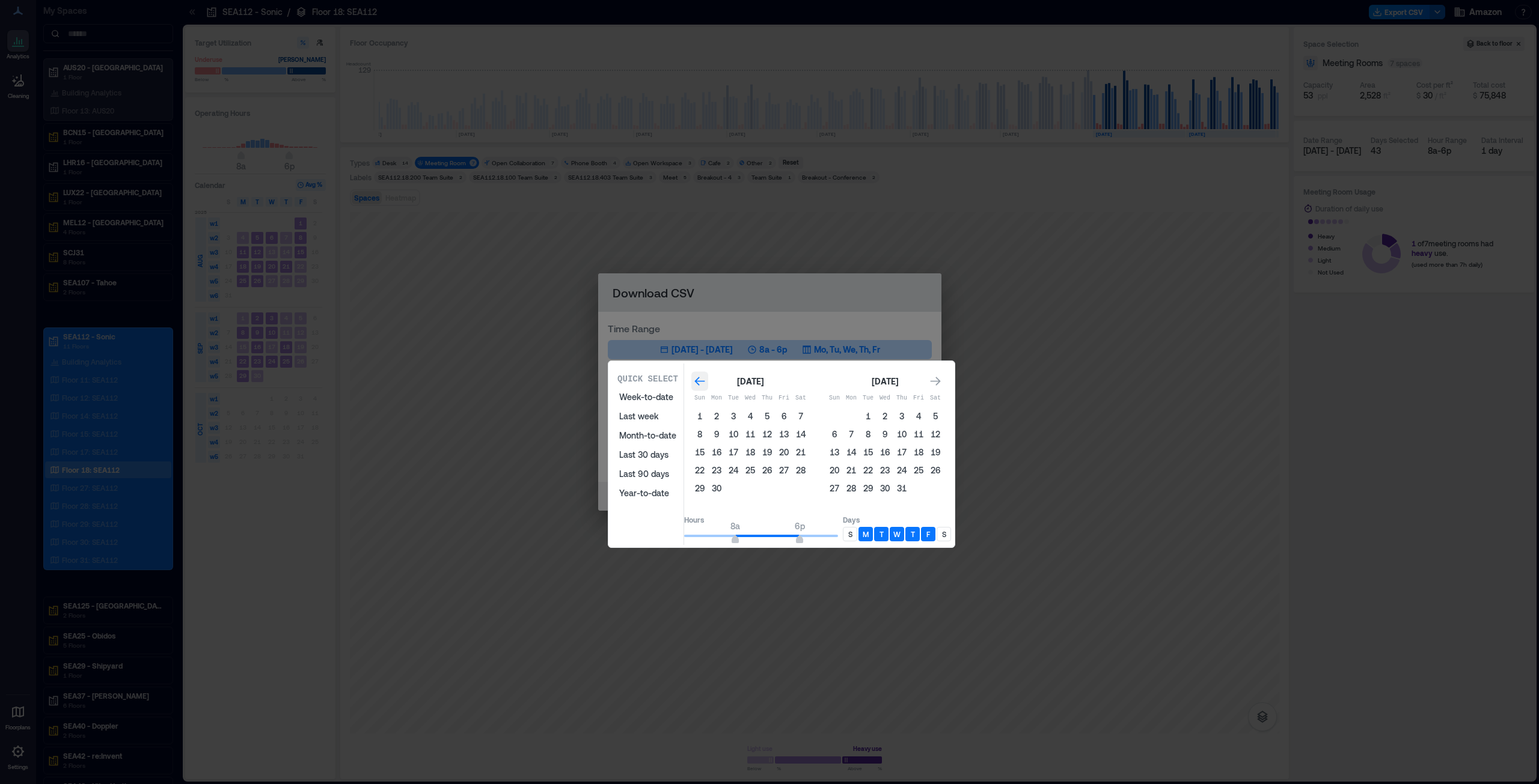
click at [706, 381] on icon "Go to previous month" at bounding box center [700, 382] width 12 height 12
click at [742, 419] on button "1" at bounding box center [733, 416] width 17 height 17
click at [941, 379] on icon "Go to next month" at bounding box center [936, 382] width 12 height 12
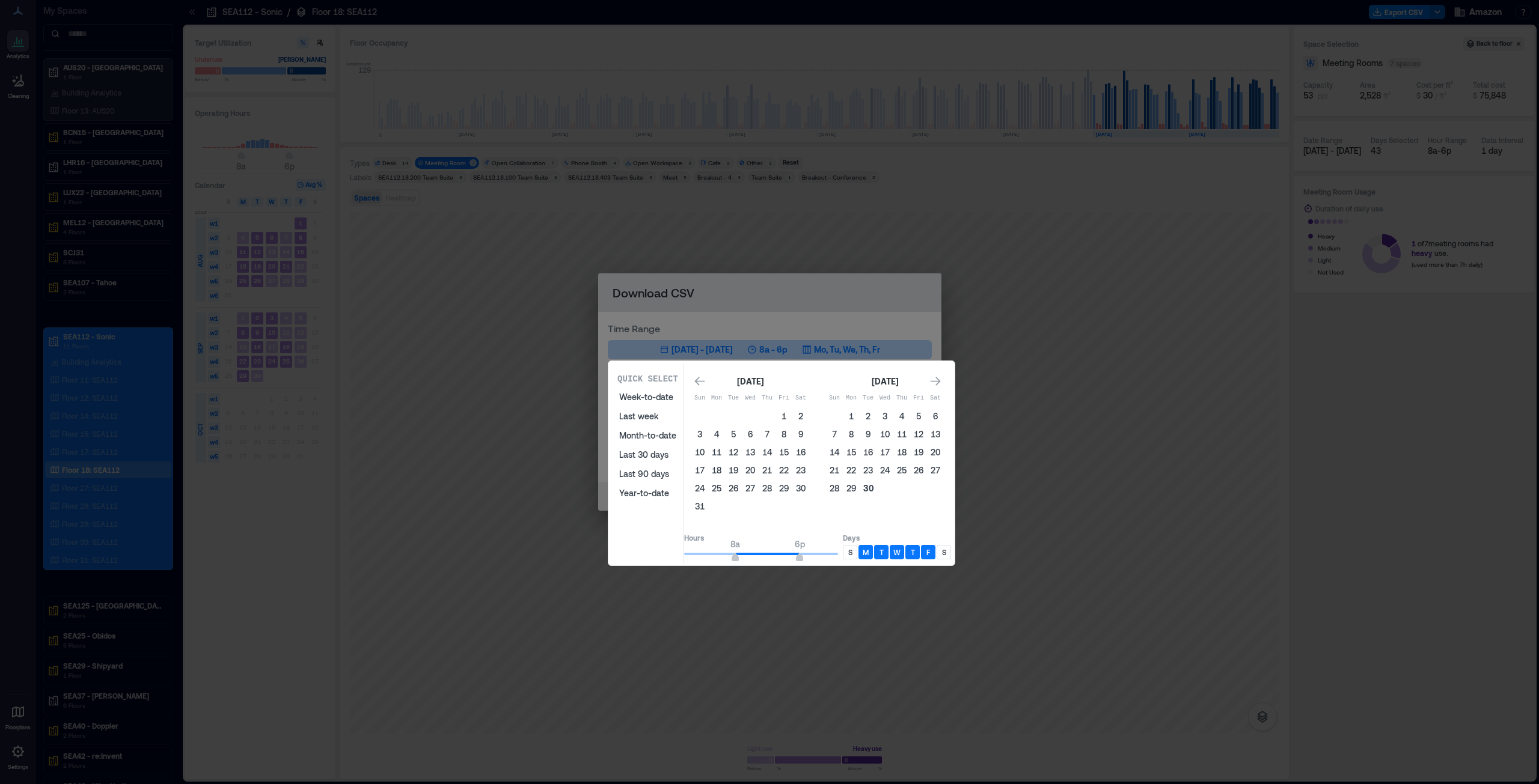
click at [876, 487] on button "30" at bounding box center [868, 488] width 17 height 17
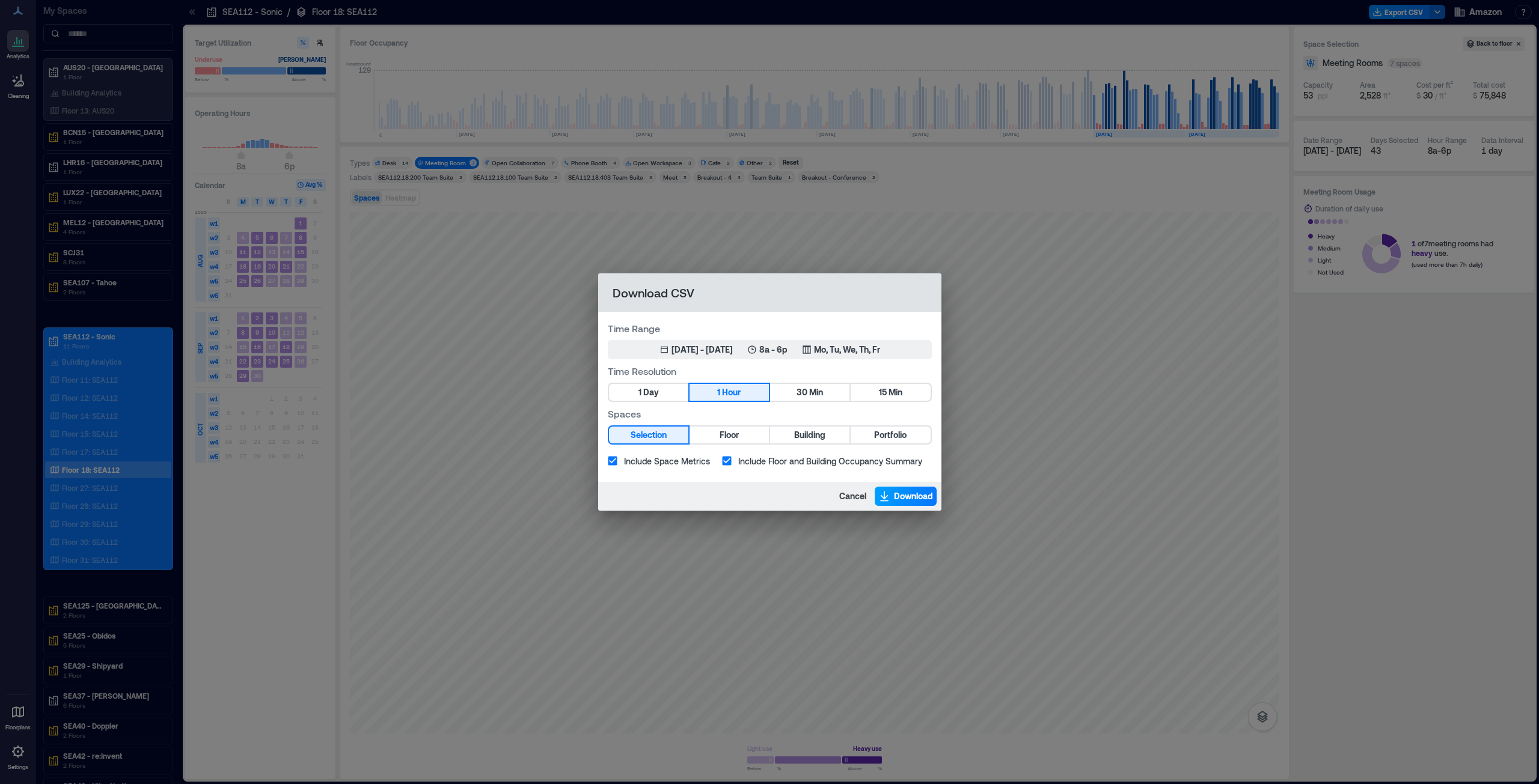
click at [904, 493] on span "Download" at bounding box center [913, 496] width 39 height 12
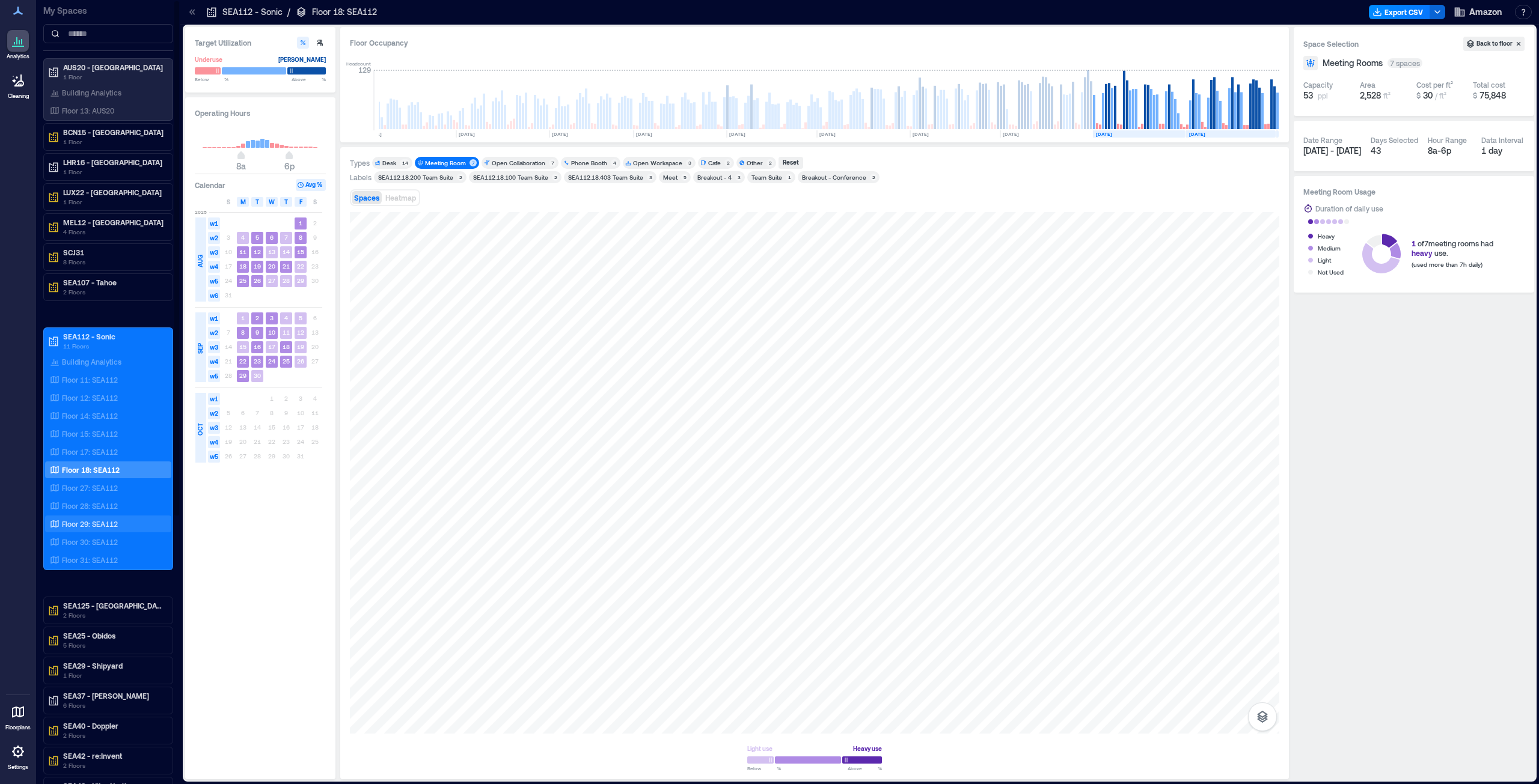
drag, startPoint x: 86, startPoint y: 452, endPoint x: 147, endPoint y: 516, distance: 88.4
click at [86, 452] on p "Floor 17: SEA112" at bounding box center [90, 451] width 56 height 10
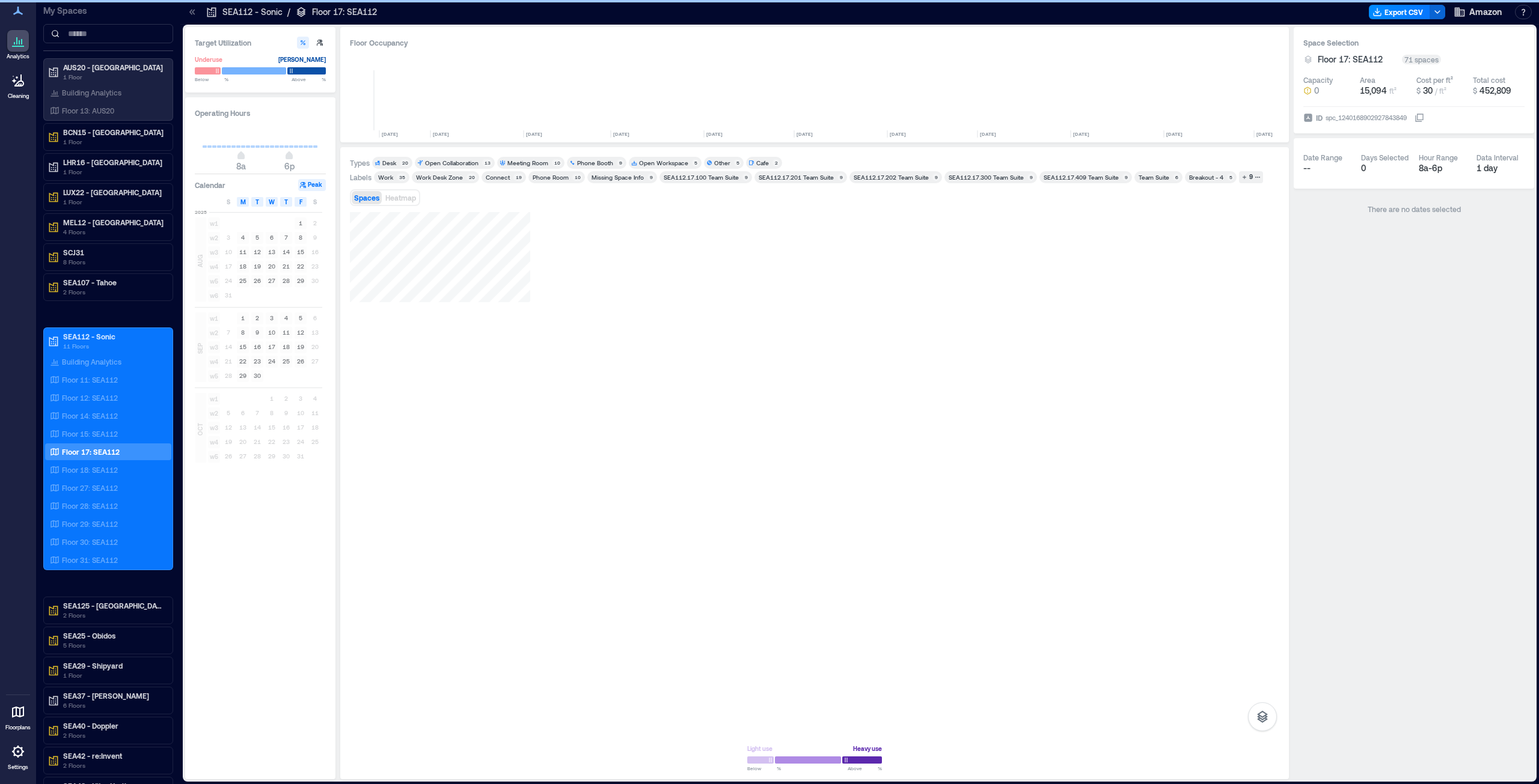
scroll to position [0, 1074]
click at [536, 159] on div "Meeting Room" at bounding box center [527, 162] width 41 height 8
click at [1399, 8] on button "Export CSV" at bounding box center [1399, 11] width 62 height 14
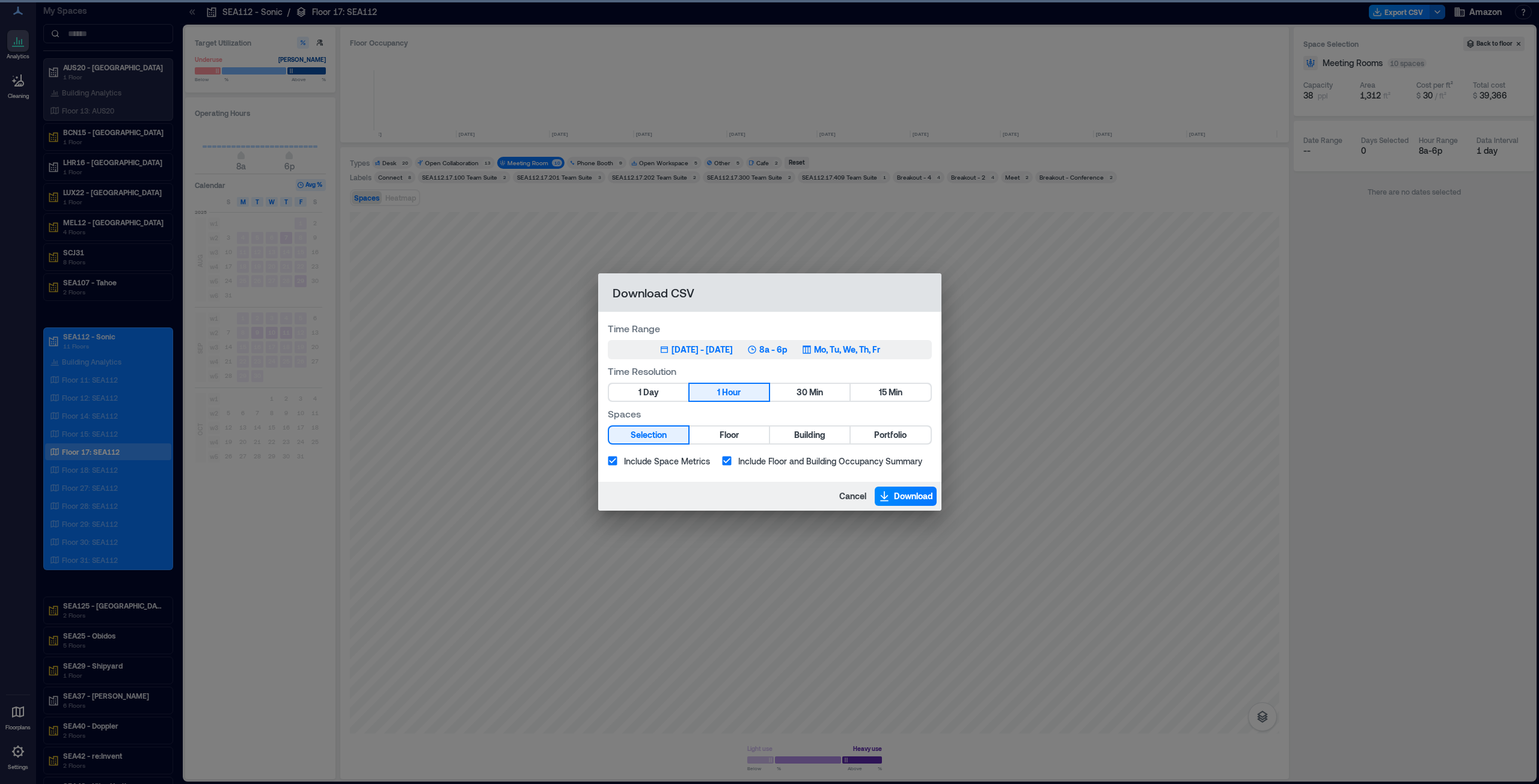
click at [720, 353] on div "[DATE] - [DATE]" at bounding box center [702, 350] width 62 height 12
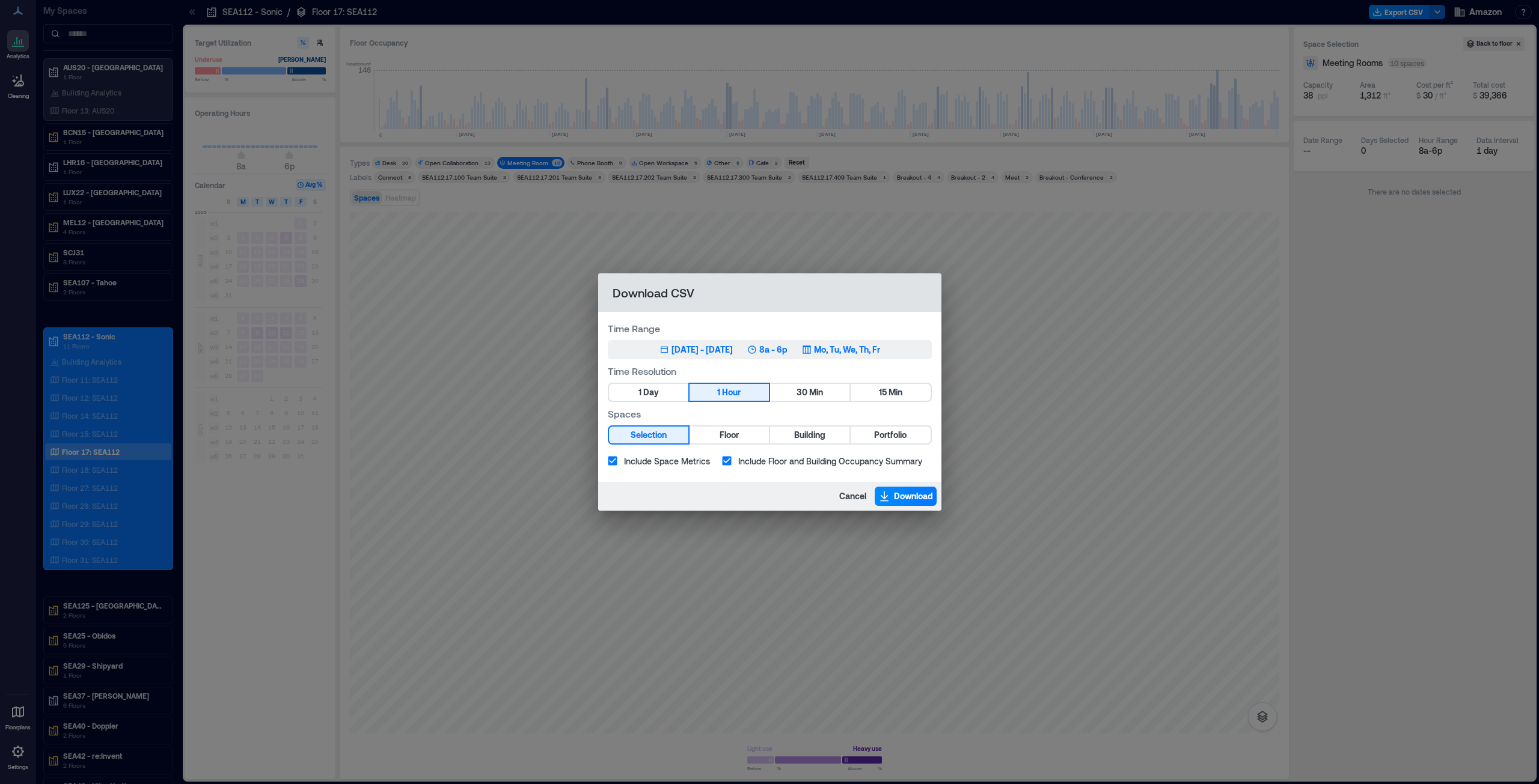
click at [709, 351] on div "[DATE] - [DATE]" at bounding box center [702, 350] width 62 height 12
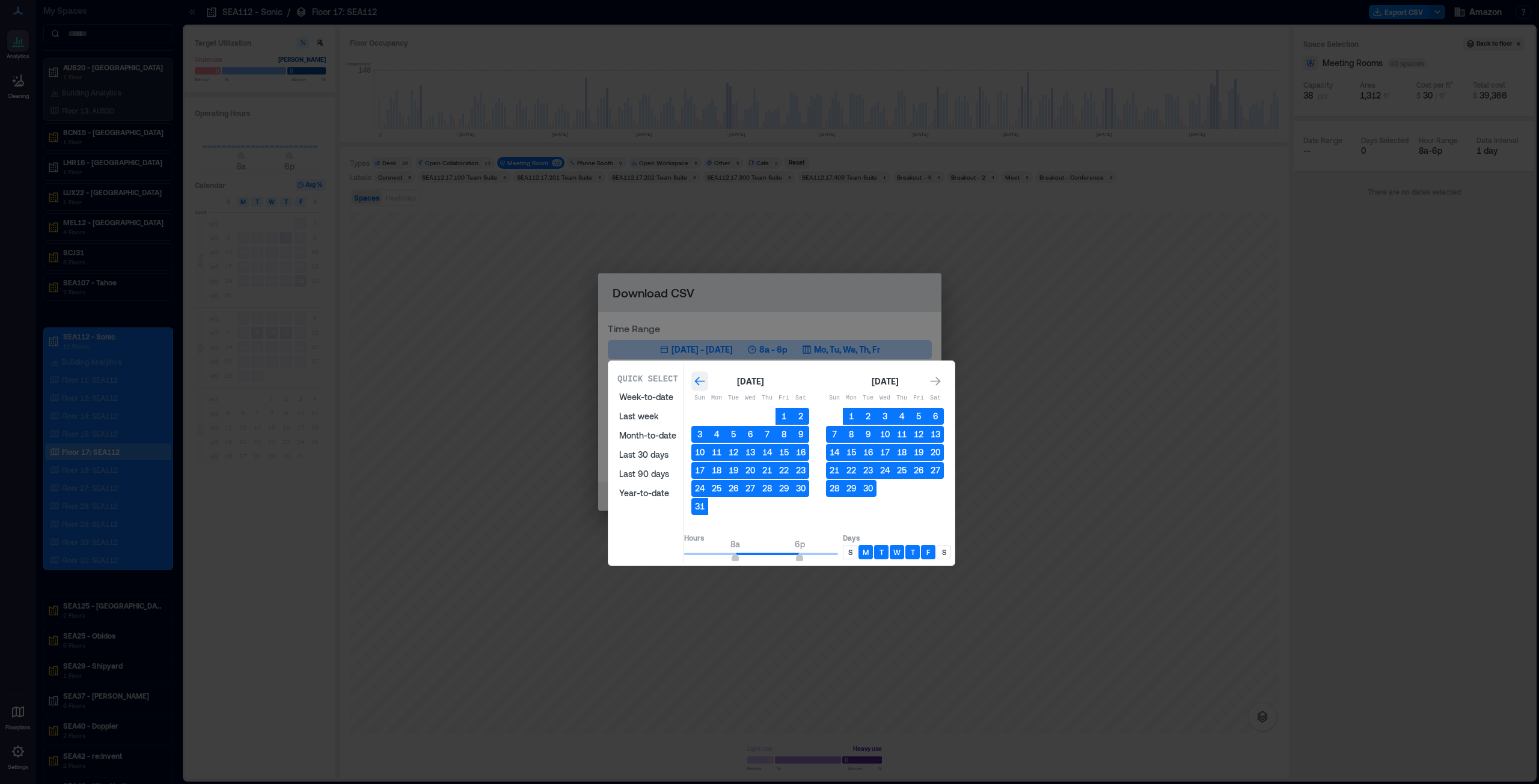
click at [706, 383] on icon "Go to previous month" at bounding box center [700, 382] width 12 height 12
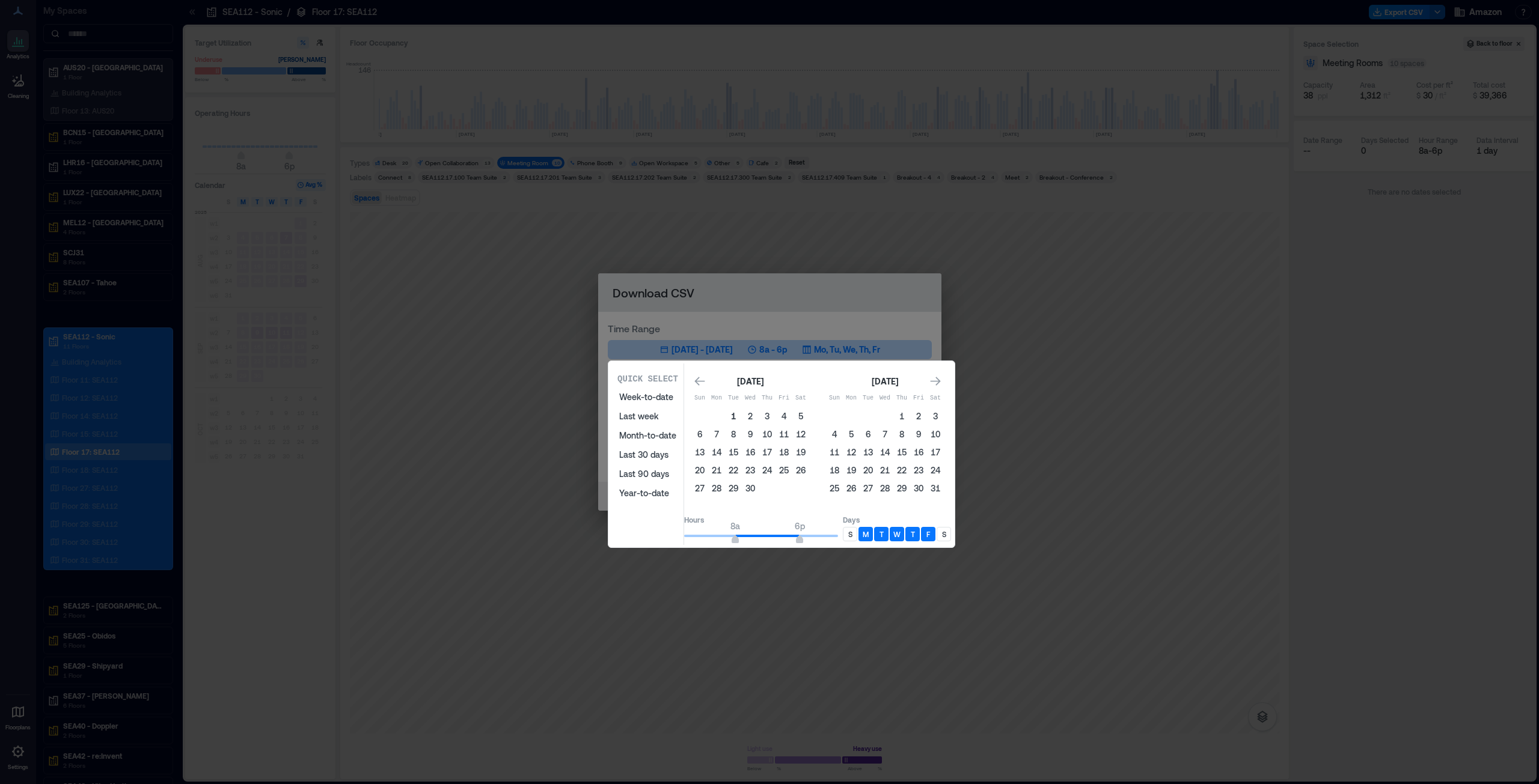
click at [742, 417] on button "1" at bounding box center [733, 416] width 17 height 17
click at [944, 376] on div "Go to next month" at bounding box center [935, 382] width 17 height 19
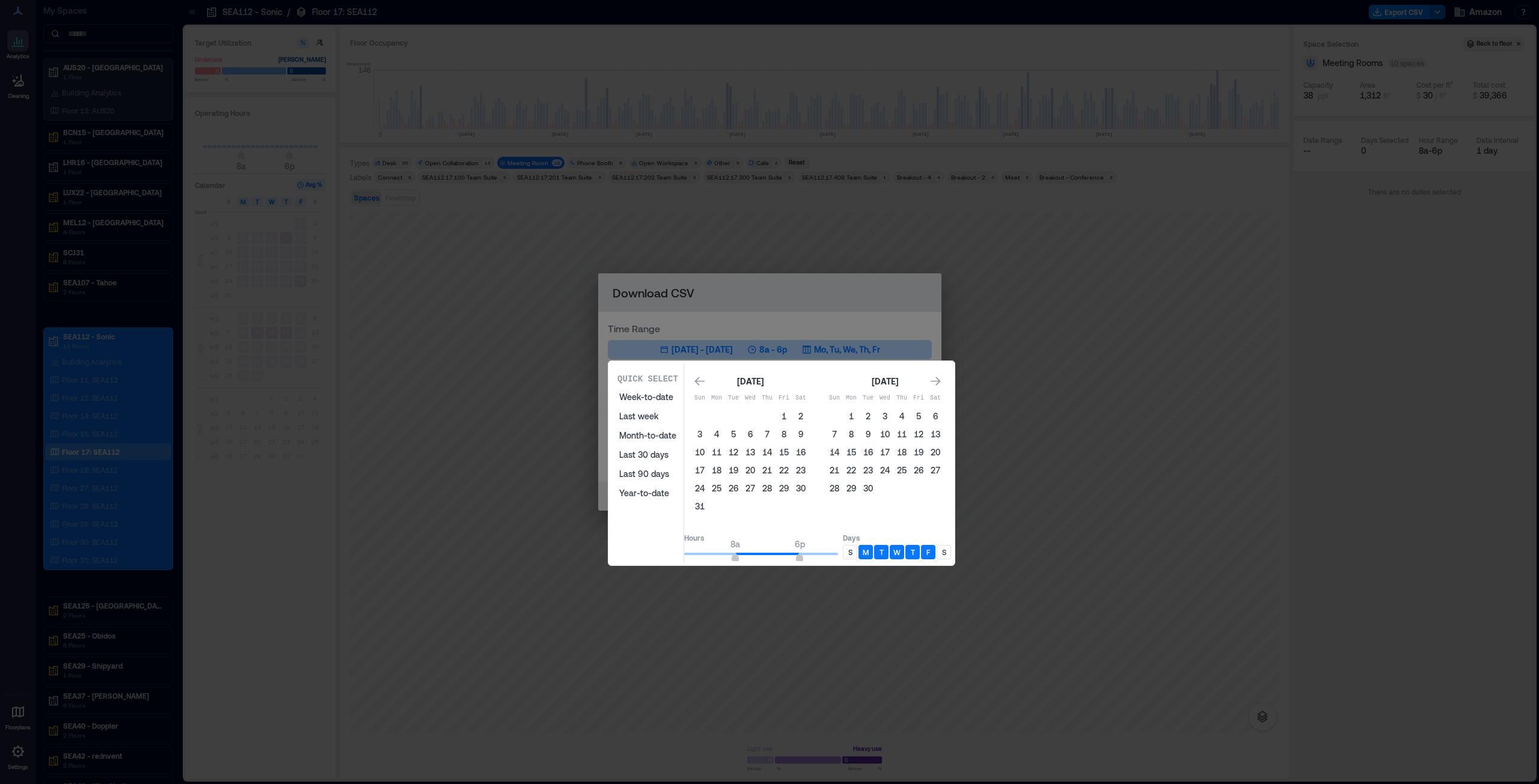
drag, startPoint x: 882, startPoint y: 491, endPoint x: 921, endPoint y: 494, distance: 39.1
click at [876, 491] on button "30" at bounding box center [868, 488] width 17 height 17
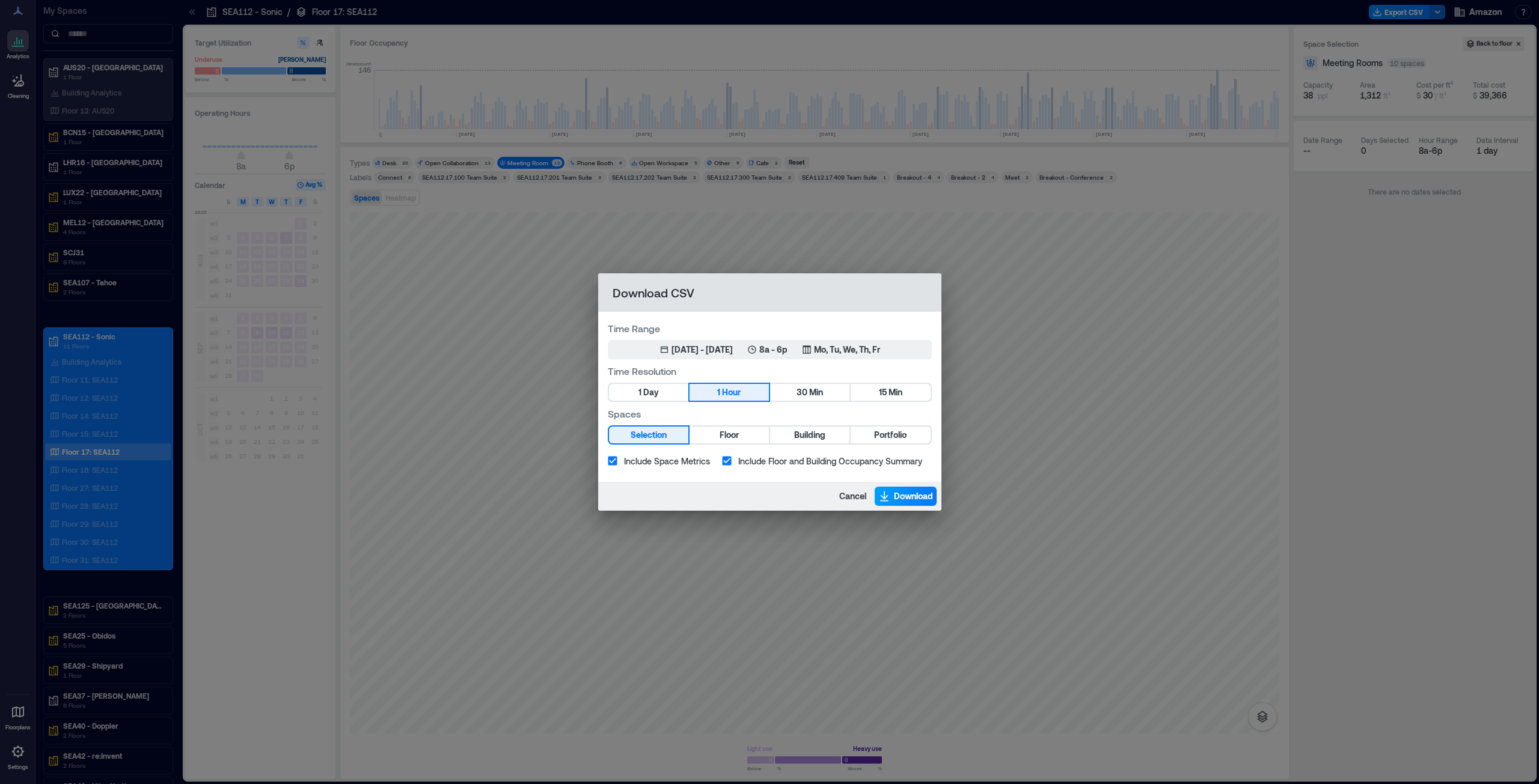
click at [910, 496] on span "Download" at bounding box center [913, 496] width 39 height 12
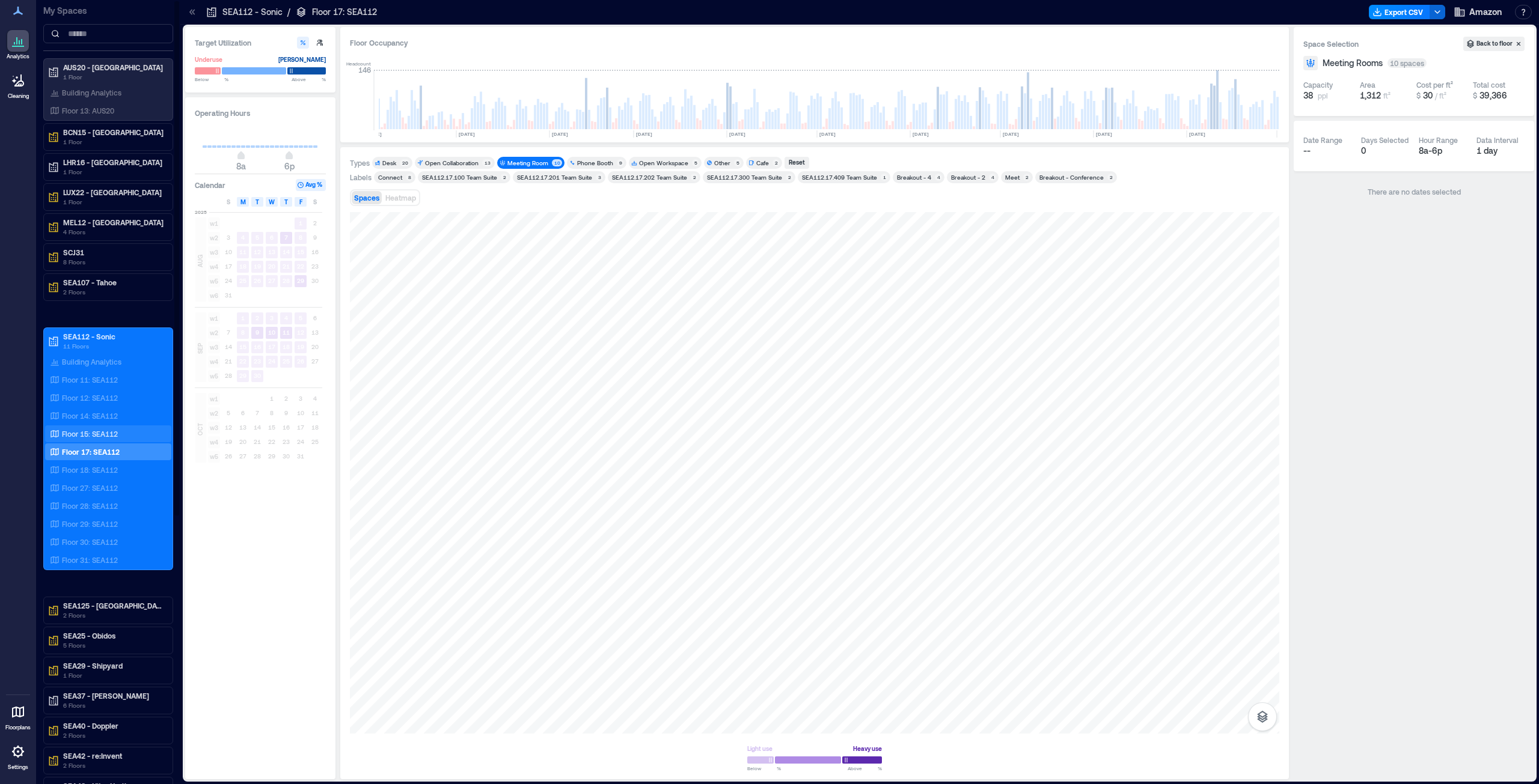
click at [83, 432] on p "Floor 15: SEA112" at bounding box center [90, 433] width 56 height 10
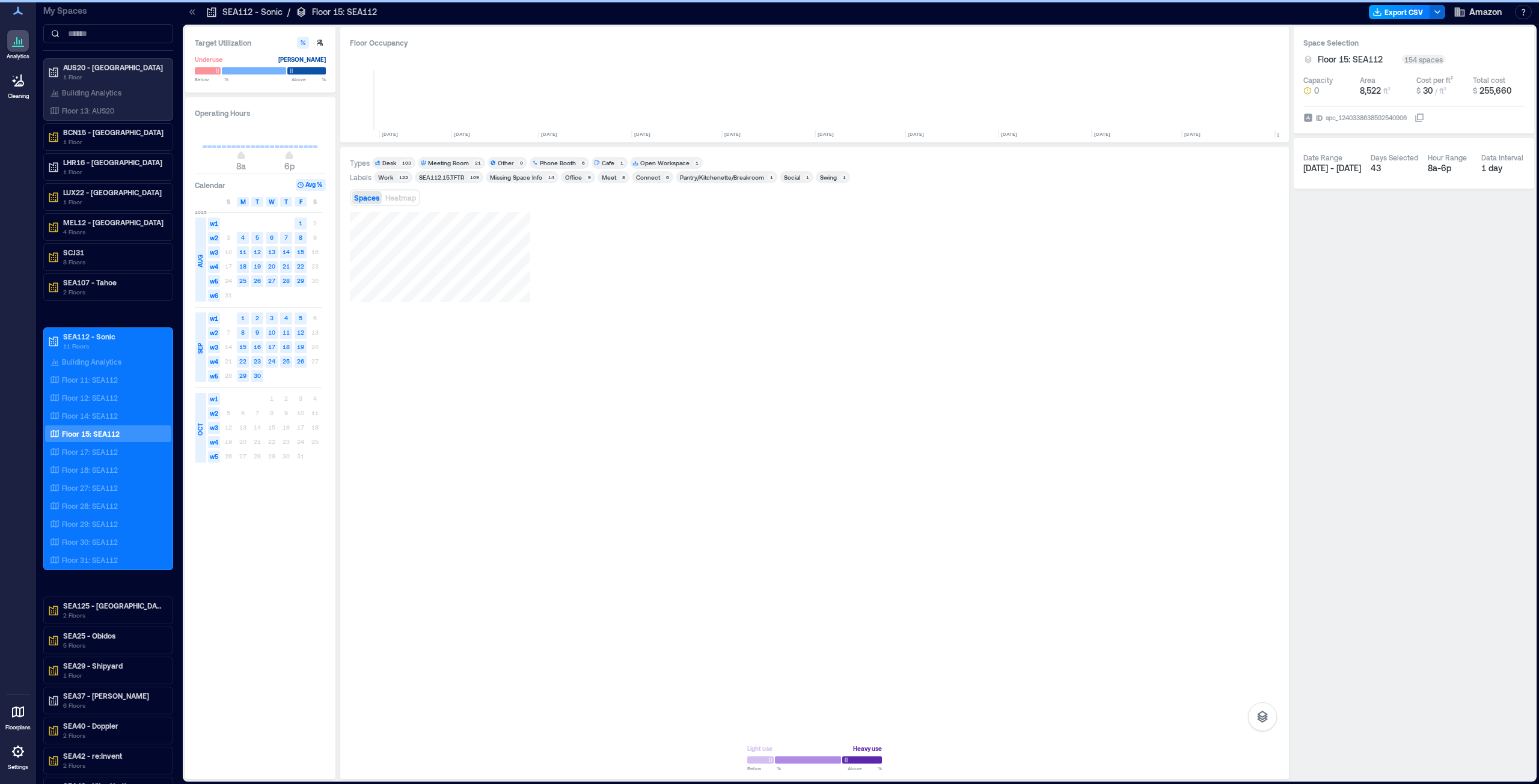
scroll to position [0, 1002]
click at [459, 164] on div "Meeting Room" at bounding box center [448, 162] width 41 height 8
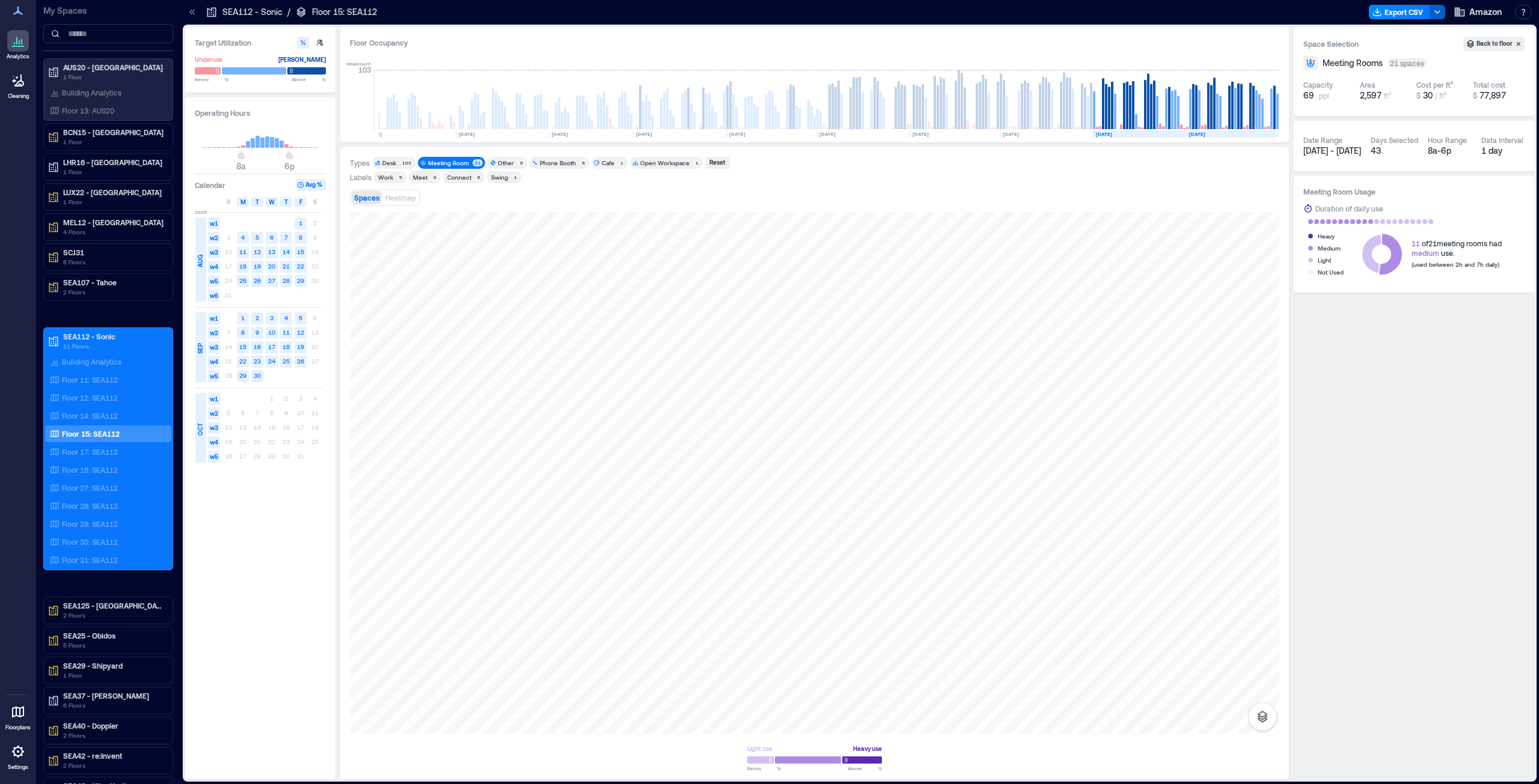
click at [1440, 10] on icon "button" at bounding box center [1437, 12] width 10 height 10
click at [1419, 6] on button "Export CSV" at bounding box center [1399, 11] width 62 height 14
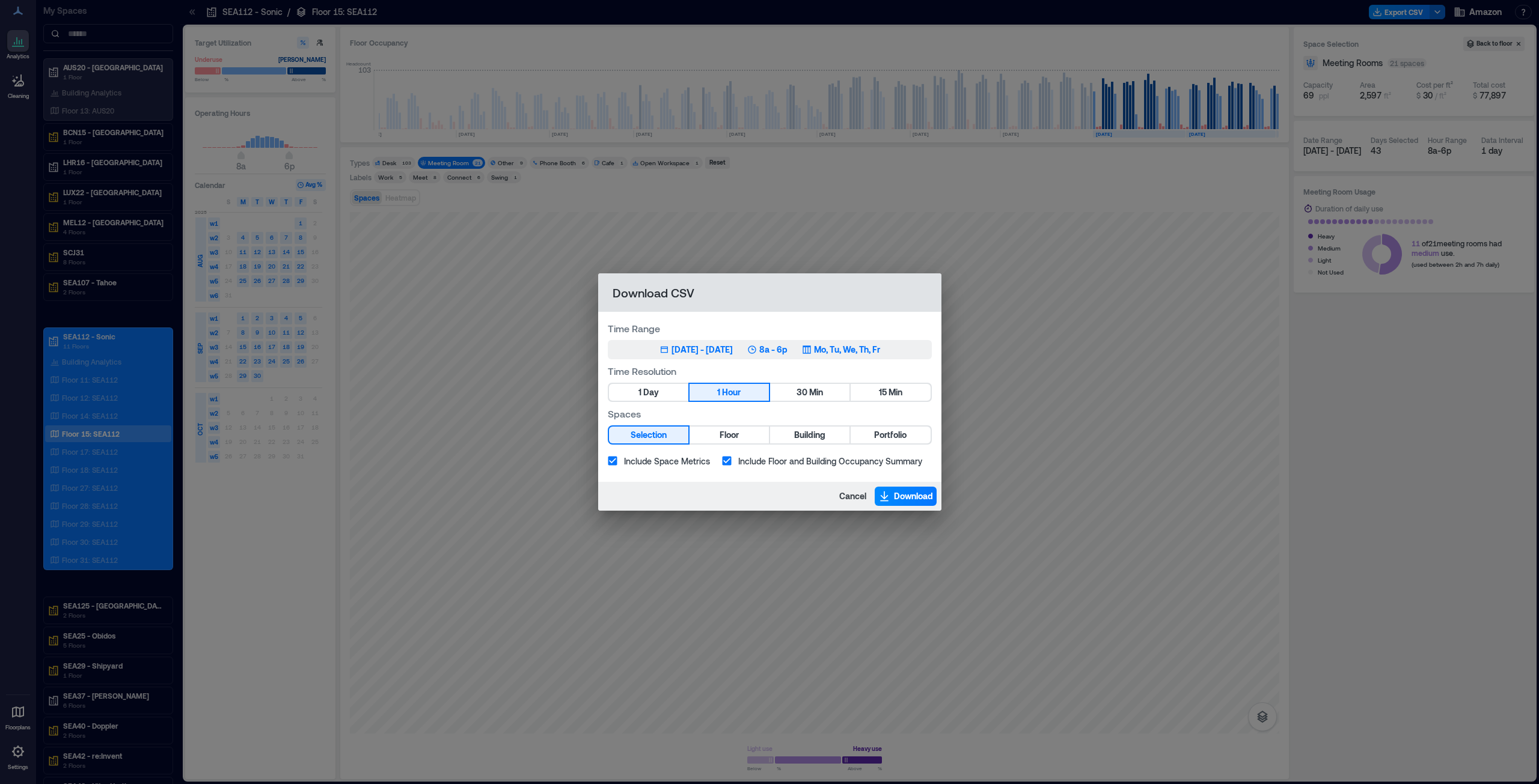
click at [672, 353] on div "[DATE] - [DATE]" at bounding box center [702, 350] width 62 height 12
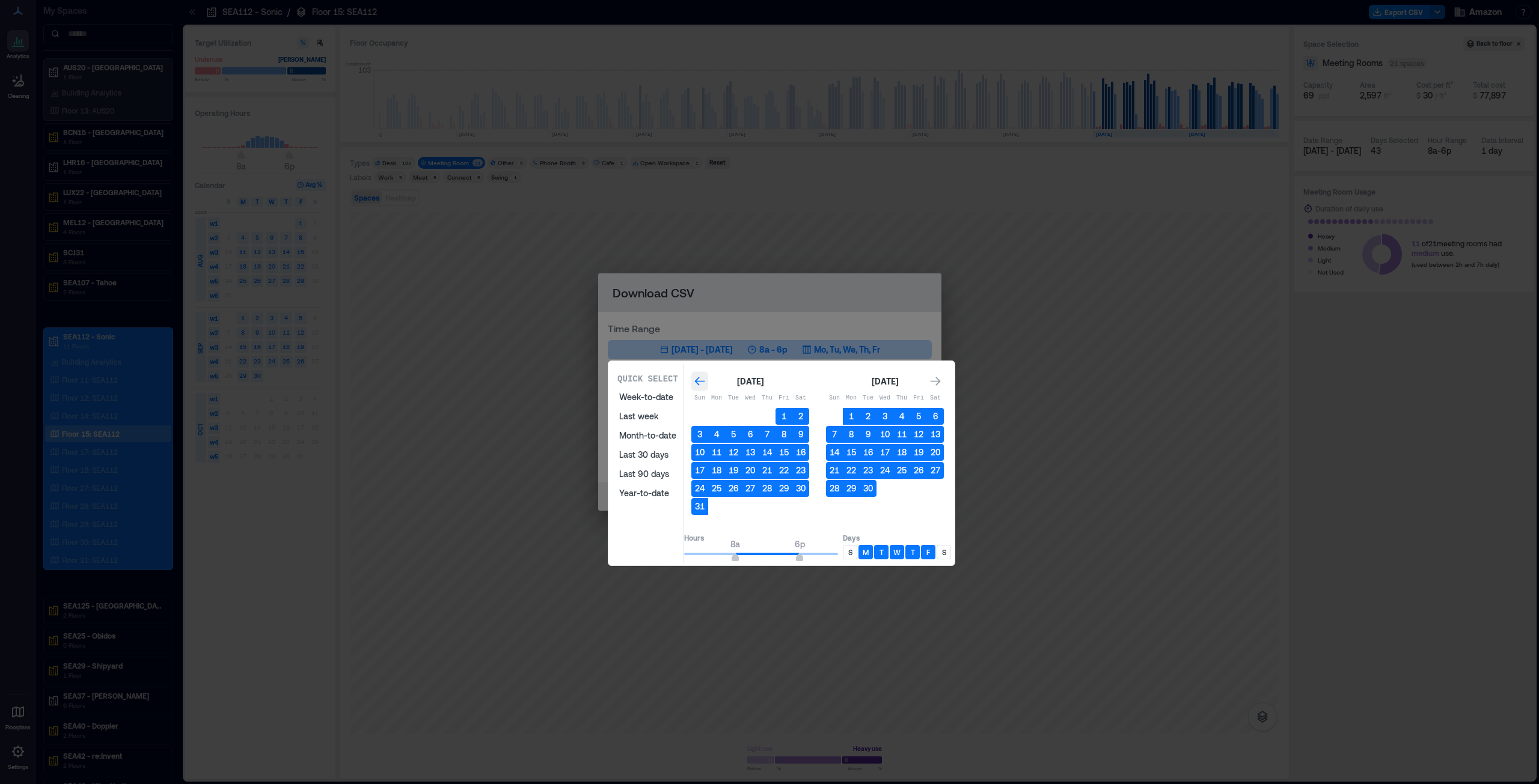
click at [706, 376] on icon "Go to previous month" at bounding box center [700, 382] width 12 height 12
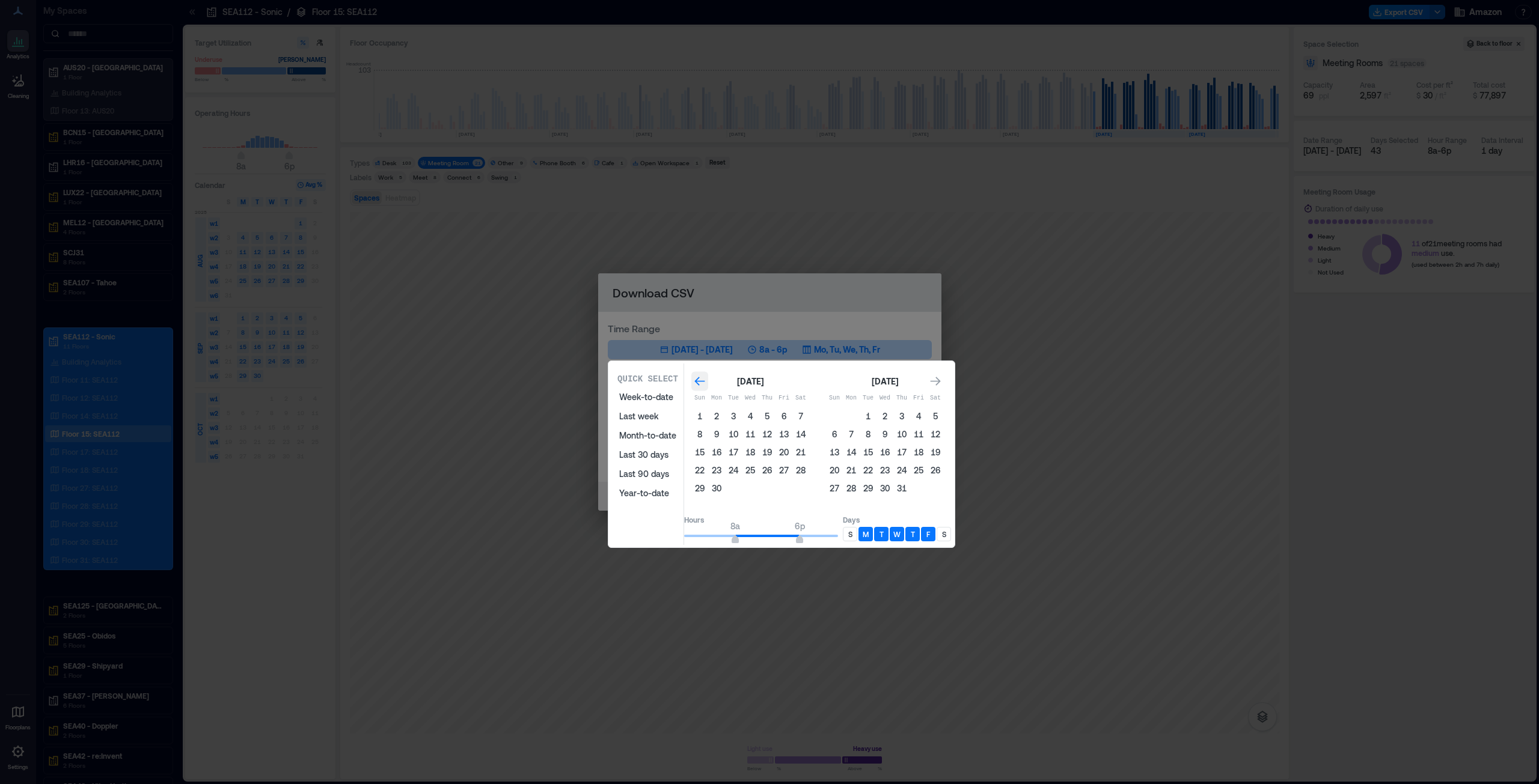
click at [706, 376] on icon "Go to previous month" at bounding box center [700, 382] width 12 height 12
click at [742, 414] on button "1" at bounding box center [733, 416] width 17 height 17
click at [941, 379] on icon "Go to next month" at bounding box center [936, 382] width 12 height 12
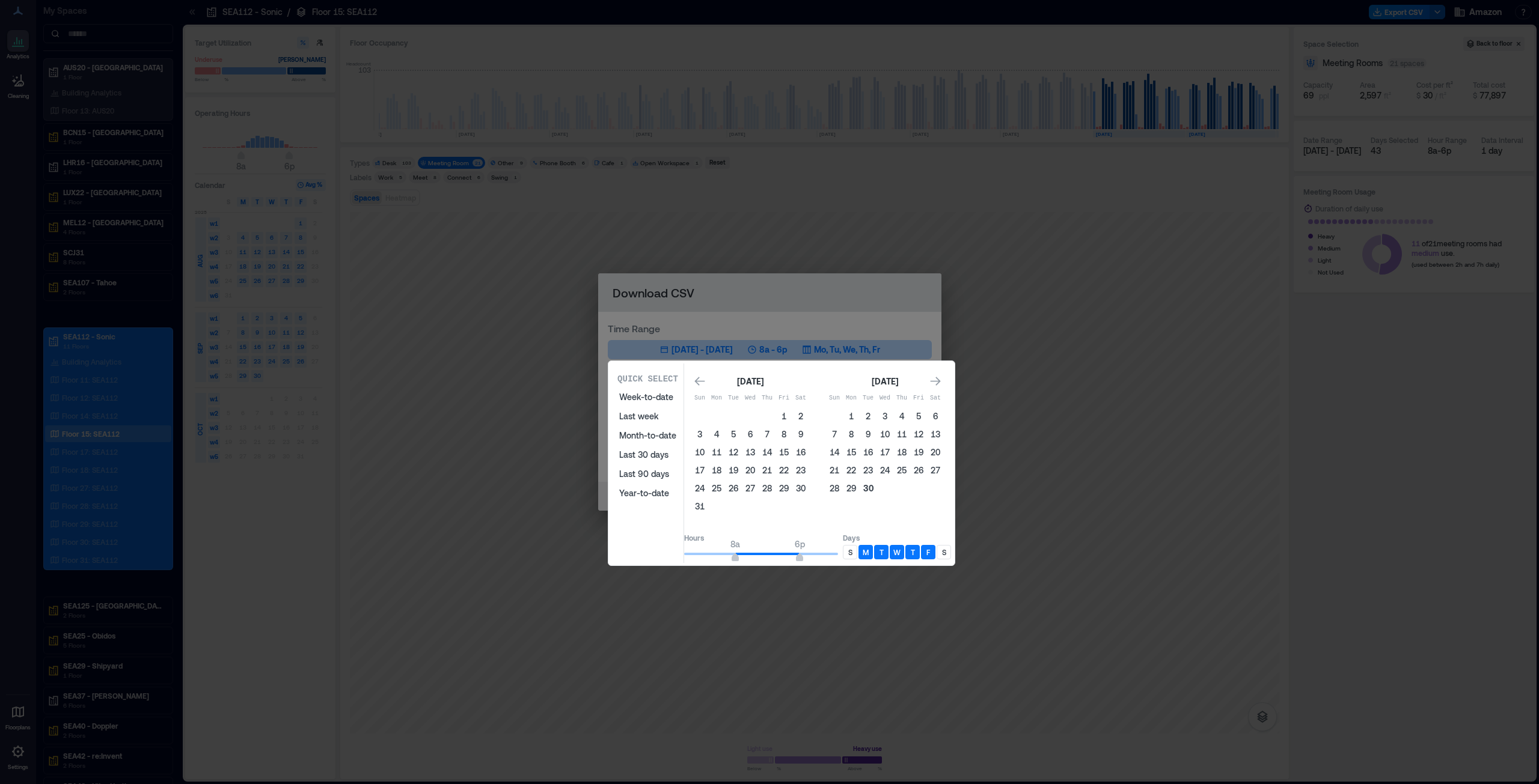
click at [876, 485] on button "30" at bounding box center [868, 488] width 17 height 17
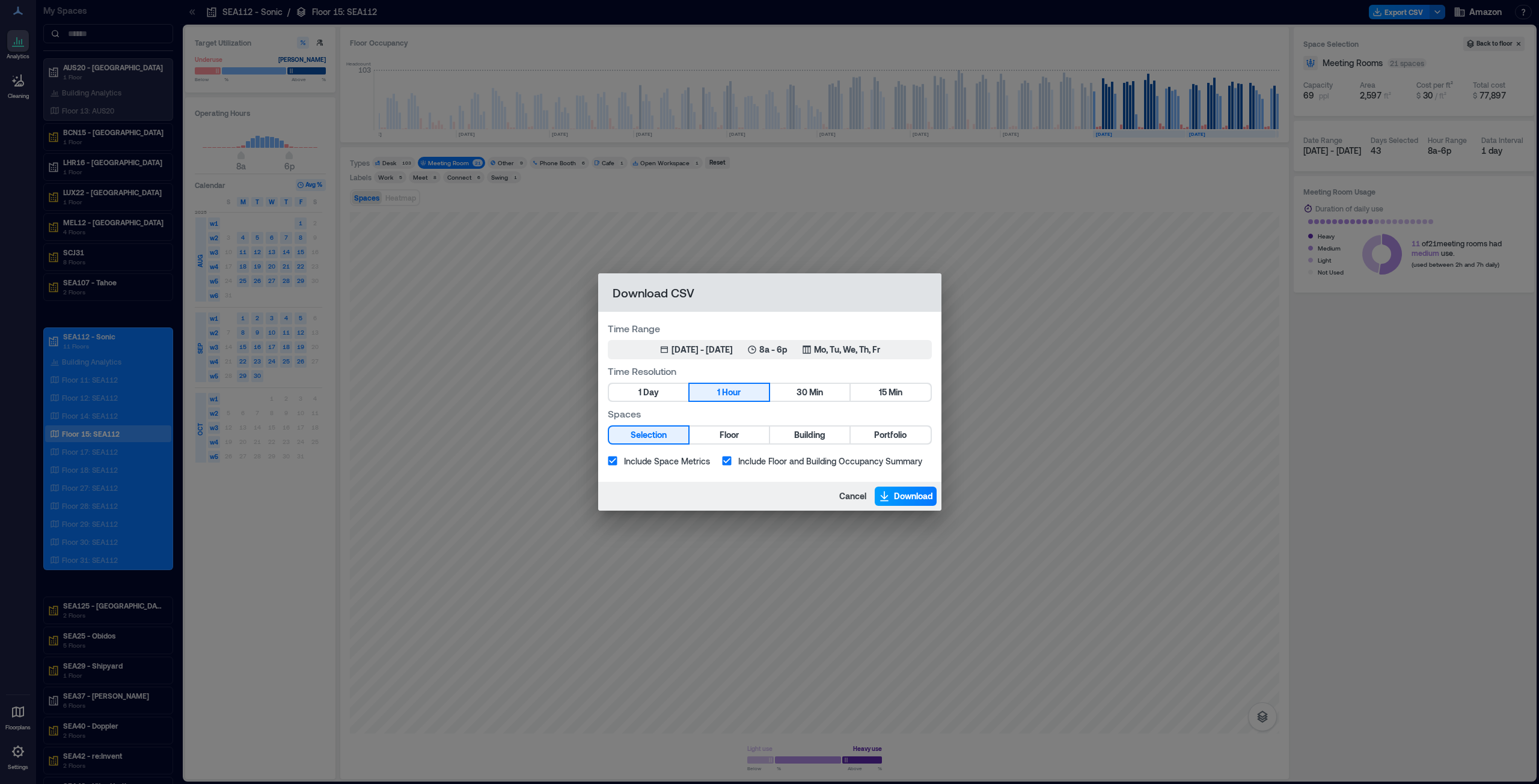
click at [901, 496] on span "Download" at bounding box center [913, 496] width 39 height 12
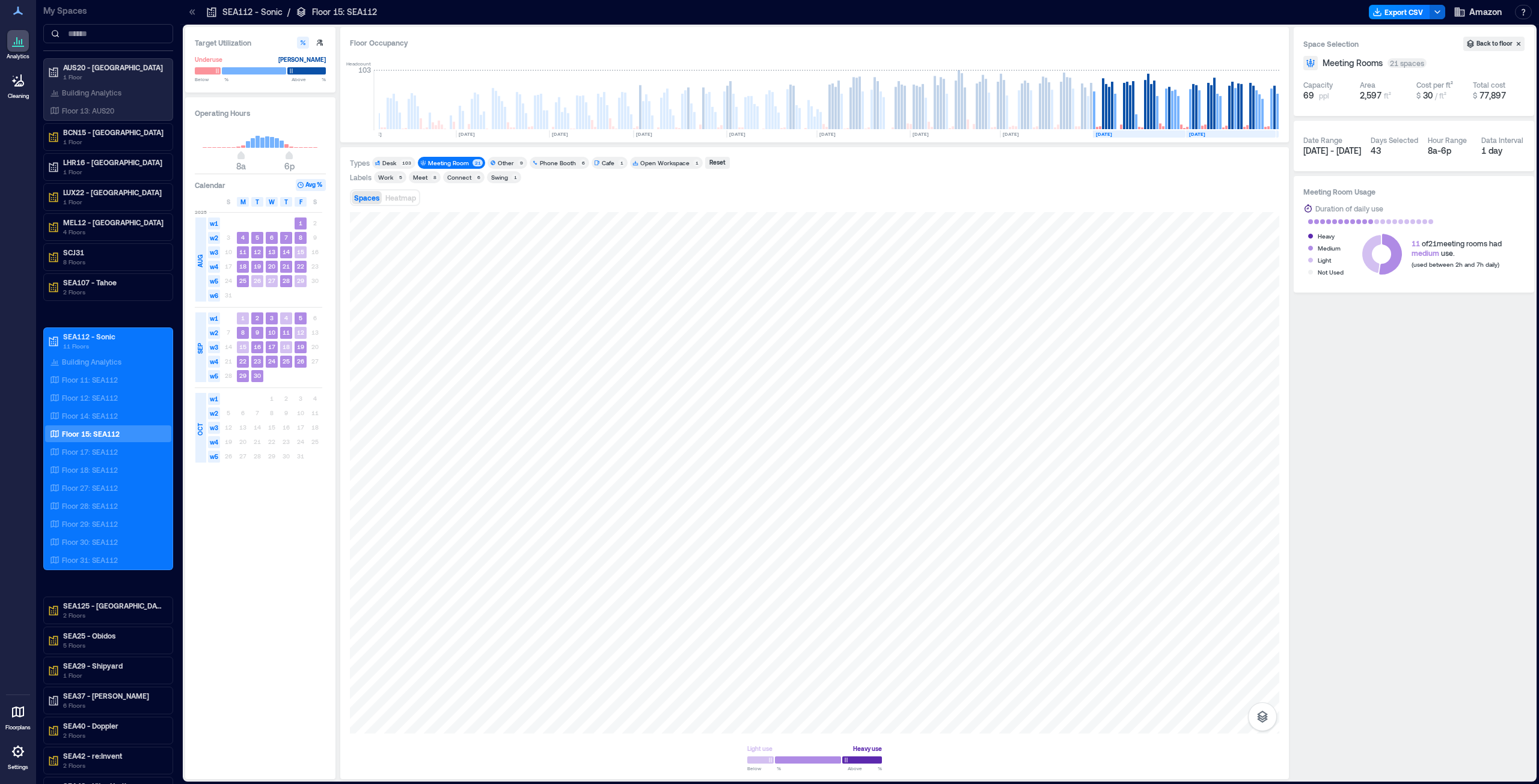
drag, startPoint x: 78, startPoint y: 418, endPoint x: 0, endPoint y: 471, distance: 94.3
click at [78, 418] on p "Floor 14: SEA112" at bounding box center [90, 416] width 56 height 10
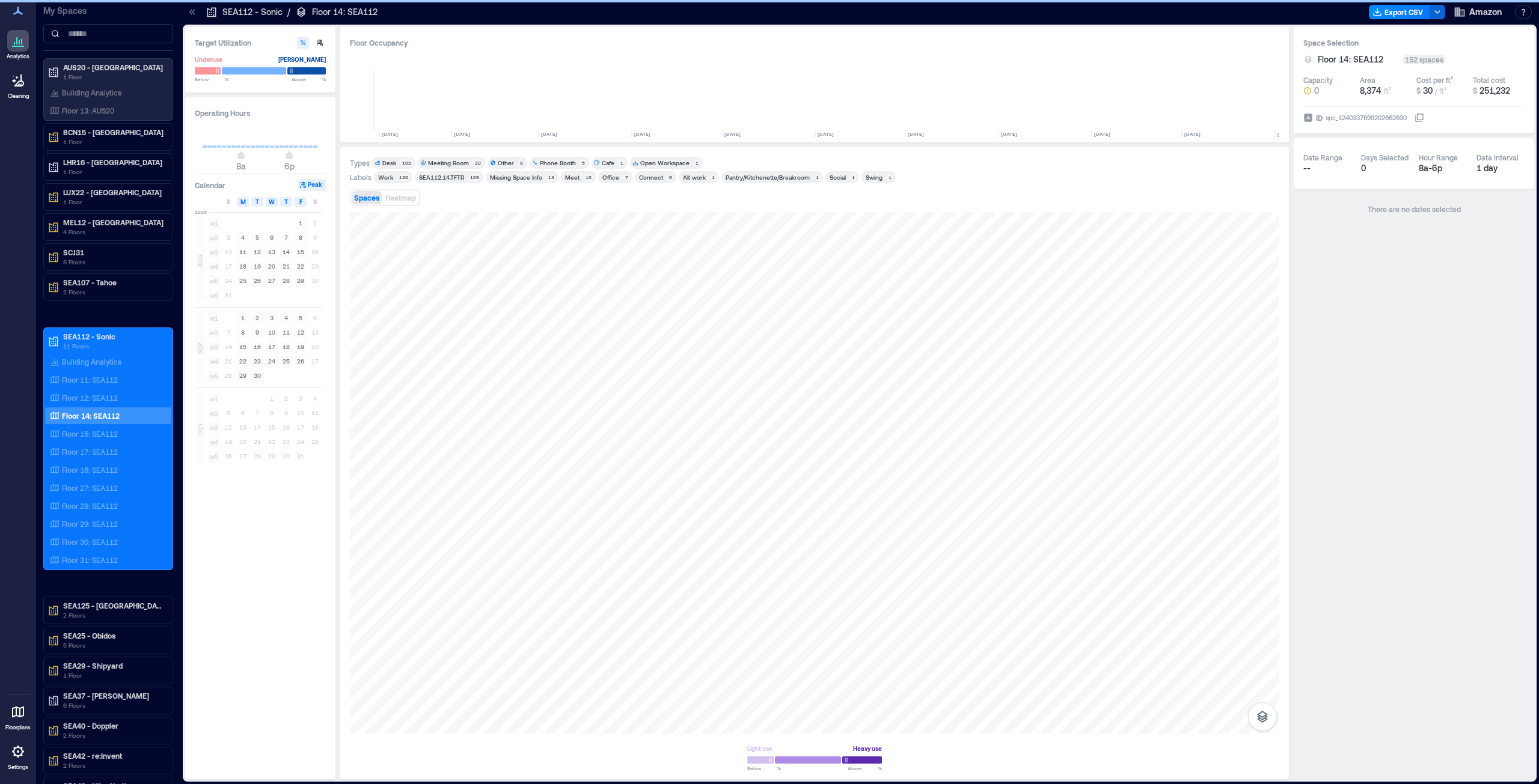
scroll to position [0, 1002]
click at [449, 161] on div "Meeting Room" at bounding box center [448, 162] width 41 height 8
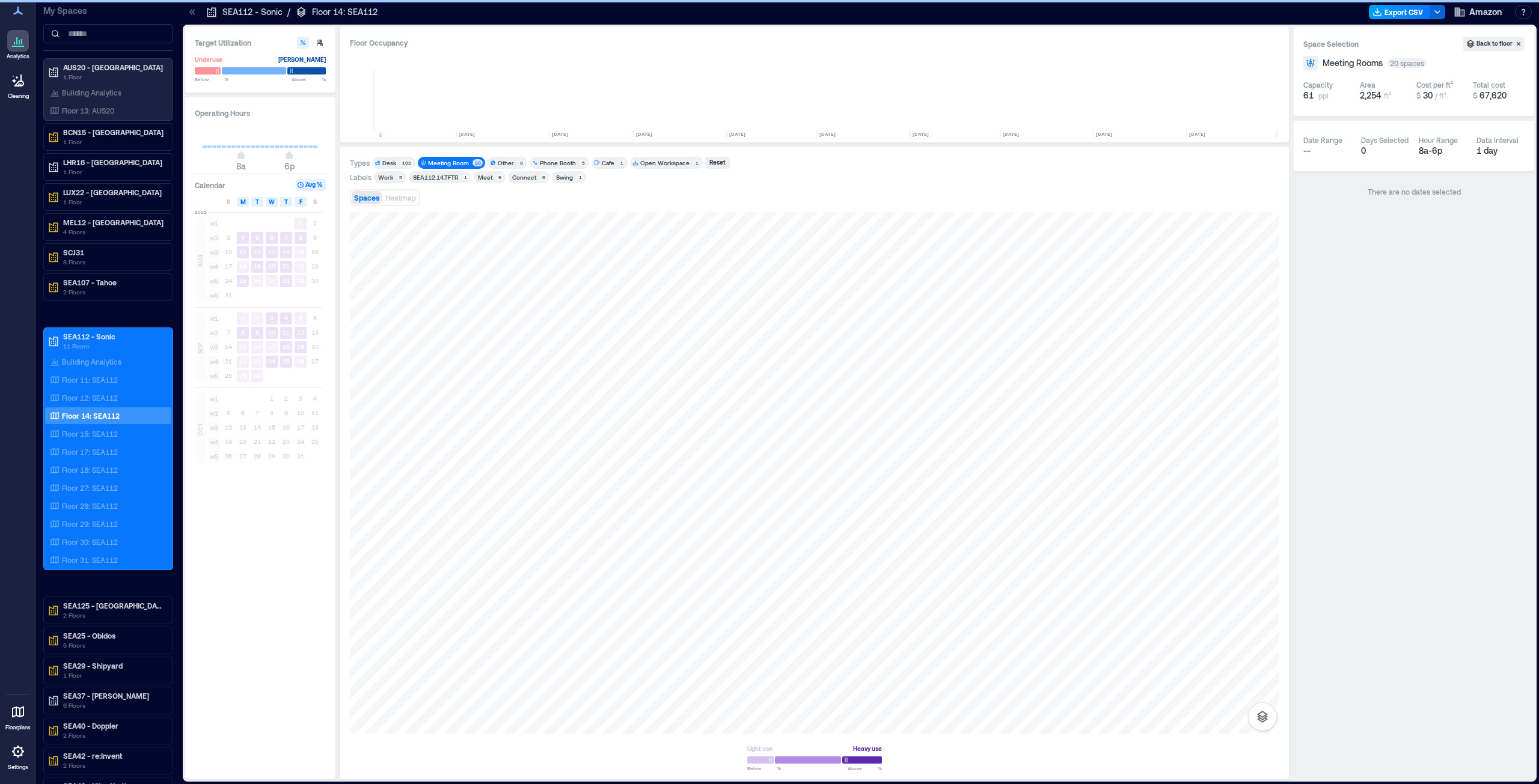
drag, startPoint x: 1437, startPoint y: 11, endPoint x: 1411, endPoint y: 12, distance: 26.0
click at [1437, 11] on icon "button" at bounding box center [1437, 12] width 10 height 10
click at [1411, 12] on button "Export CSV" at bounding box center [1399, 11] width 62 height 14
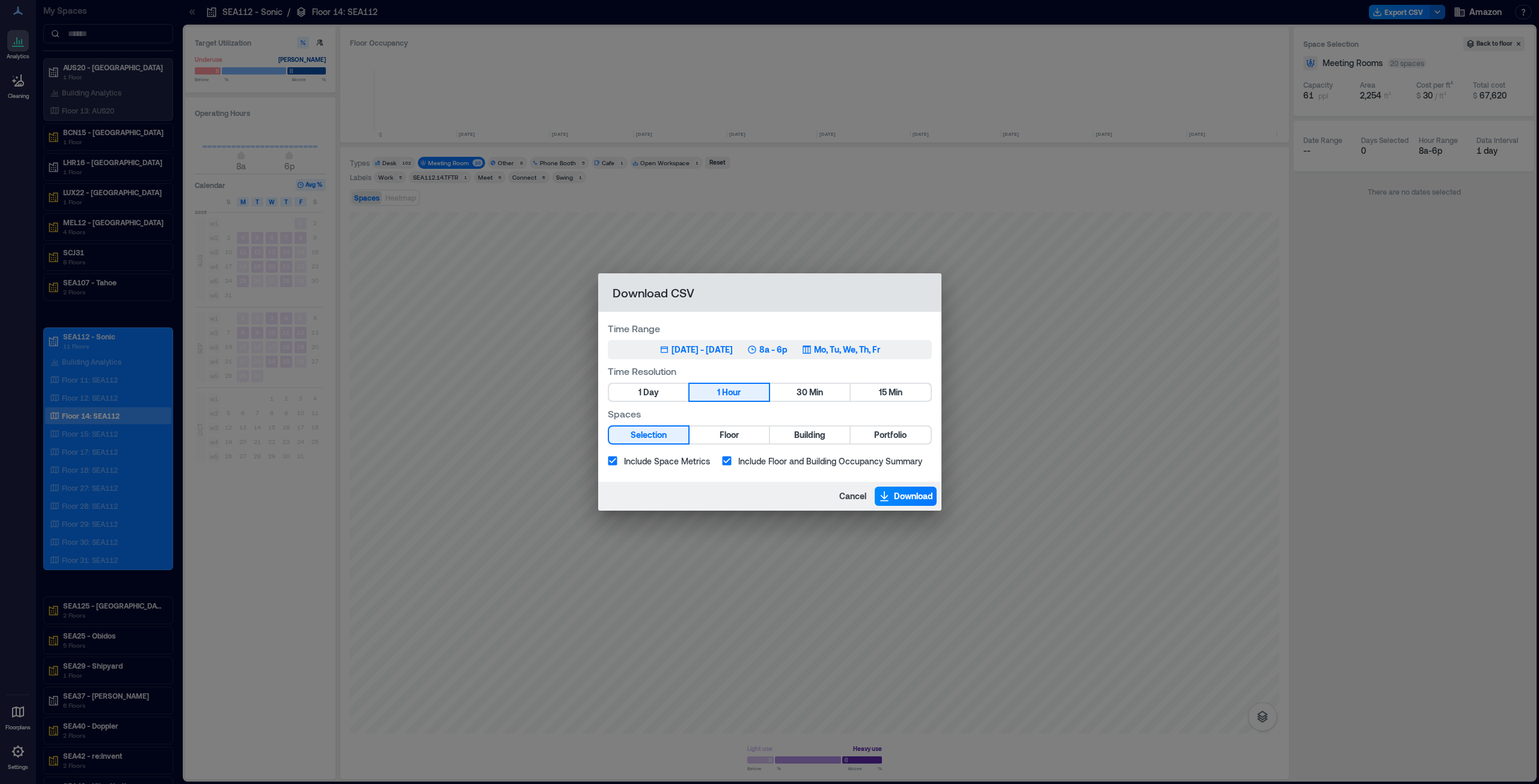
click at [688, 351] on div "[DATE] - [DATE]" at bounding box center [702, 350] width 62 height 12
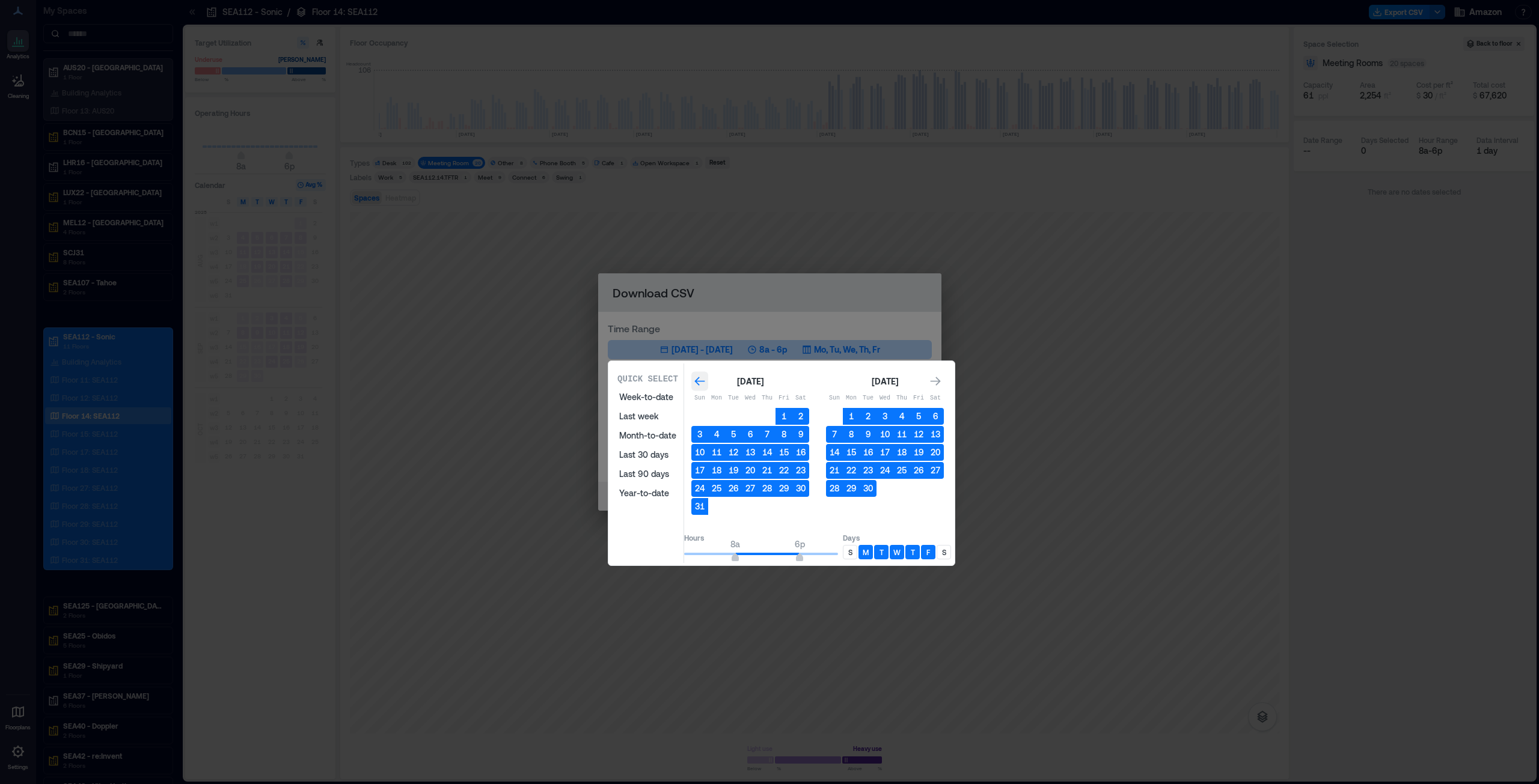
click at [706, 379] on icon "Go to previous month" at bounding box center [700, 382] width 12 height 12
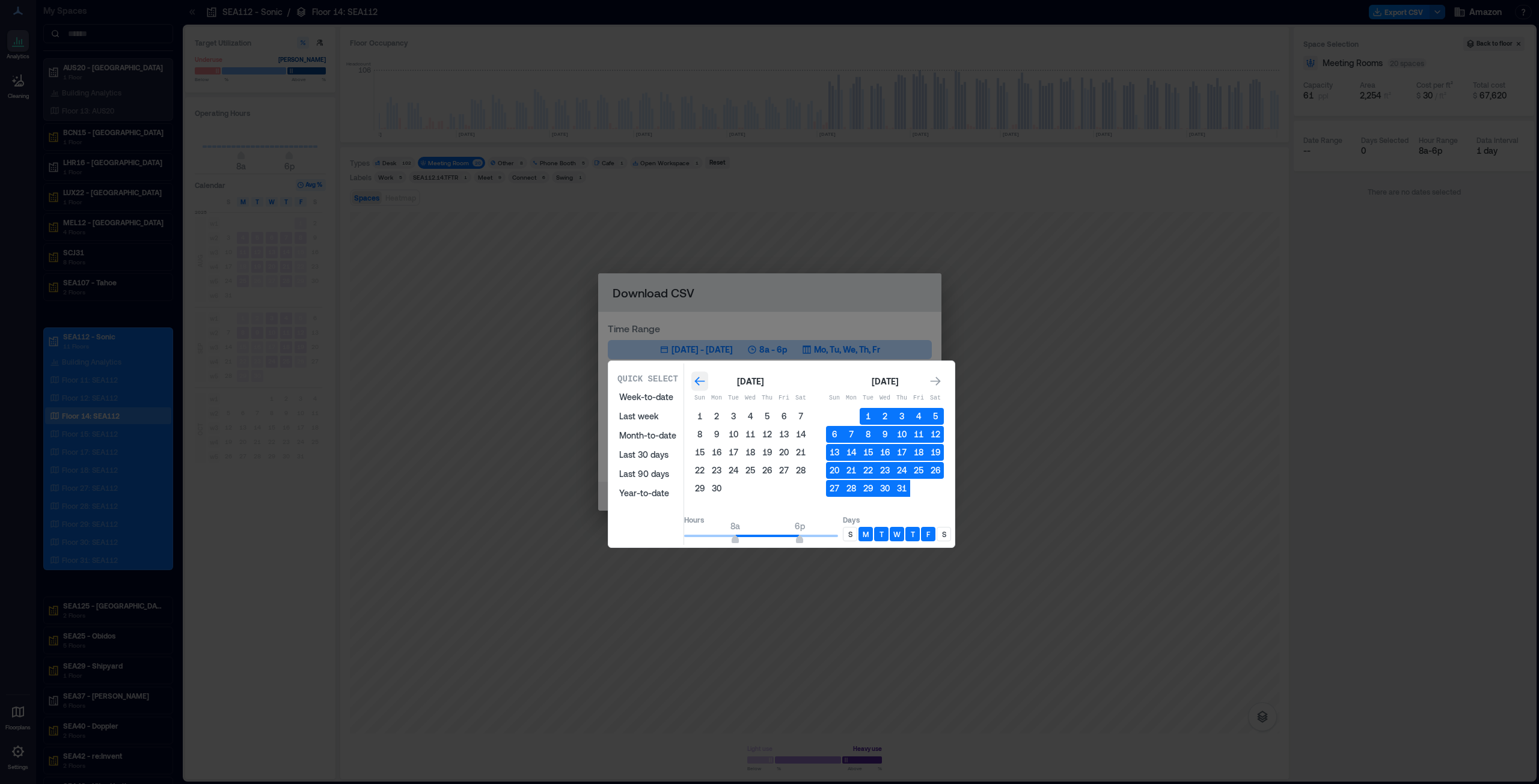
click at [706, 379] on icon "Go to previous month" at bounding box center [700, 382] width 12 height 12
click at [742, 418] on button "1" at bounding box center [733, 416] width 17 height 17
click at [941, 376] on icon "Go to next month" at bounding box center [936, 382] width 12 height 12
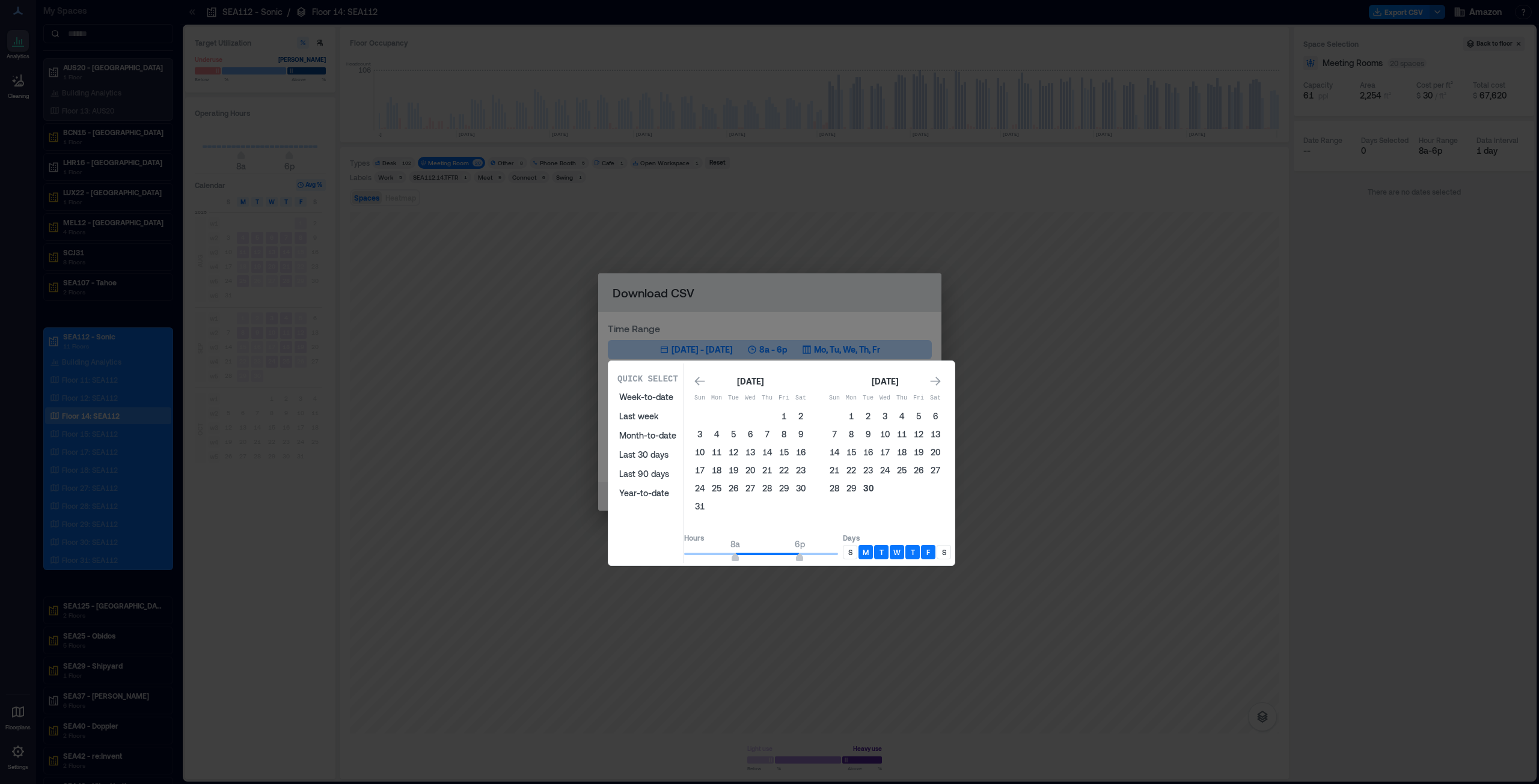
click at [876, 484] on button "30" at bounding box center [868, 488] width 17 height 17
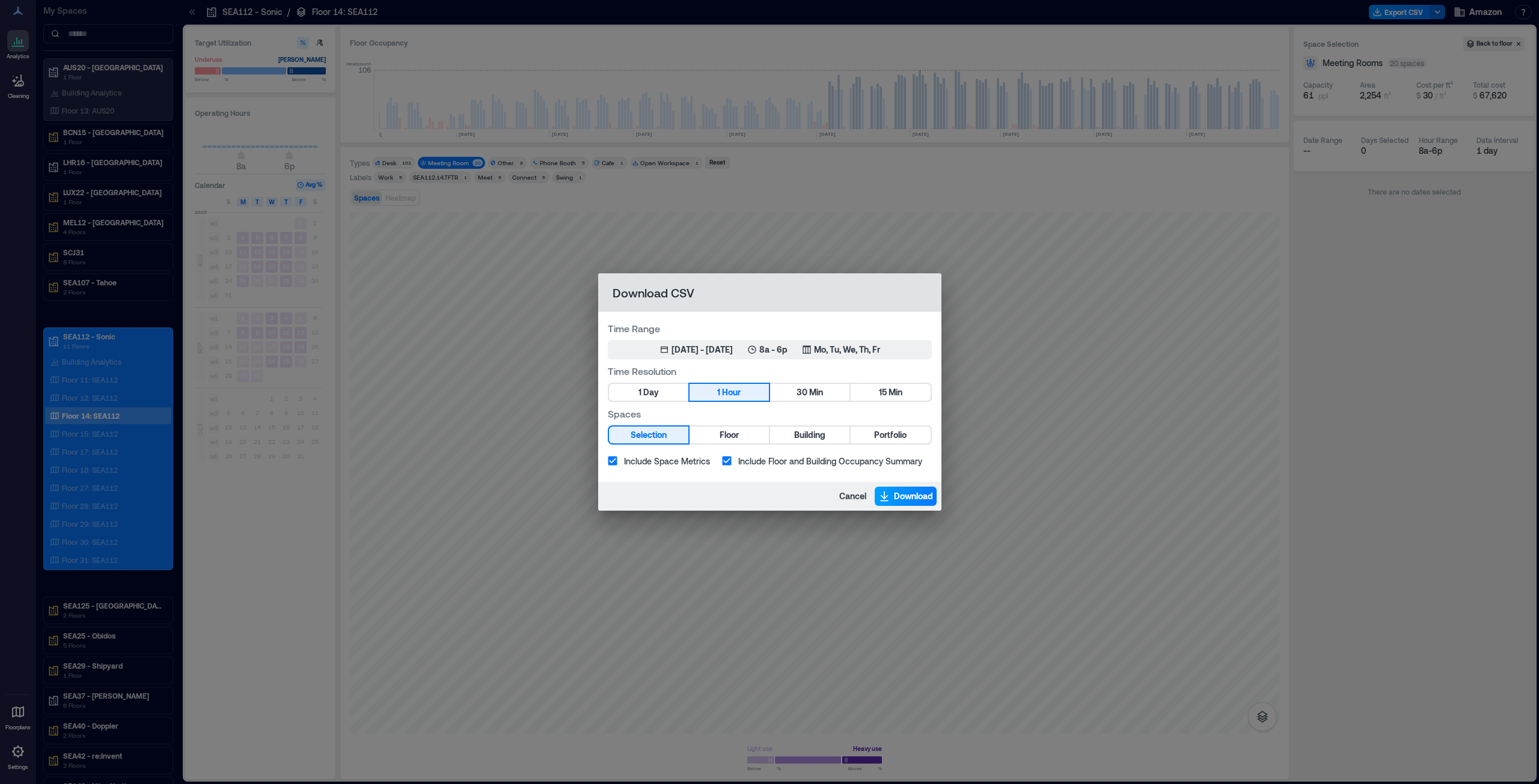
click at [904, 497] on span "Download" at bounding box center [913, 496] width 39 height 12
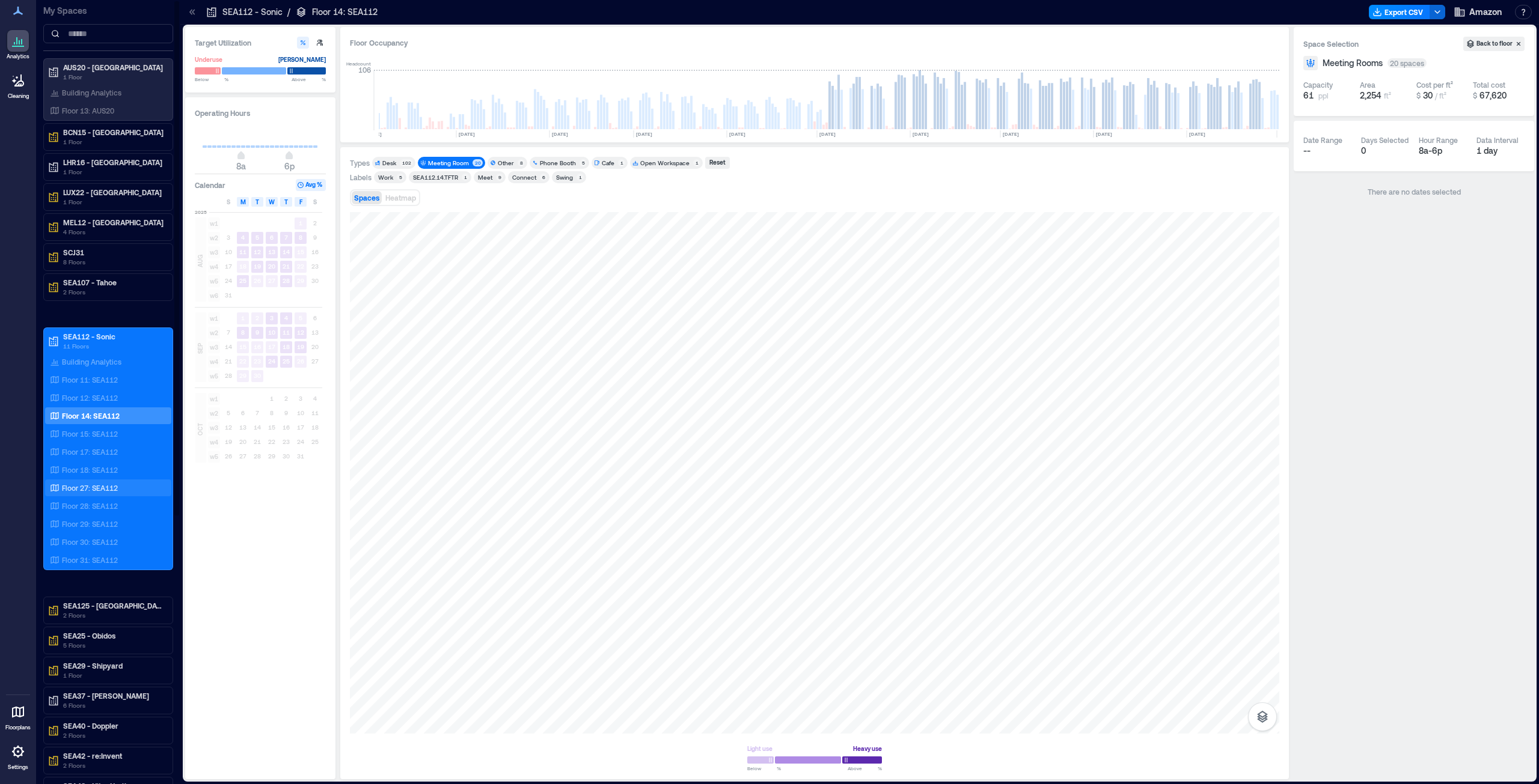
drag, startPoint x: 81, startPoint y: 396, endPoint x: 81, endPoint y: 495, distance: 99.0
click at [81, 396] on p "Floor 12: SEA112" at bounding box center [90, 397] width 56 height 10
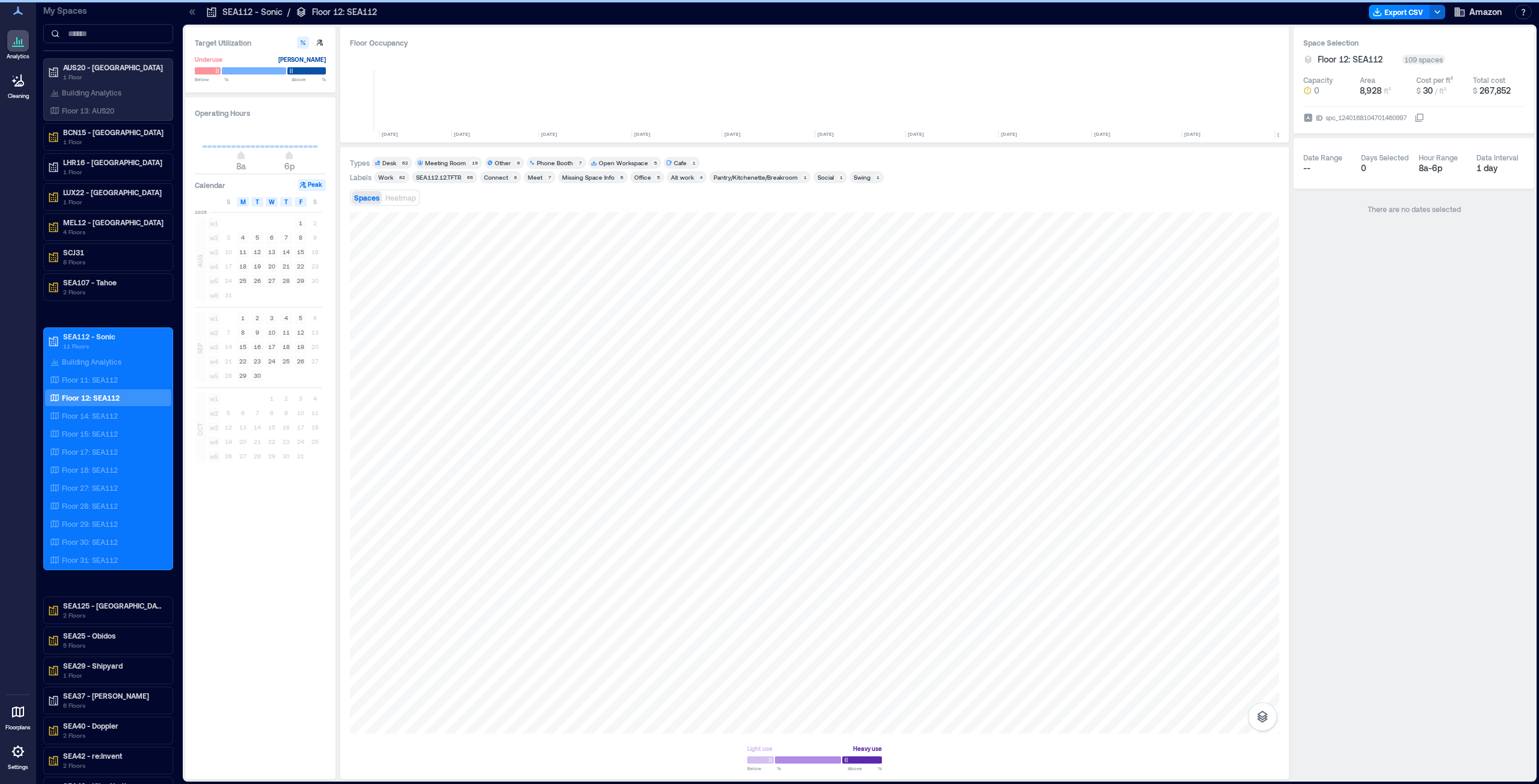
scroll to position [0, 1002]
click at [464, 161] on div "Meeting Room" at bounding box center [445, 162] width 41 height 8
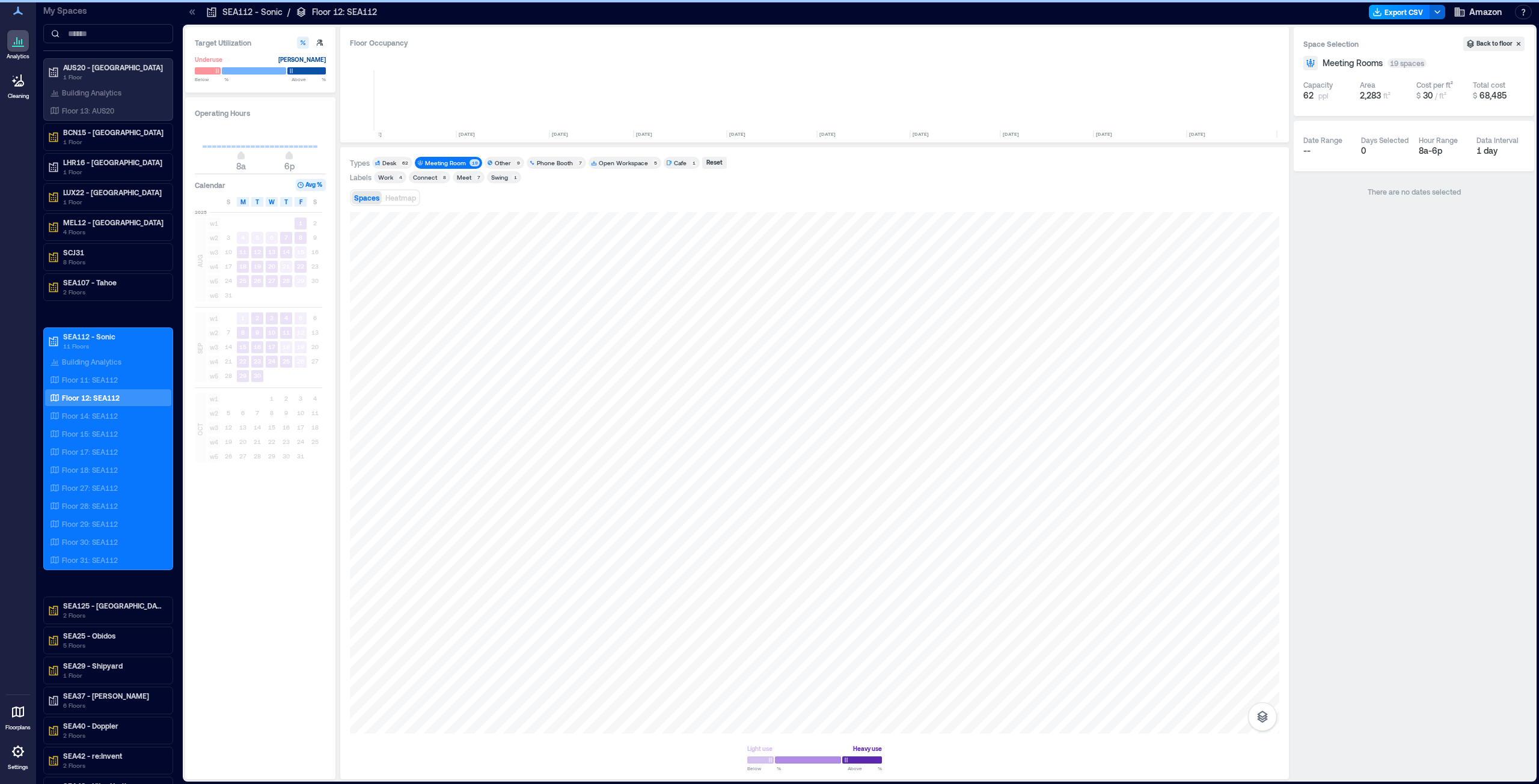
click at [1403, 14] on button "Export CSV" at bounding box center [1399, 11] width 62 height 14
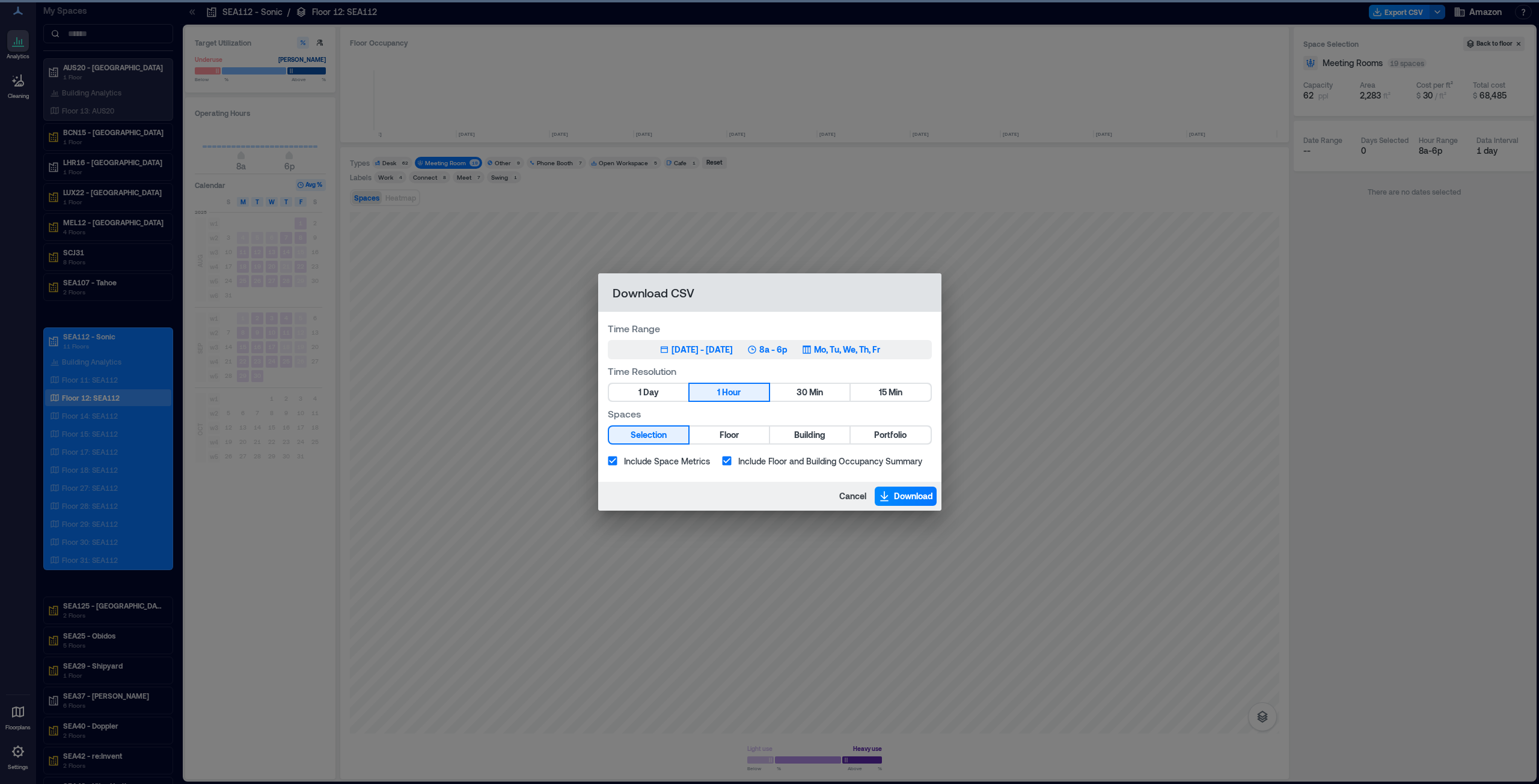
click at [695, 351] on div "[DATE] - [DATE]" at bounding box center [702, 350] width 62 height 12
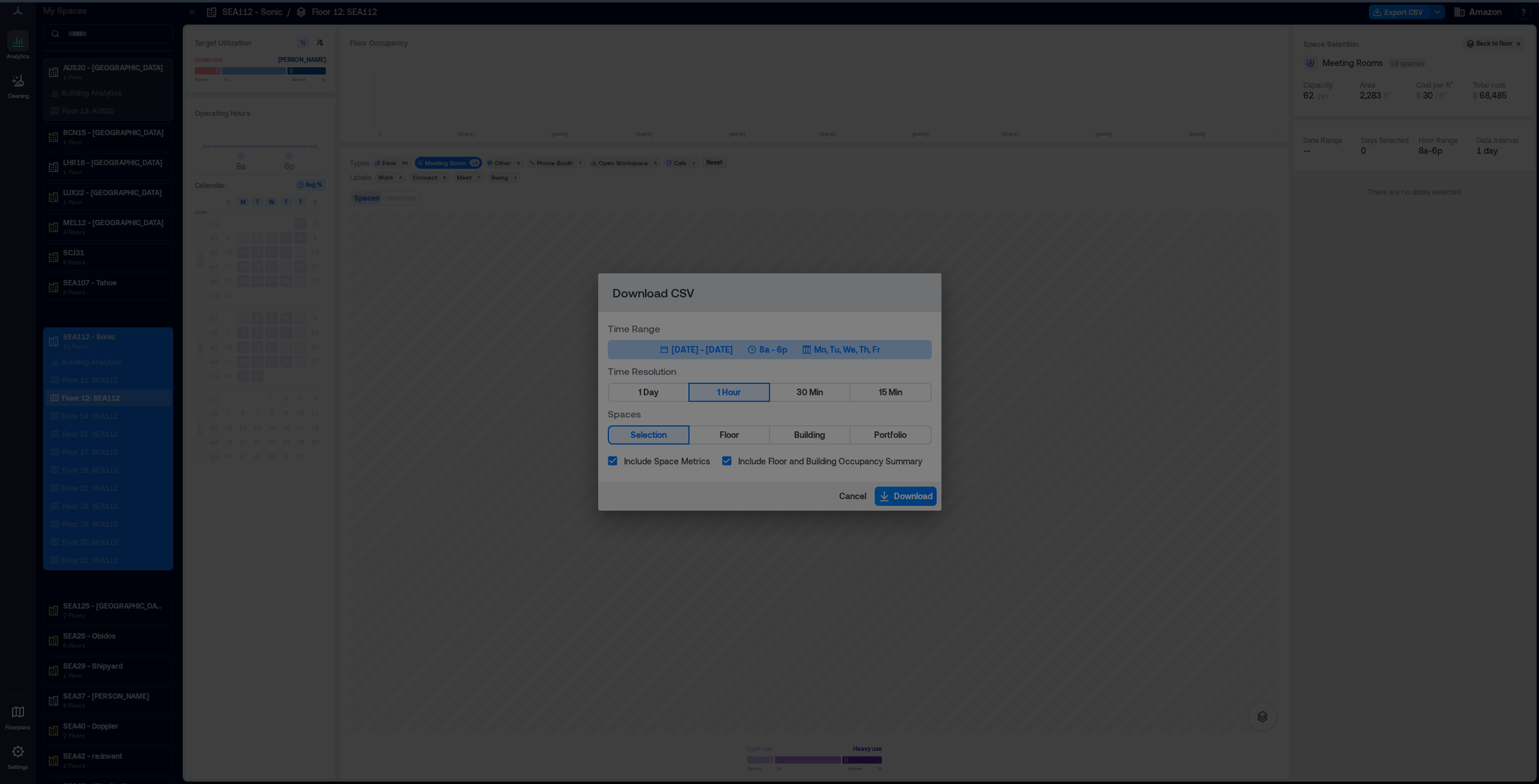
click at [706, 379] on icon "Go to previous month" at bounding box center [700, 382] width 12 height 12
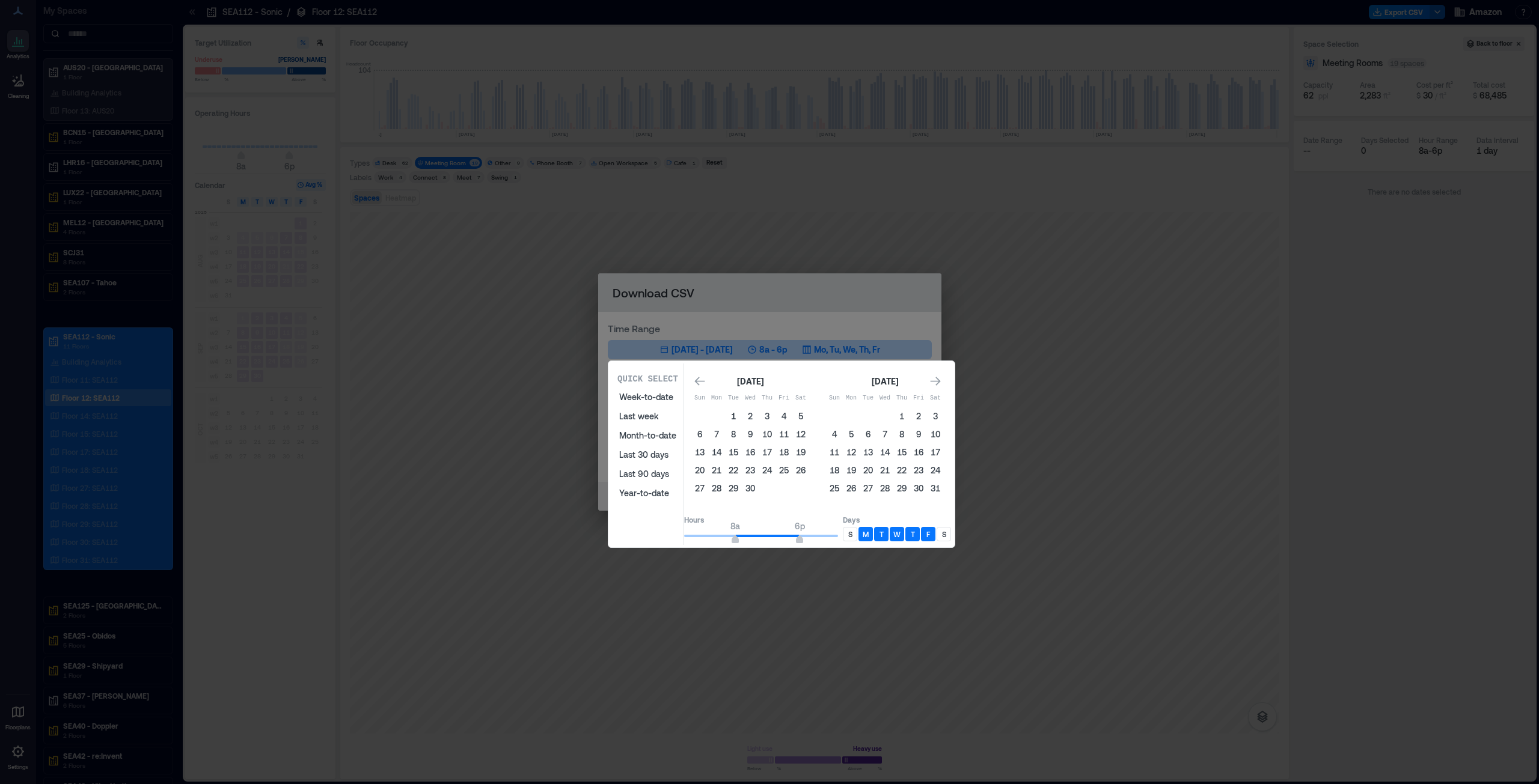
click at [742, 414] on button "1" at bounding box center [733, 416] width 17 height 17
click at [941, 383] on icon "Go to next month" at bounding box center [936, 382] width 12 height 12
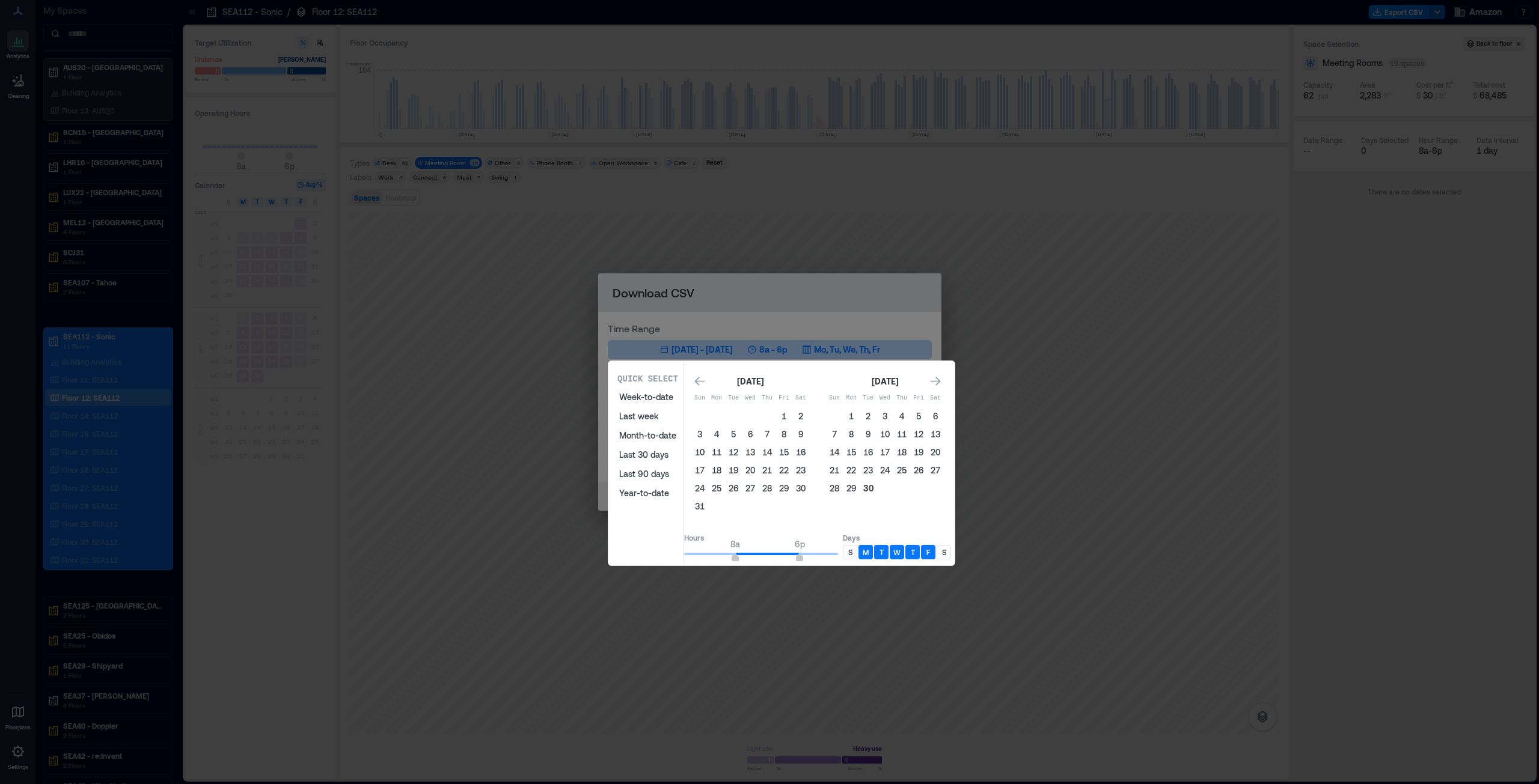
click at [876, 491] on button "30" at bounding box center [868, 488] width 17 height 17
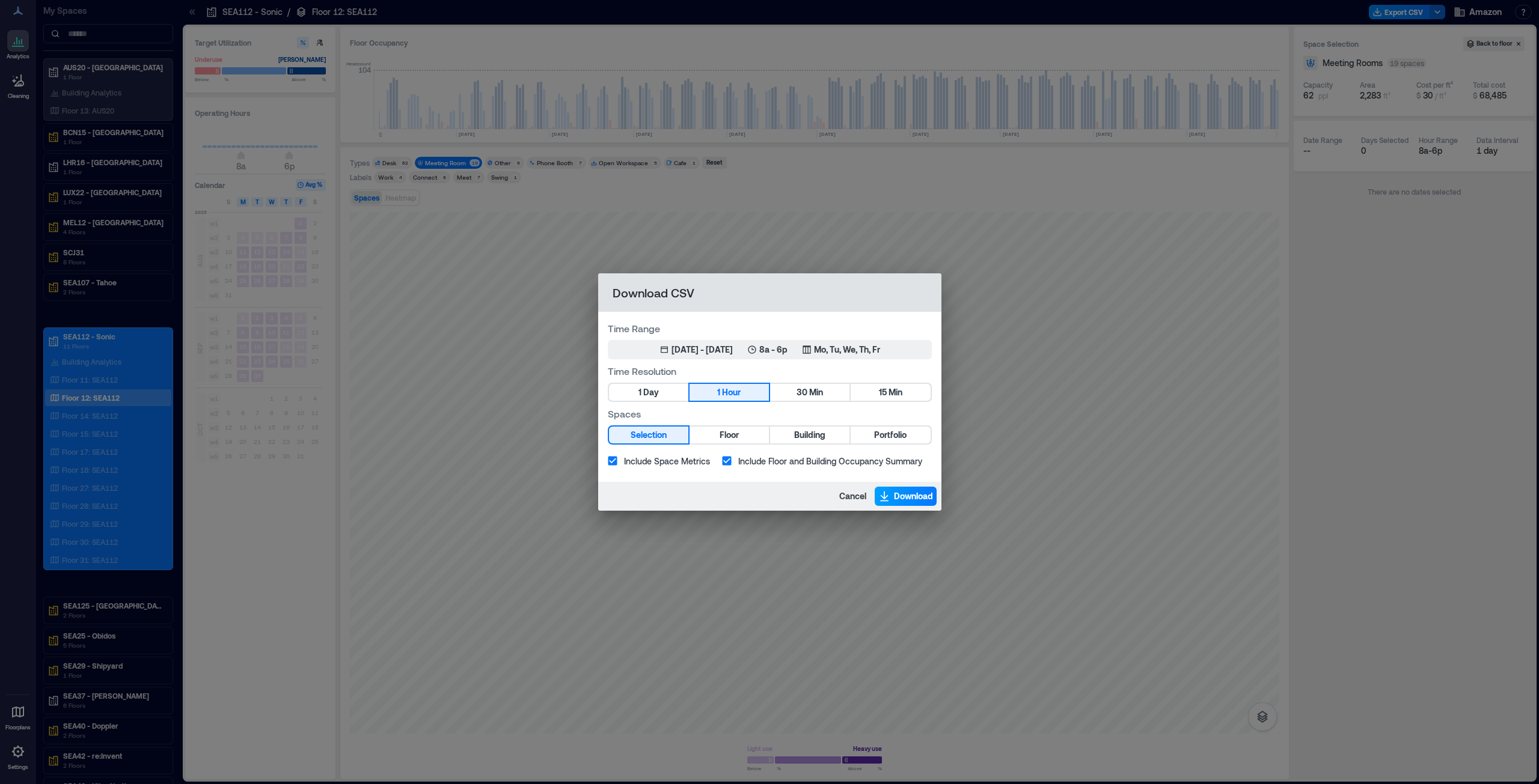
click at [908, 497] on span "Download" at bounding box center [913, 496] width 39 height 12
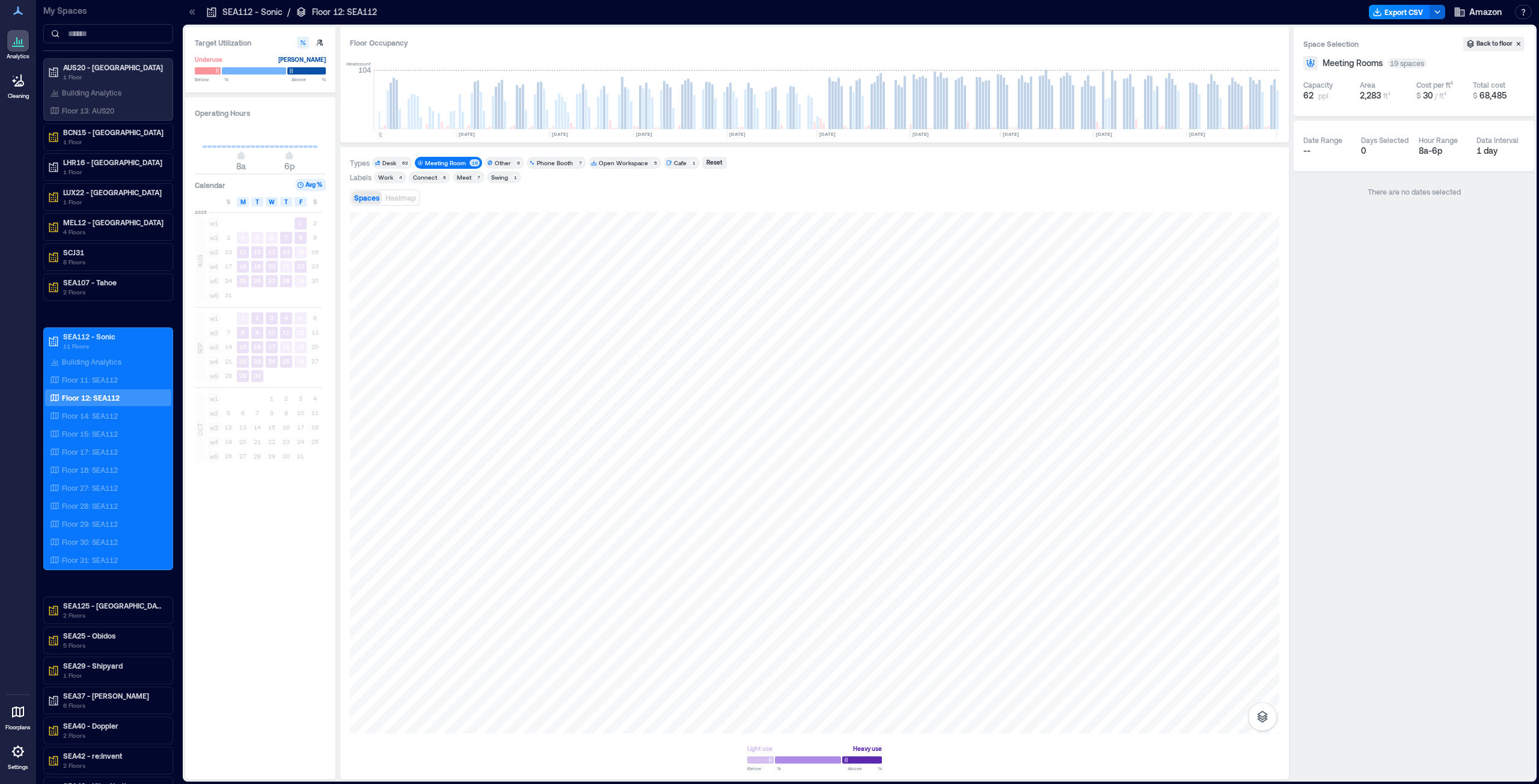
drag, startPoint x: 90, startPoint y: 379, endPoint x: 207, endPoint y: 554, distance: 210.5
click at [90, 379] on p "Floor 11: SEA112" at bounding box center [90, 379] width 56 height 10
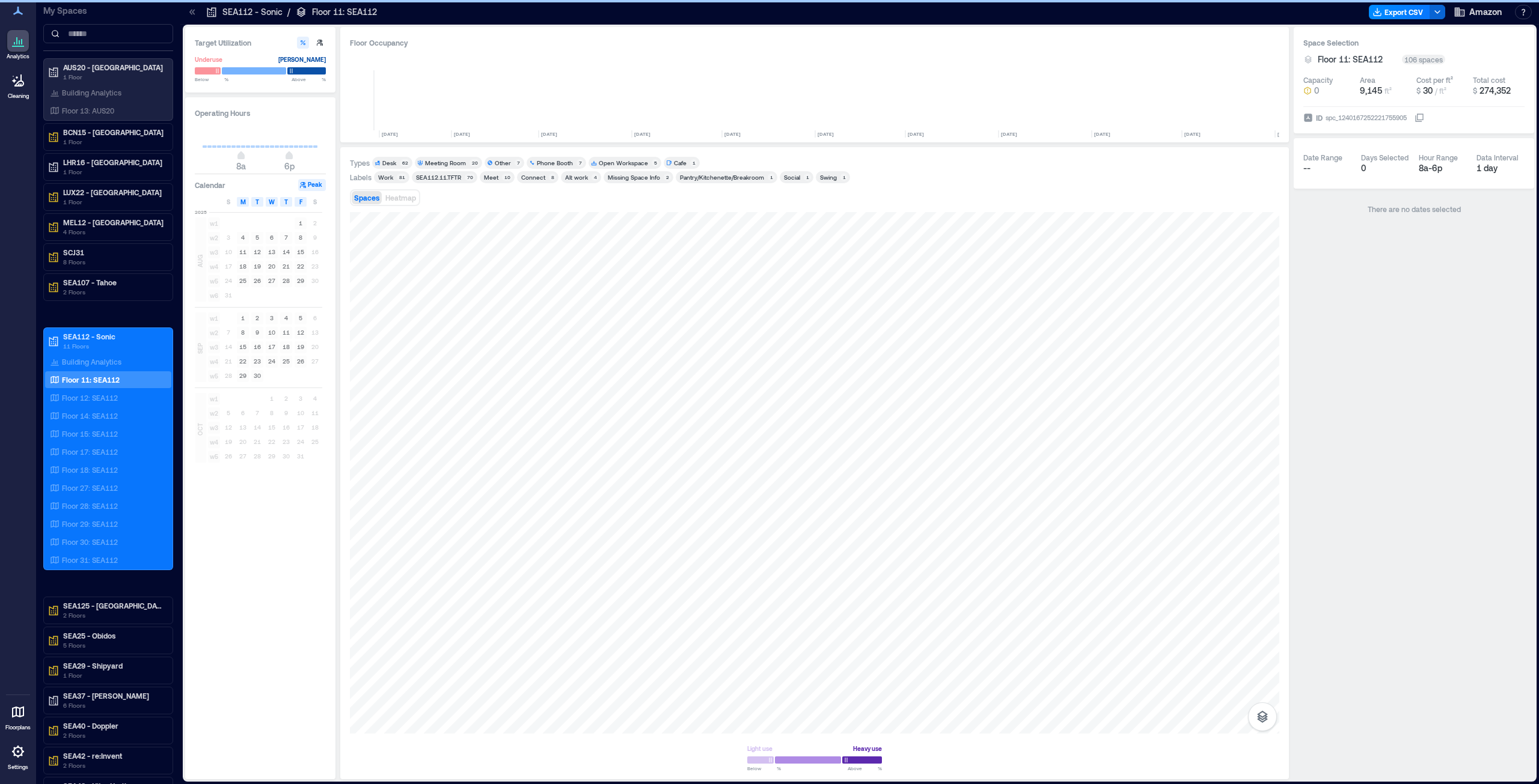
scroll to position [0, 1002]
click at [446, 161] on div "Meeting Room" at bounding box center [445, 162] width 41 height 8
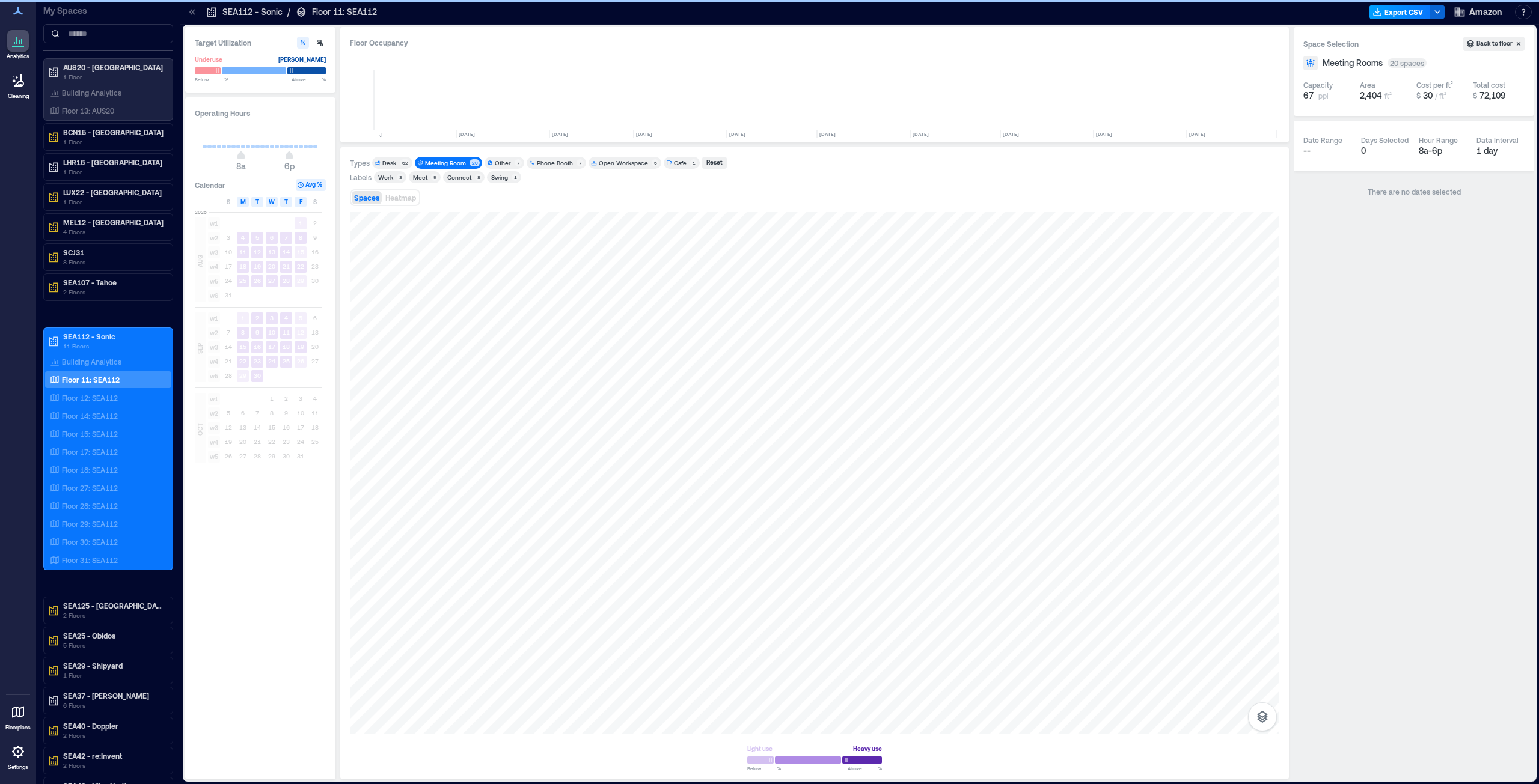
click at [1419, 11] on button "Export CSV" at bounding box center [1399, 11] width 62 height 14
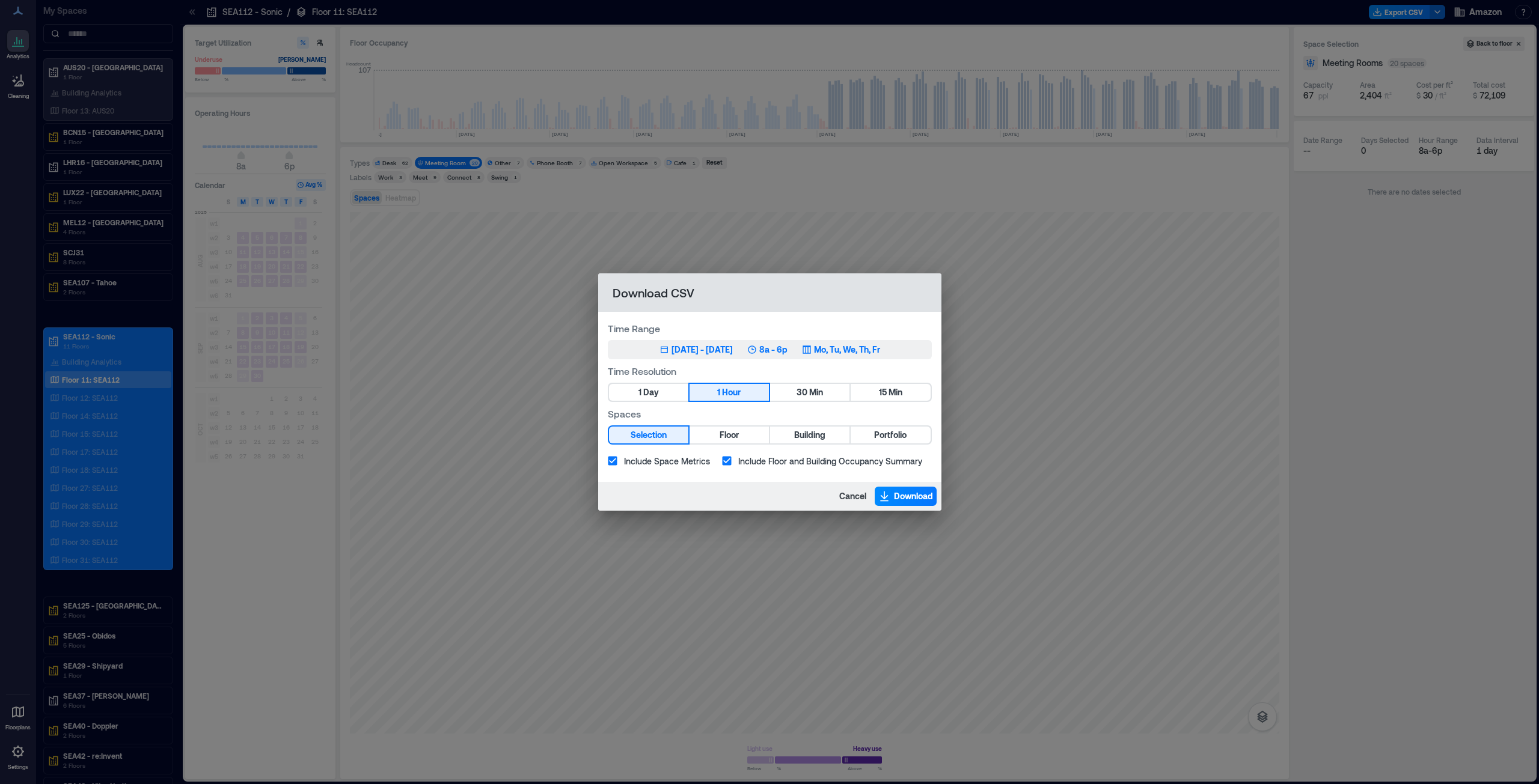
click at [672, 350] on div "[DATE] - [DATE]" at bounding box center [702, 350] width 62 height 12
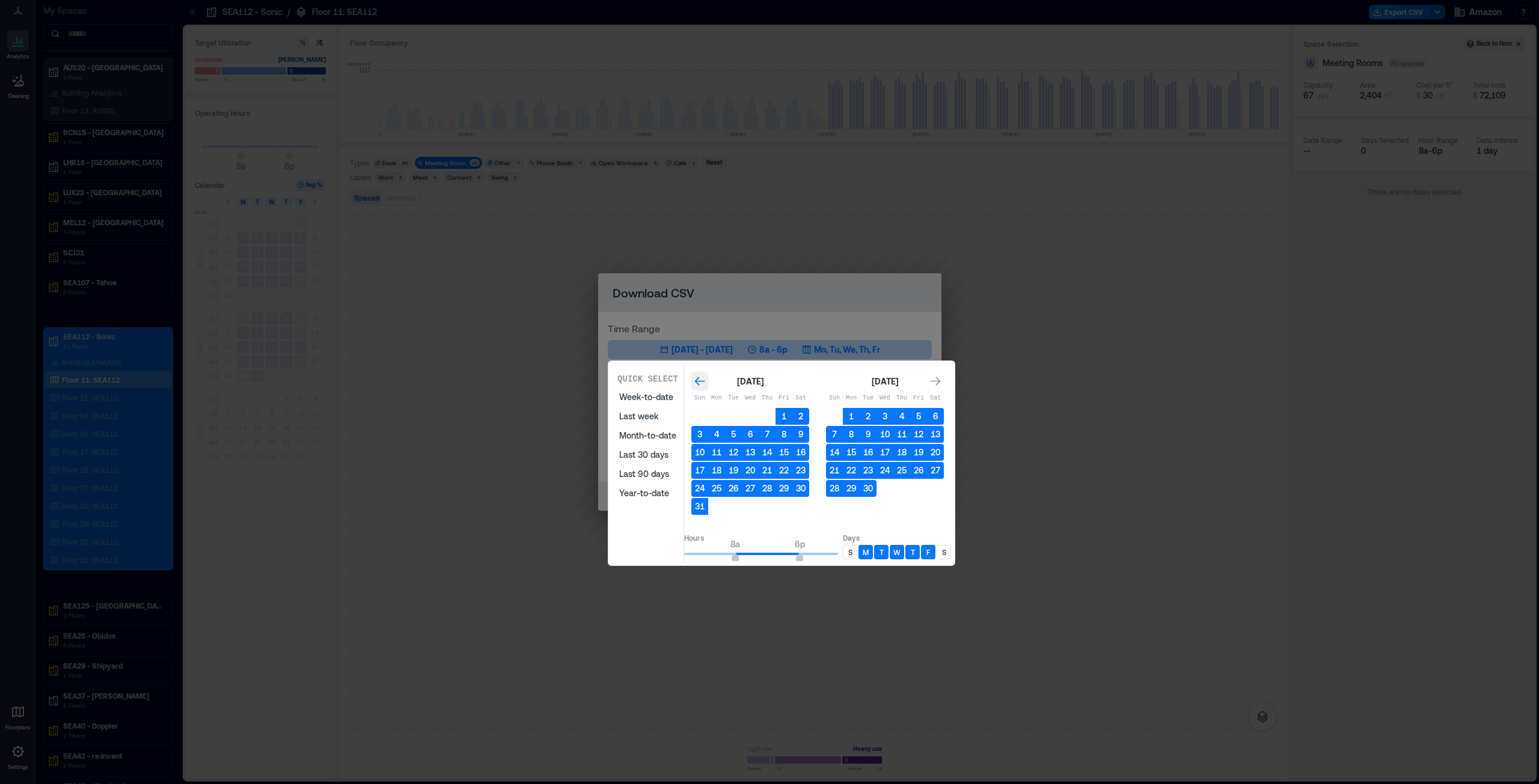
click at [706, 383] on icon "Go to previous month" at bounding box center [700, 382] width 12 height 12
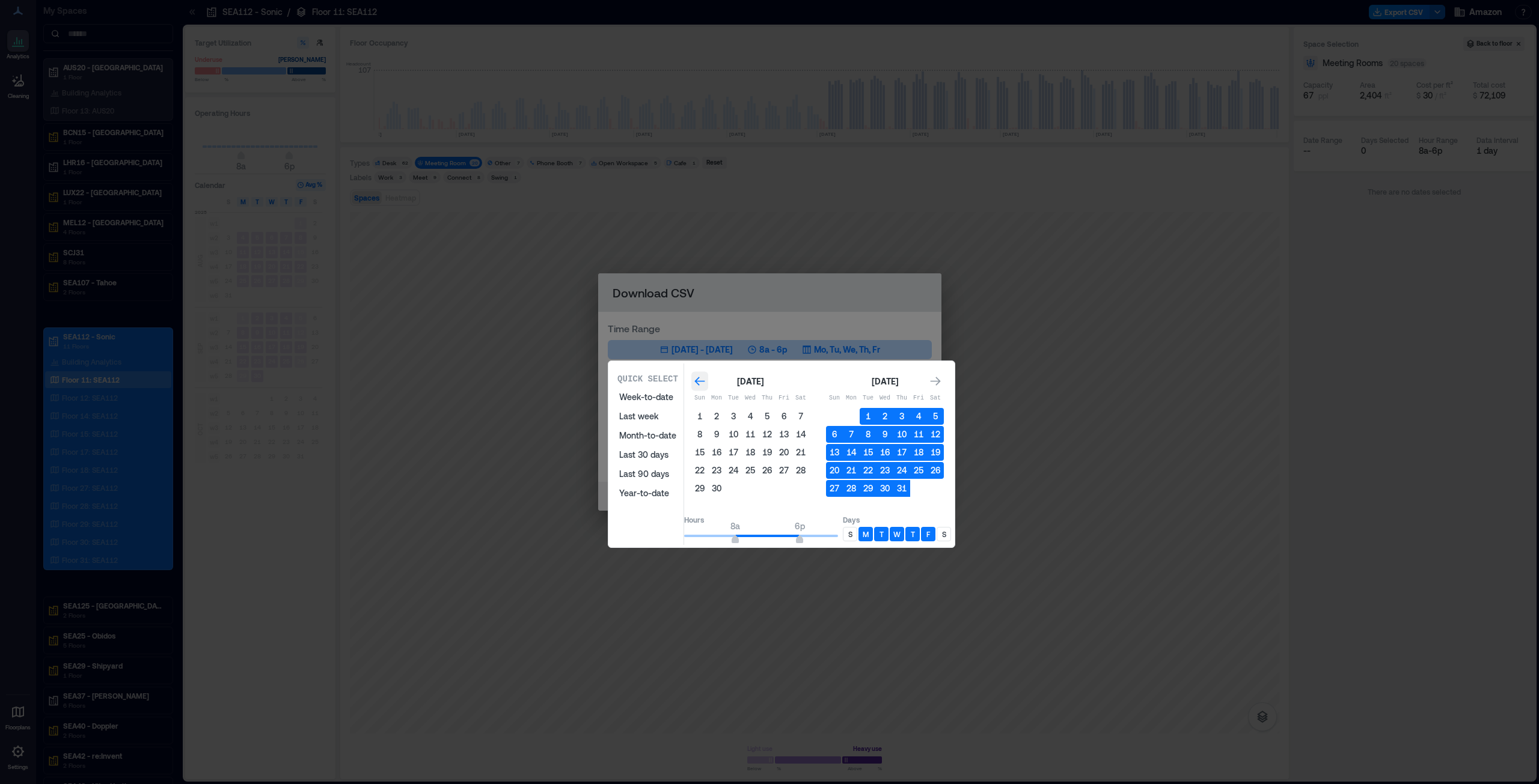
click at [706, 383] on icon "Go to previous month" at bounding box center [700, 382] width 12 height 12
click at [742, 416] on button "1" at bounding box center [733, 416] width 17 height 17
click at [941, 378] on icon "Go to next month" at bounding box center [936, 382] width 12 height 12
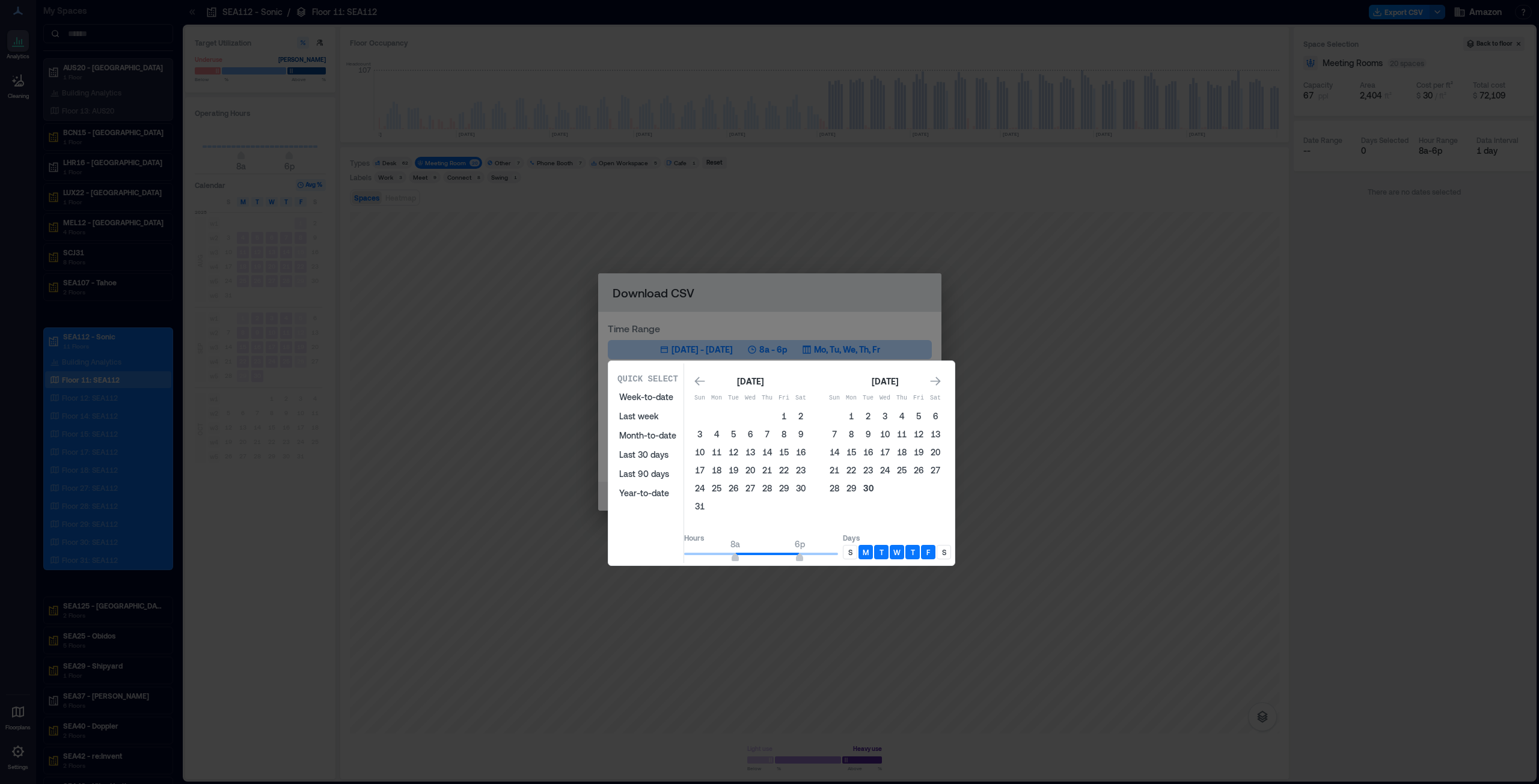
click at [876, 488] on button "30" at bounding box center [868, 488] width 17 height 17
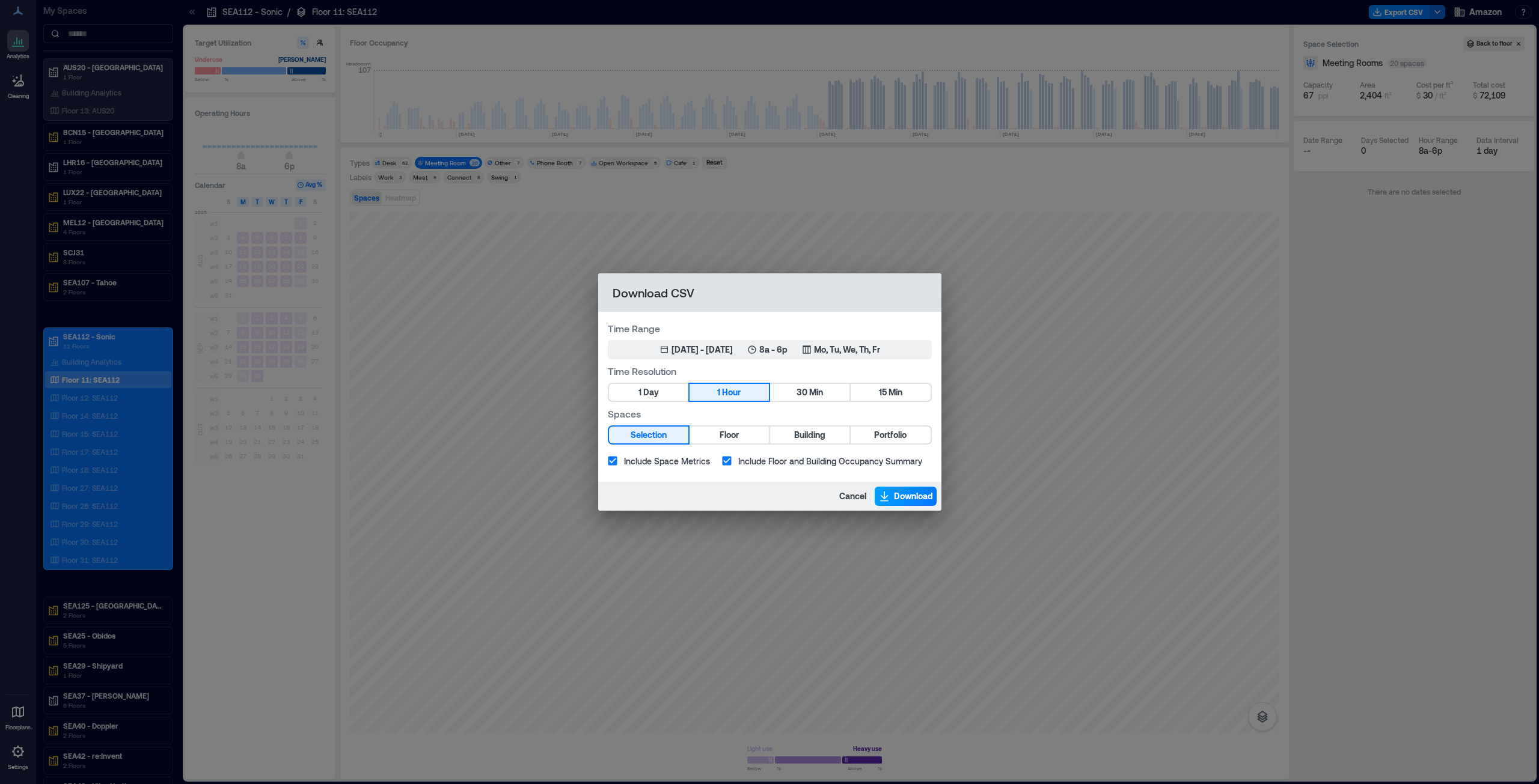
click at [896, 495] on span "Download" at bounding box center [913, 496] width 39 height 12
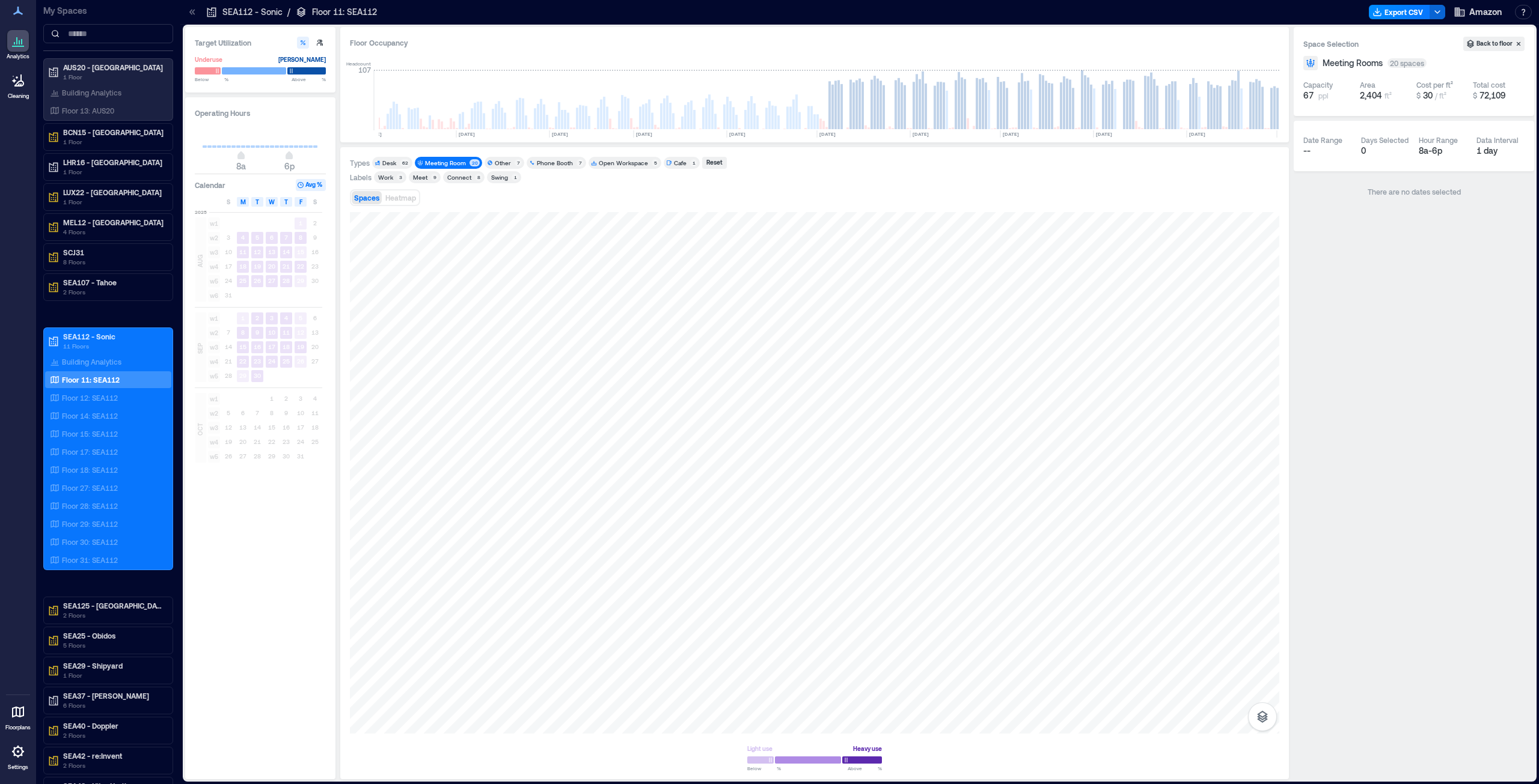
click at [16, 396] on div "Analytics Cleaning Floorplans Settings" at bounding box center [18, 392] width 36 height 784
click at [82, 110] on p "Floor 13: AUS20" at bounding box center [88, 110] width 53 height 10
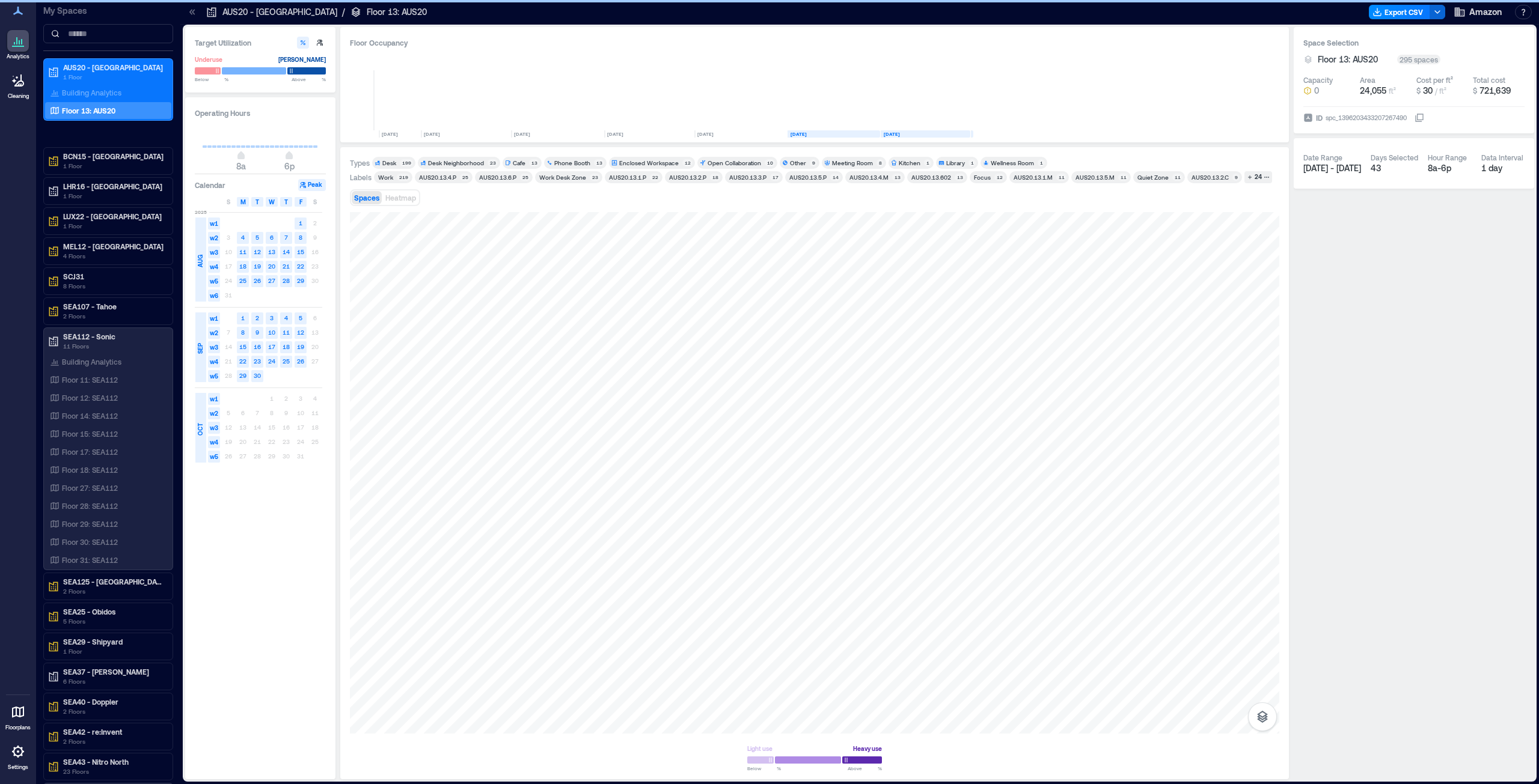
click at [853, 161] on div "Meeting Room" at bounding box center [852, 162] width 41 height 8
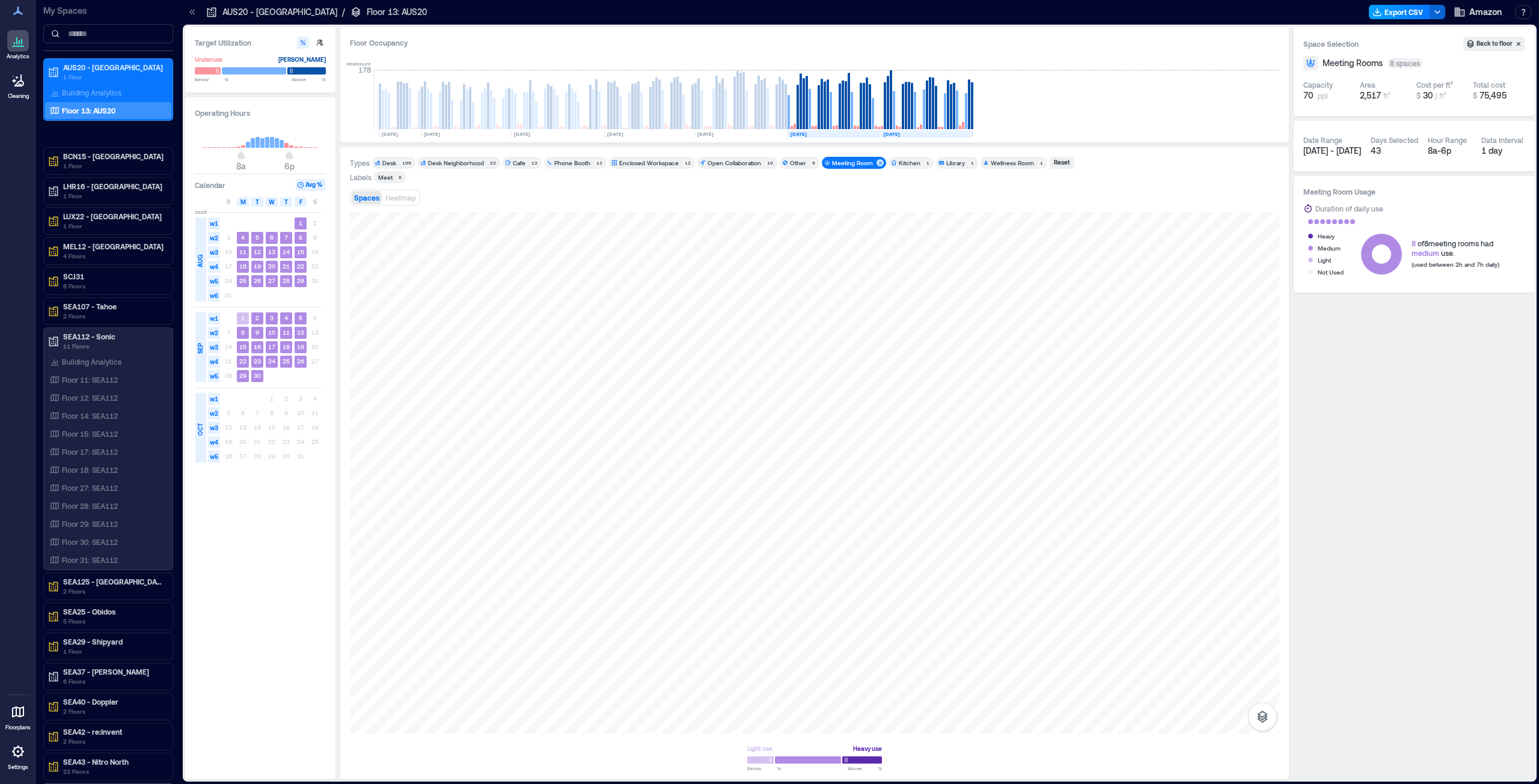
click at [1390, 10] on button "Export CSV" at bounding box center [1399, 11] width 62 height 14
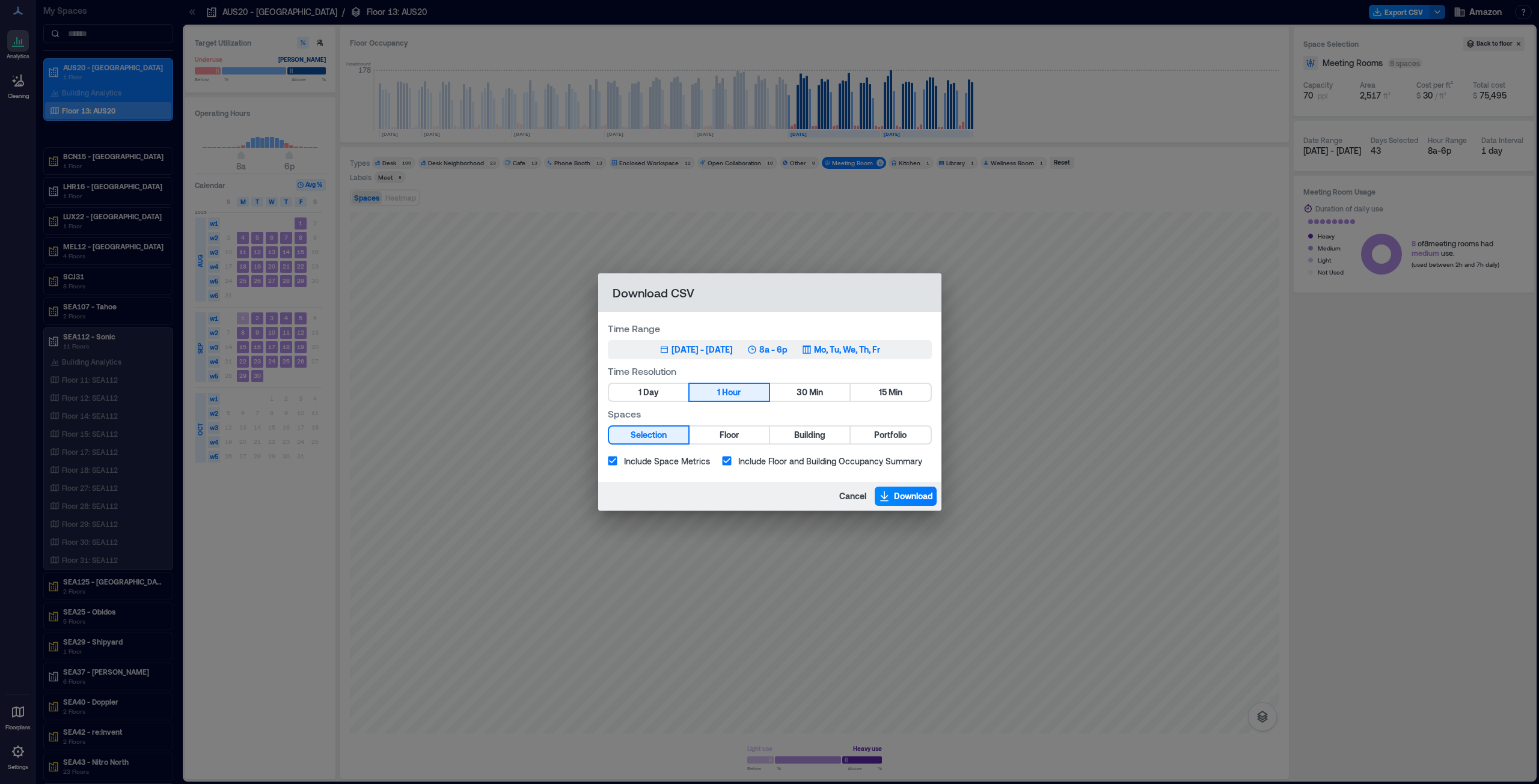
click at [685, 350] on div "[DATE] - [DATE]" at bounding box center [702, 350] width 62 height 12
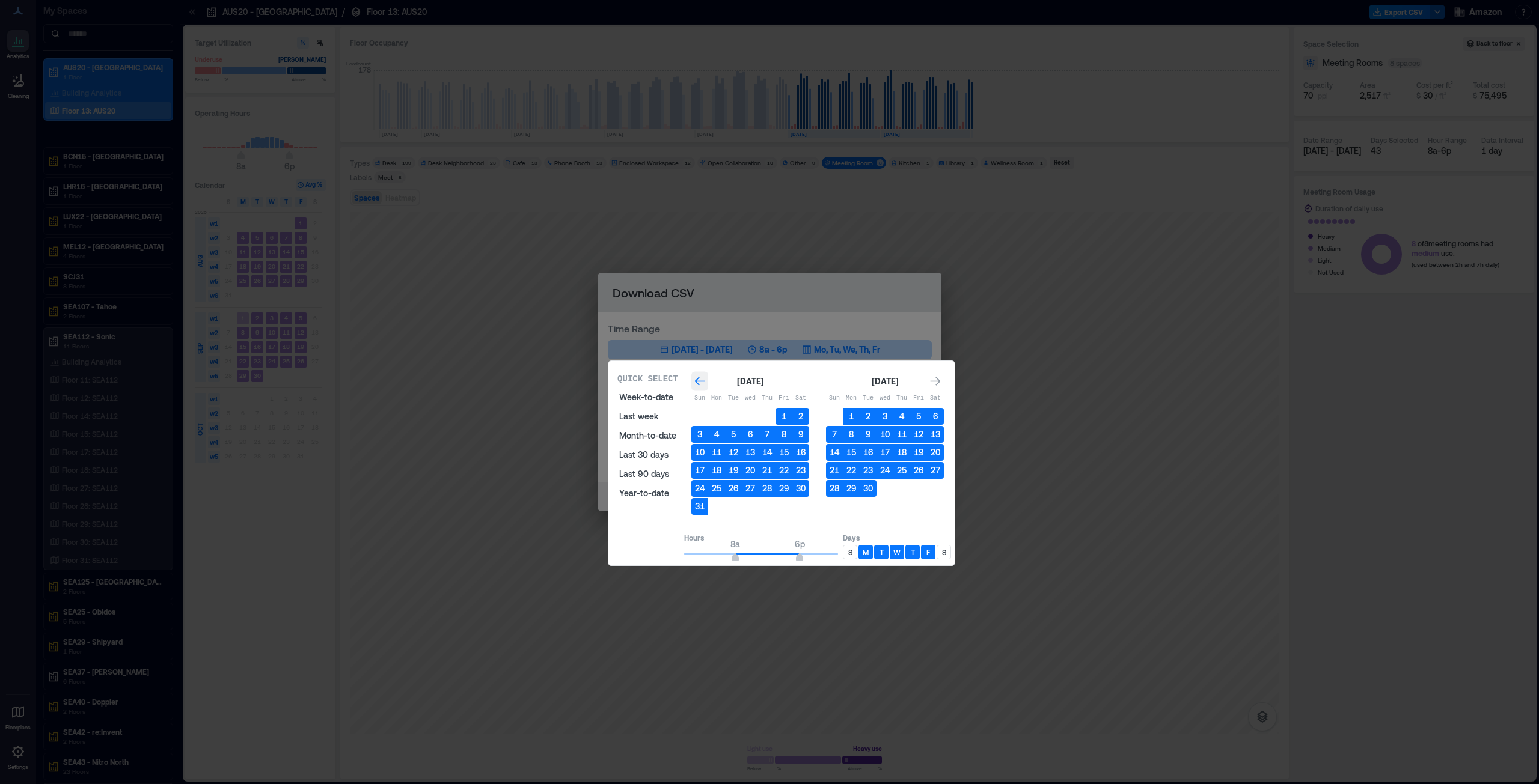
click at [704, 382] on icon "Go to previous month" at bounding box center [700, 381] width 10 height 9
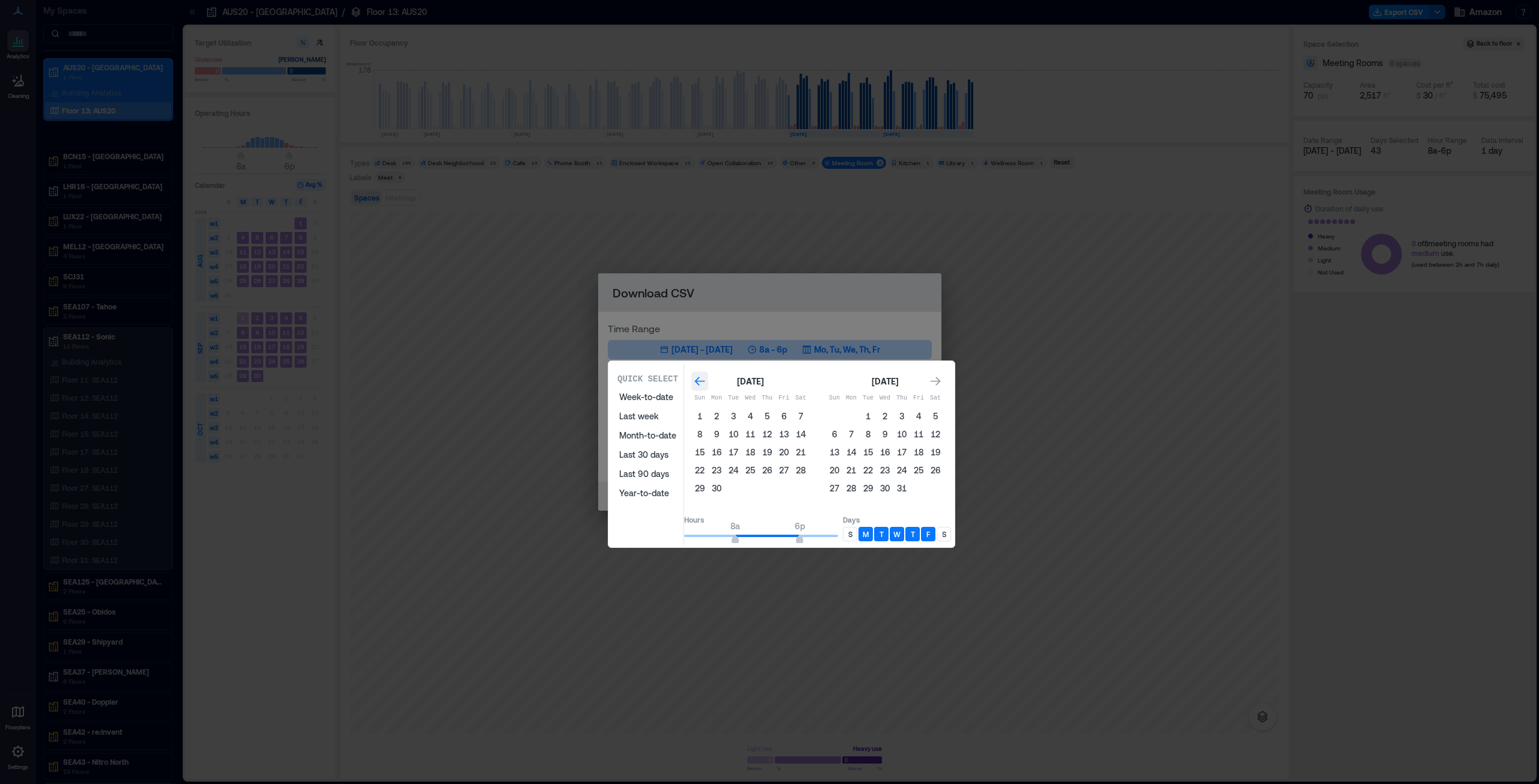
click at [704, 382] on icon "Go to previous month" at bounding box center [700, 381] width 10 height 9
click at [742, 417] on button "1" at bounding box center [733, 416] width 17 height 17
click at [941, 382] on icon "Go to next month" at bounding box center [936, 381] width 10 height 9
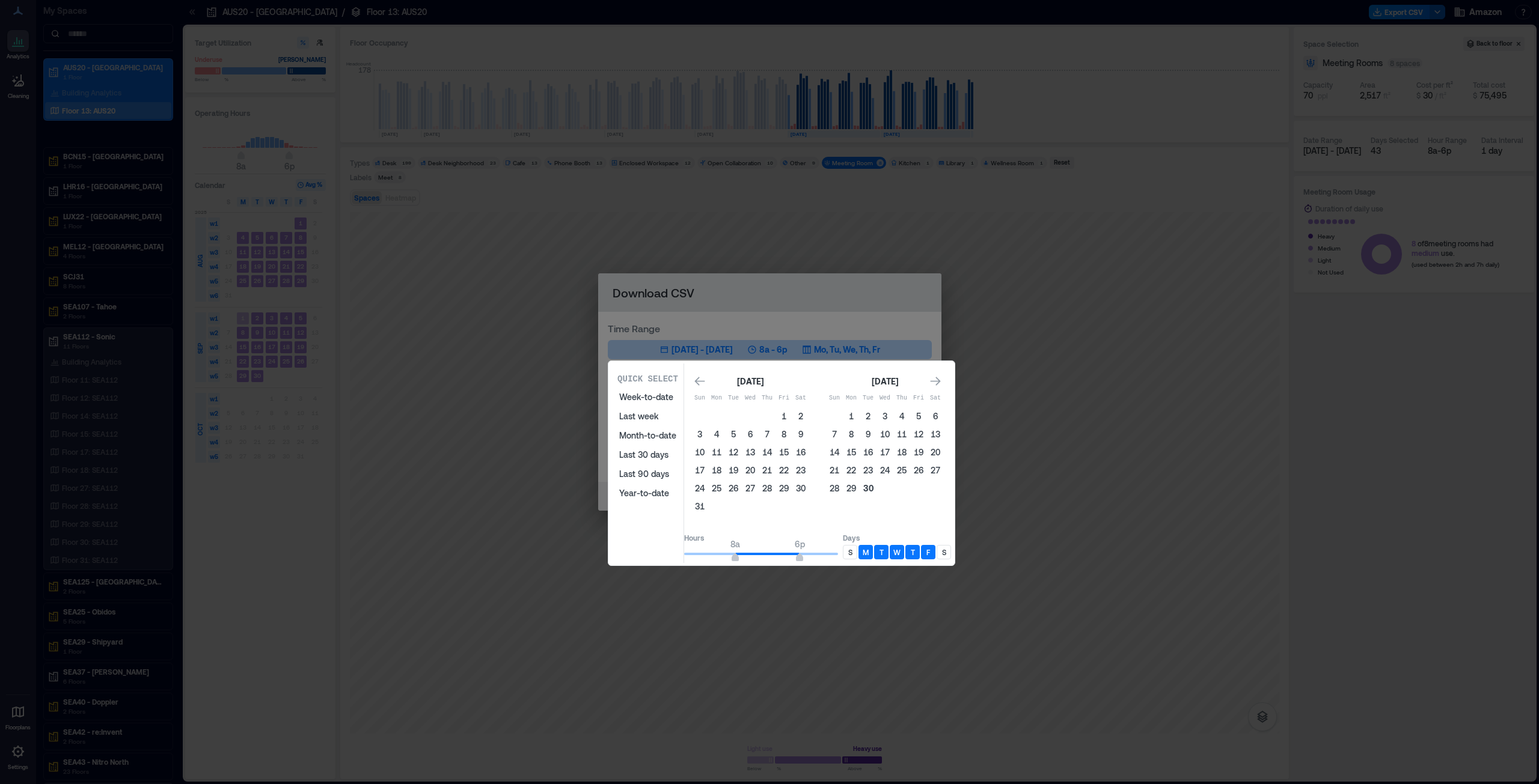
click at [876, 488] on button "30" at bounding box center [868, 488] width 17 height 17
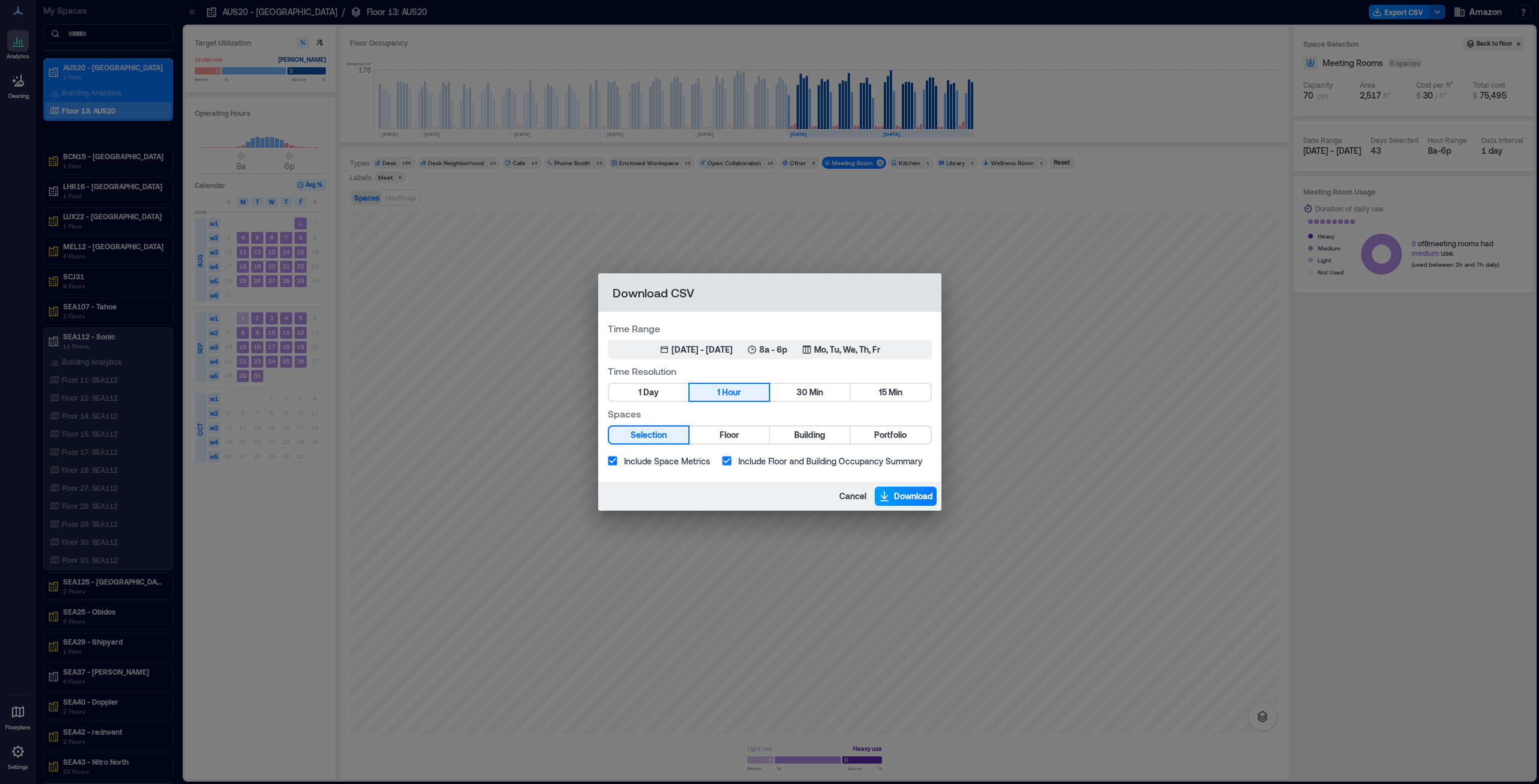
click at [901, 494] on span "Download" at bounding box center [913, 496] width 39 height 12
